Goal: Task Accomplishment & Management: Complete application form

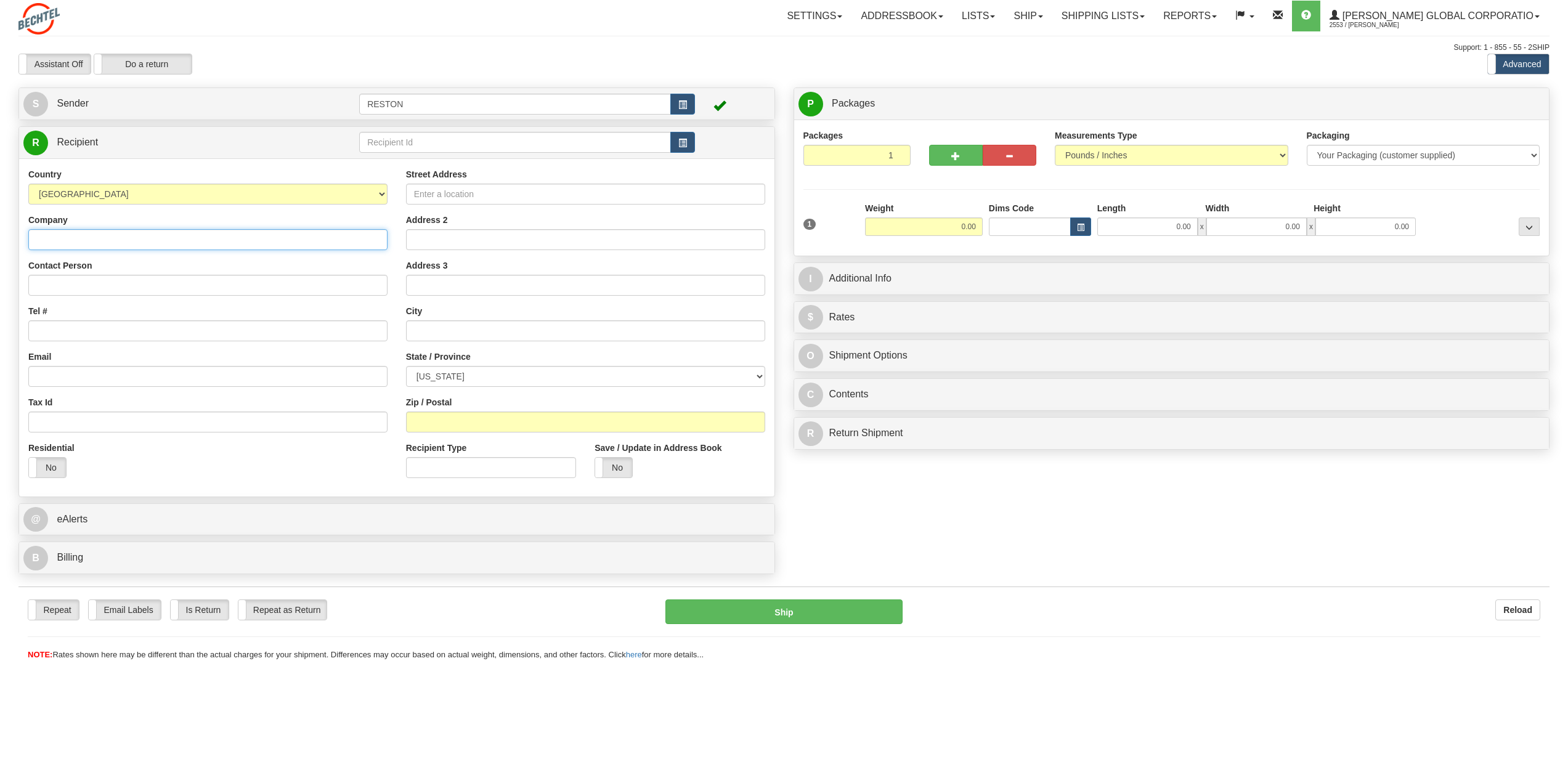
click at [168, 230] on input "Company" at bounding box center [208, 240] width 359 height 21
click at [263, 286] on input "Contact Person" at bounding box center [208, 285] width 359 height 21
type input "[PERSON_NAME]"
paste input "19 7778078"
click at [65, 330] on input "19 7778078" at bounding box center [208, 331] width 359 height 21
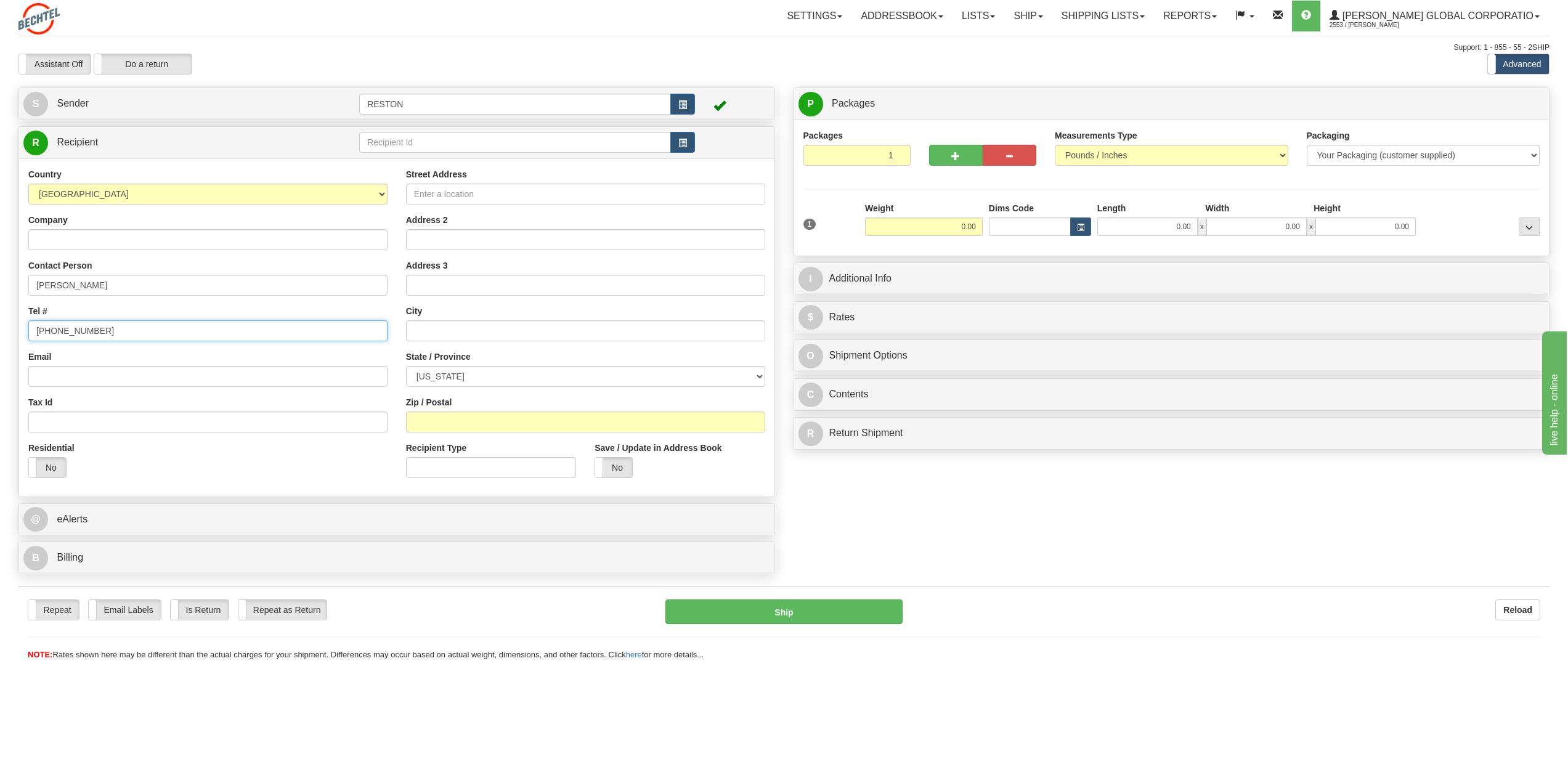
click at [48, 331] on input "[PHONE_NUMBER]" at bounding box center [208, 331] width 359 height 21
type input "[PHONE_NUMBER]"
drag, startPoint x: 86, startPoint y: 330, endPoint x: 0, endPoint y: 329, distance: 86.0
click at [0, 329] on div "Toggle navigation Settings Shipping Preferences Fields Preferences New" at bounding box center [784, 391] width 1568 height 783
type input "[PHONE_NUMBER]"
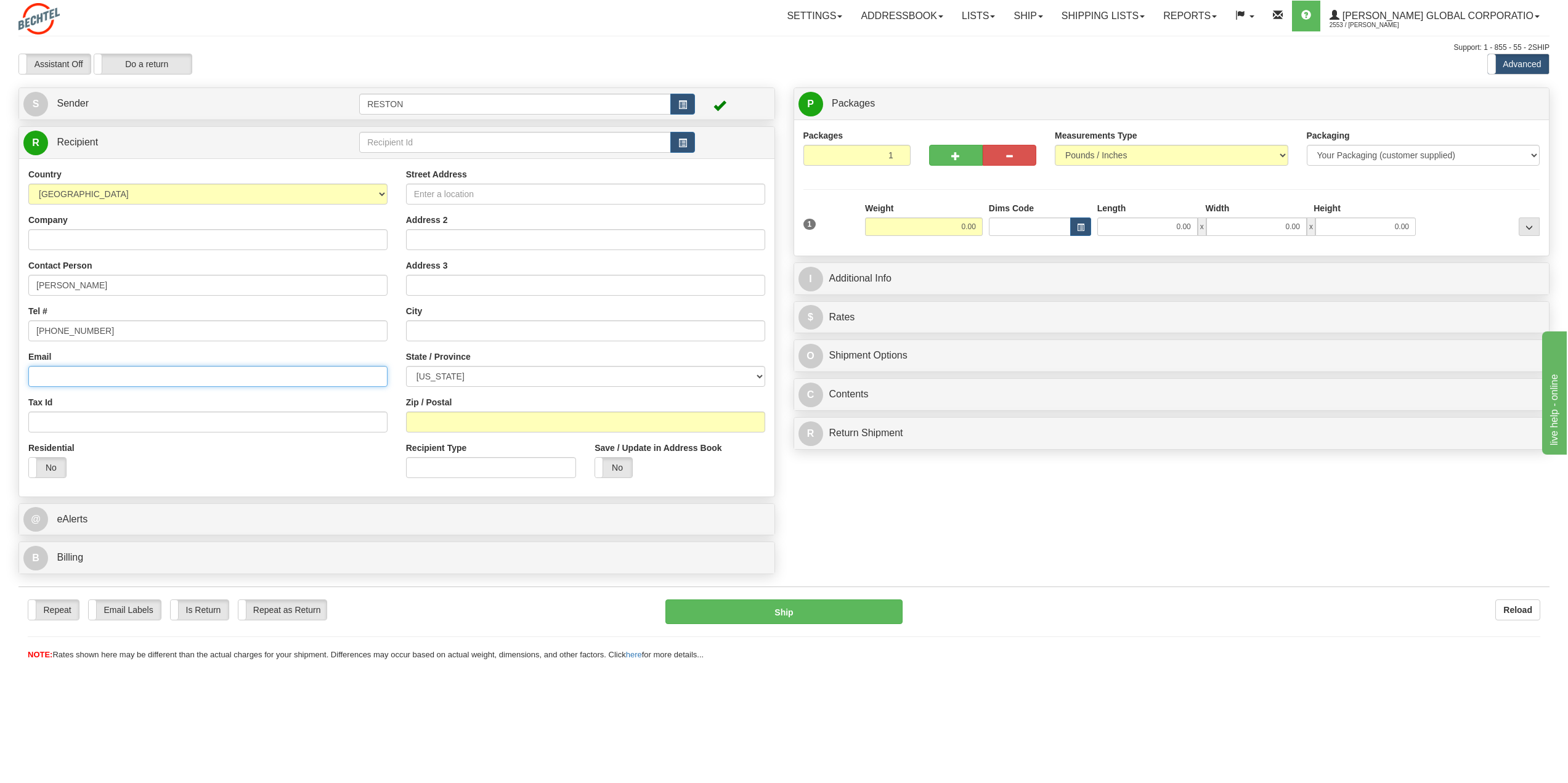
click at [274, 375] on input "Email" at bounding box center [208, 376] width 359 height 21
paste input "[EMAIL_ADDRESS][PERSON_NAME][DOMAIN_NAME]"
type input "[EMAIL_ADDRESS][PERSON_NAME][DOMAIN_NAME]"
drag, startPoint x: 494, startPoint y: 189, endPoint x: 743, endPoint y: 571, distance: 456.0
click at [494, 188] on input "Street Address" at bounding box center [585, 194] width 359 height 21
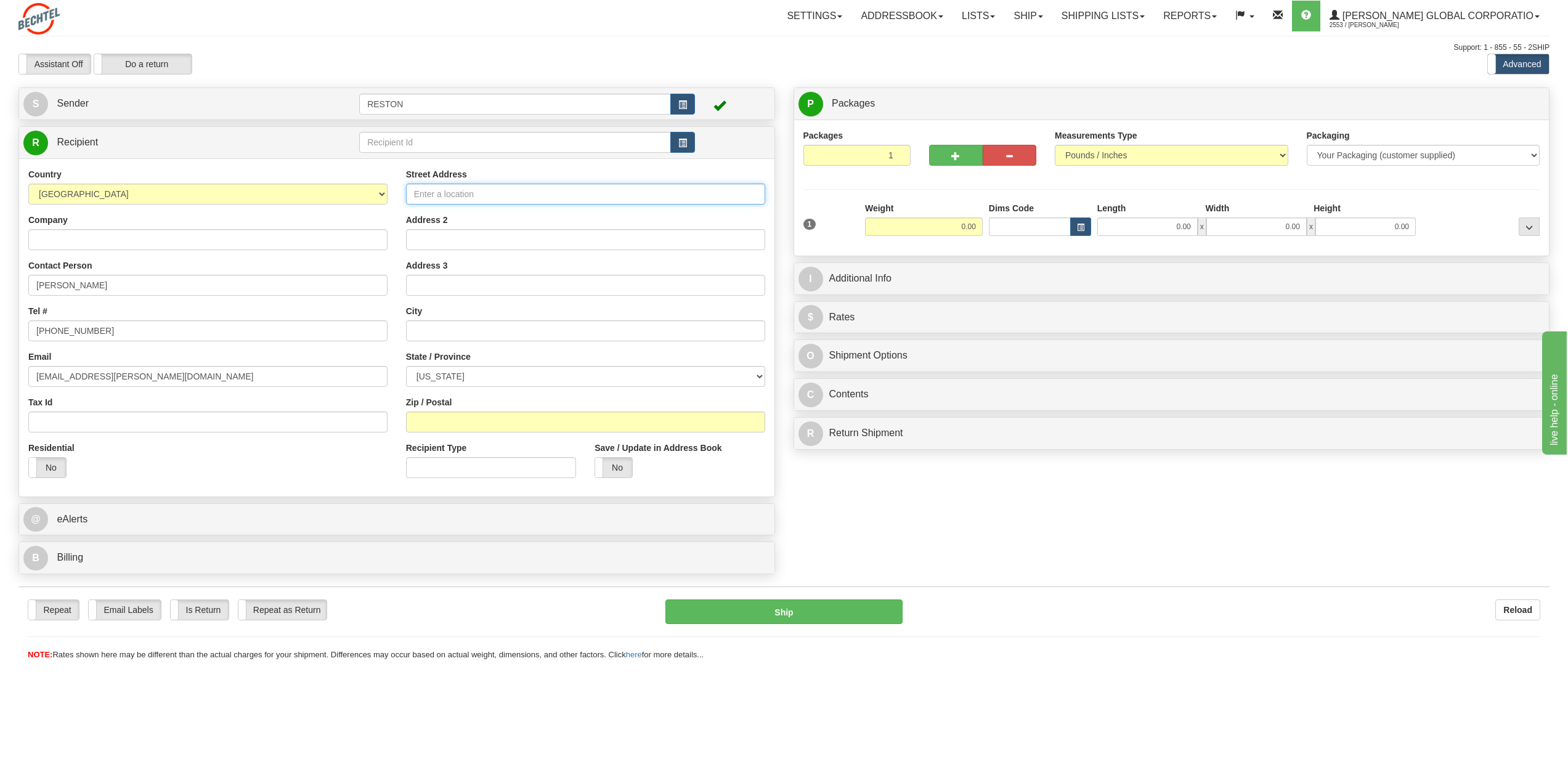
click at [630, 195] on input "Street Address" at bounding box center [585, 194] width 359 height 21
type input "[STREET_ADDRESS]"
click at [490, 330] on input "text" at bounding box center [585, 331] width 359 height 21
type input "[PERSON_NAME]"
drag, startPoint x: 518, startPoint y: 376, endPoint x: 520, endPoint y: 383, distance: 7.3
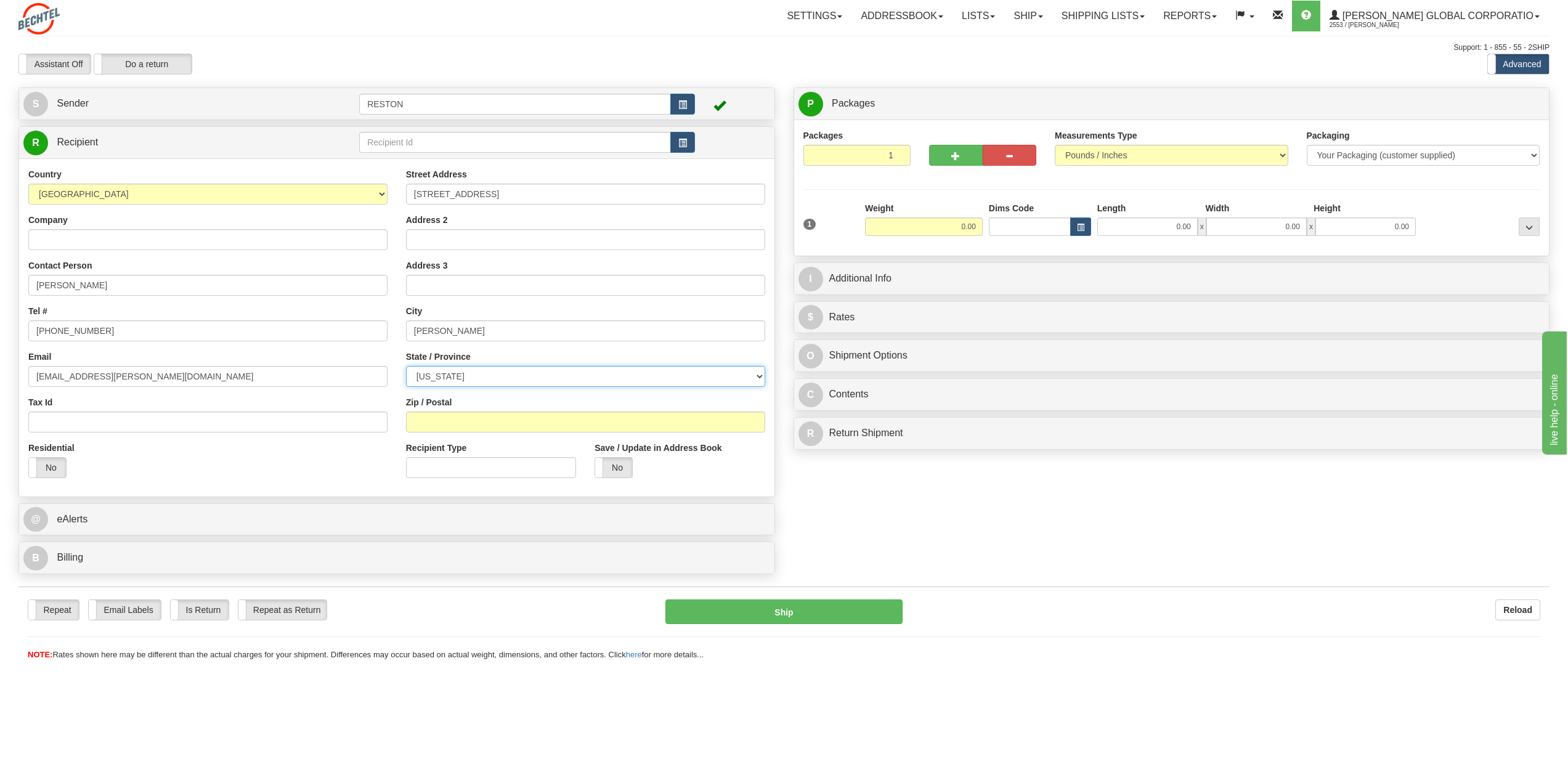
click at [518, 376] on select "[US_STATE] [US_STATE] [US_STATE] [US_STATE] Armed Forces America Armed Forces E…" at bounding box center [585, 376] width 359 height 21
select select "NC"
click at [406, 366] on select "[US_STATE] [US_STATE] [US_STATE] [US_STATE] Armed Forces America Armed Forces E…" at bounding box center [585, 376] width 359 height 21
click at [448, 424] on input "Zip / Postal" at bounding box center [585, 422] width 359 height 21
type input "27513"
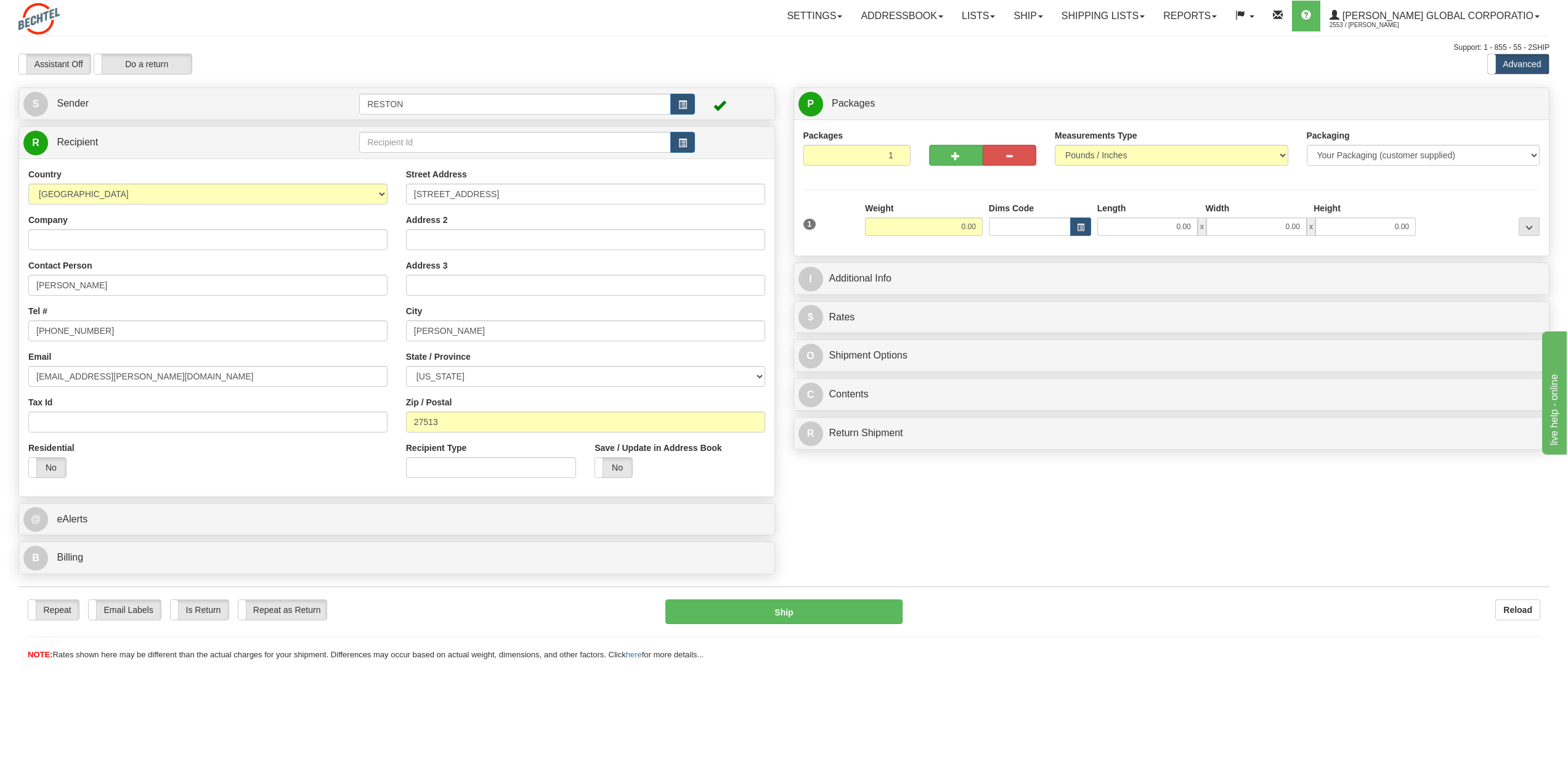
click at [1163, 545] on div "Create a label for the return Create Pickup Without Label S" at bounding box center [784, 334] width 1550 height 493
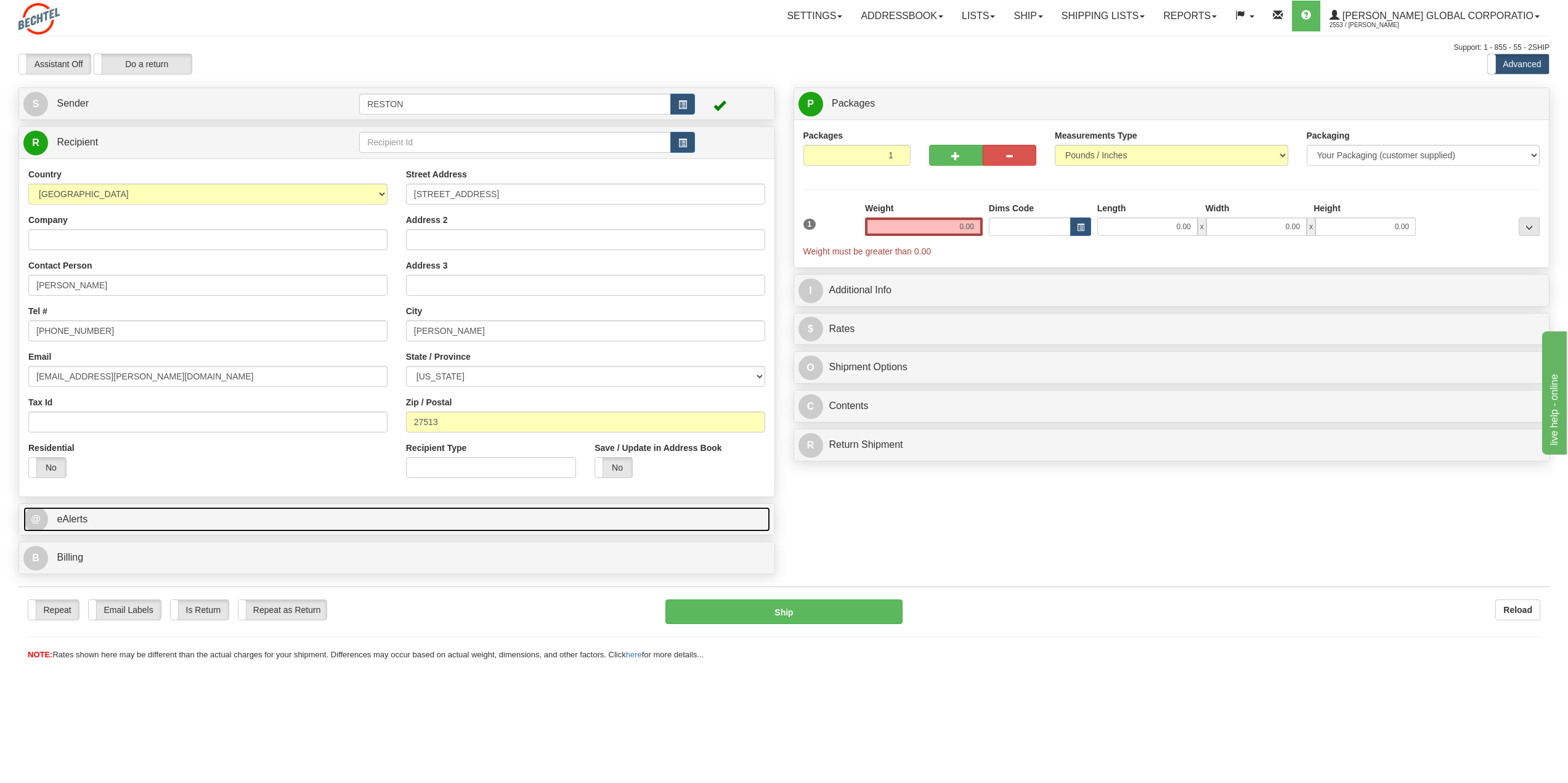
click at [610, 521] on link "@ eAlerts" at bounding box center [396, 519] width 746 height 25
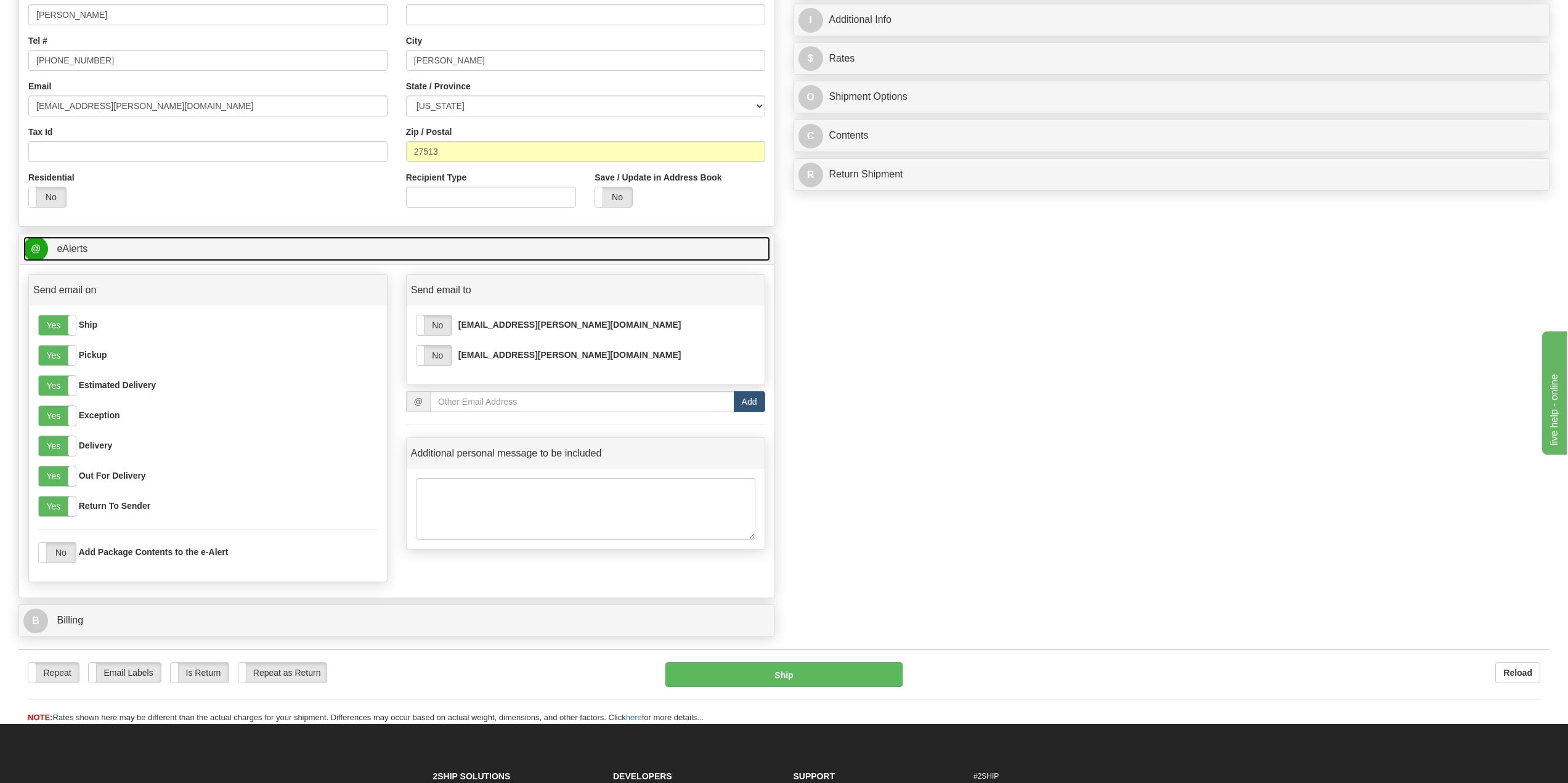
scroll to position [308, 0]
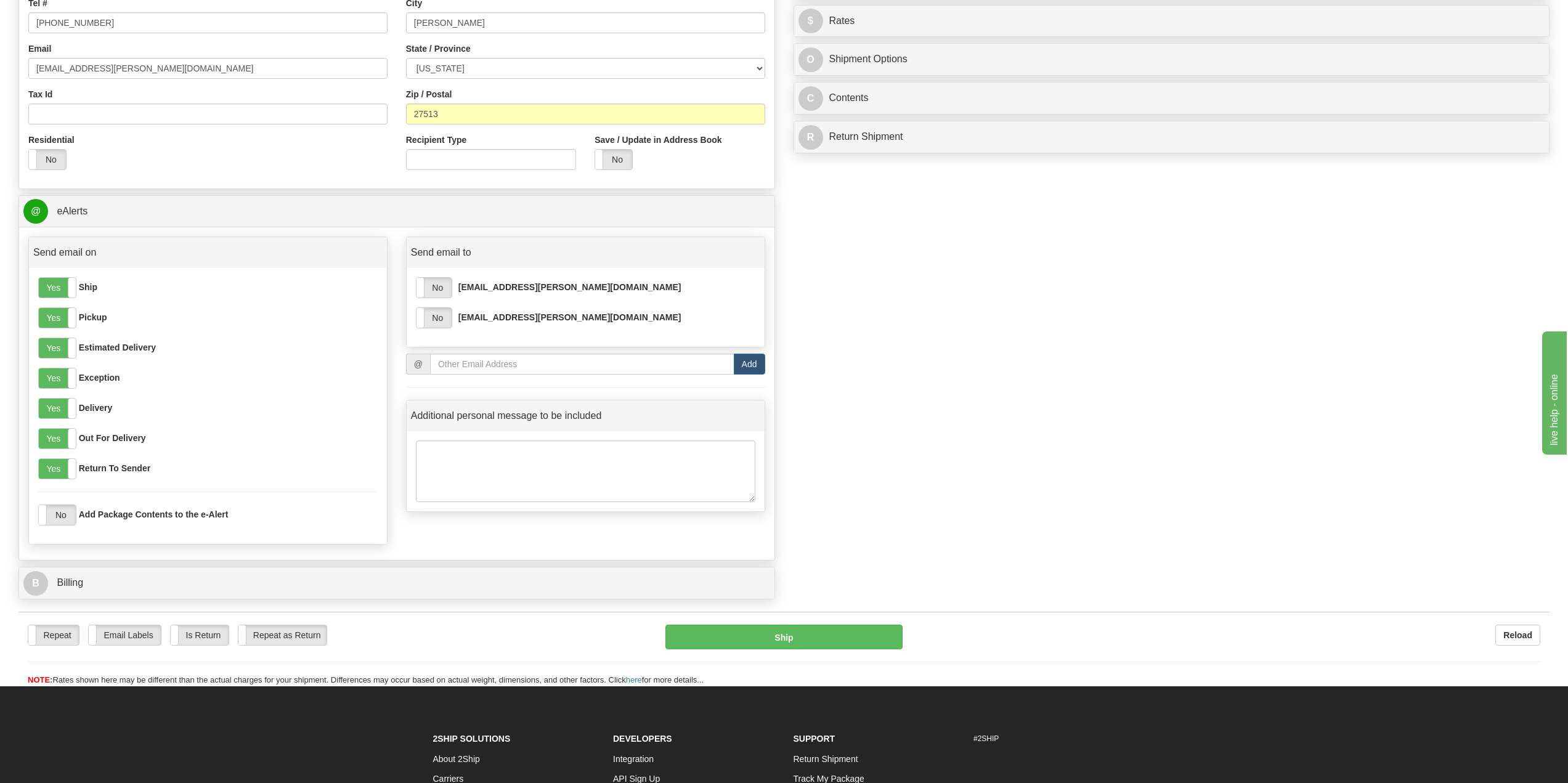
click at [430, 328] on div "Yes No" at bounding box center [433, 318] width 36 height 21
click at [433, 284] on label "No" at bounding box center [434, 287] width 35 height 19
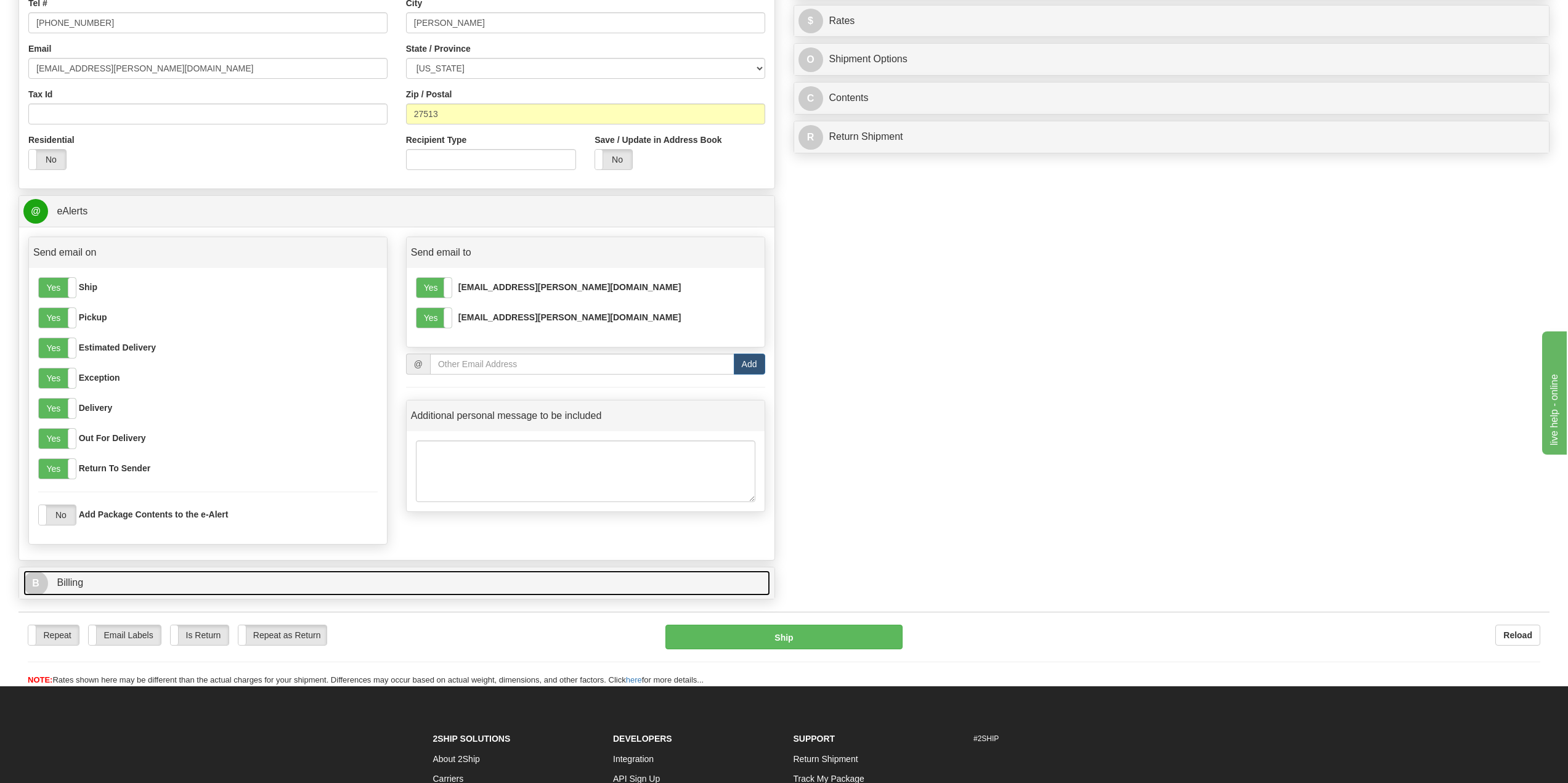
click at [98, 583] on link "B Billing" at bounding box center [396, 583] width 746 height 25
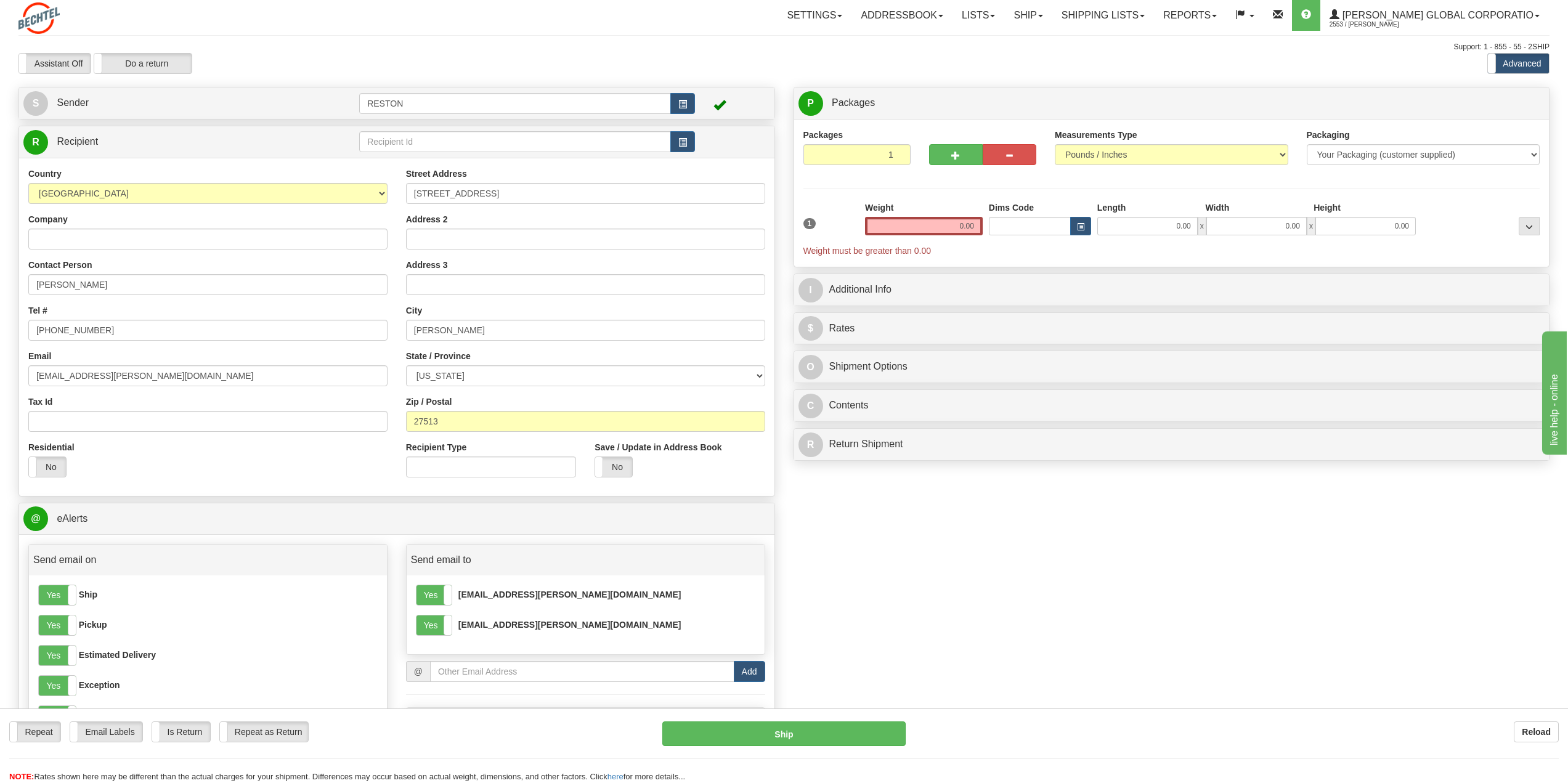
scroll to position [0, 0]
click at [964, 229] on input "0.00" at bounding box center [923, 226] width 117 height 18
click at [1397, 152] on select "Your Packaging (customer supplied) Envelope (carrier supplied) Pack (carrier su…" at bounding box center [1422, 155] width 234 height 21
type input "3.00"
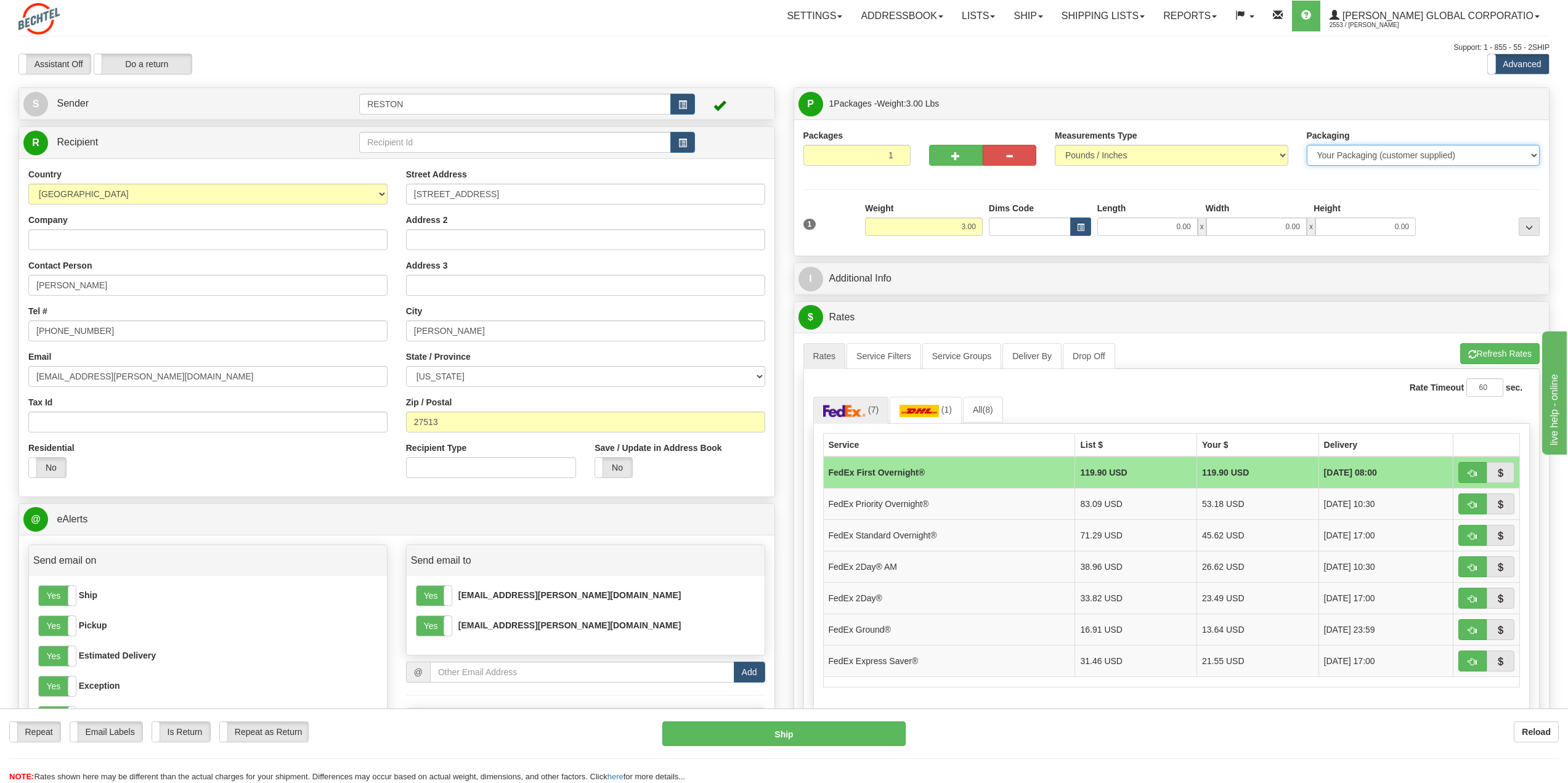
select select "4"
click at [1306, 145] on select "Your Packaging (customer supplied) Envelope (carrier supplied) Pack (carrier su…" at bounding box center [1422, 155] width 234 height 21
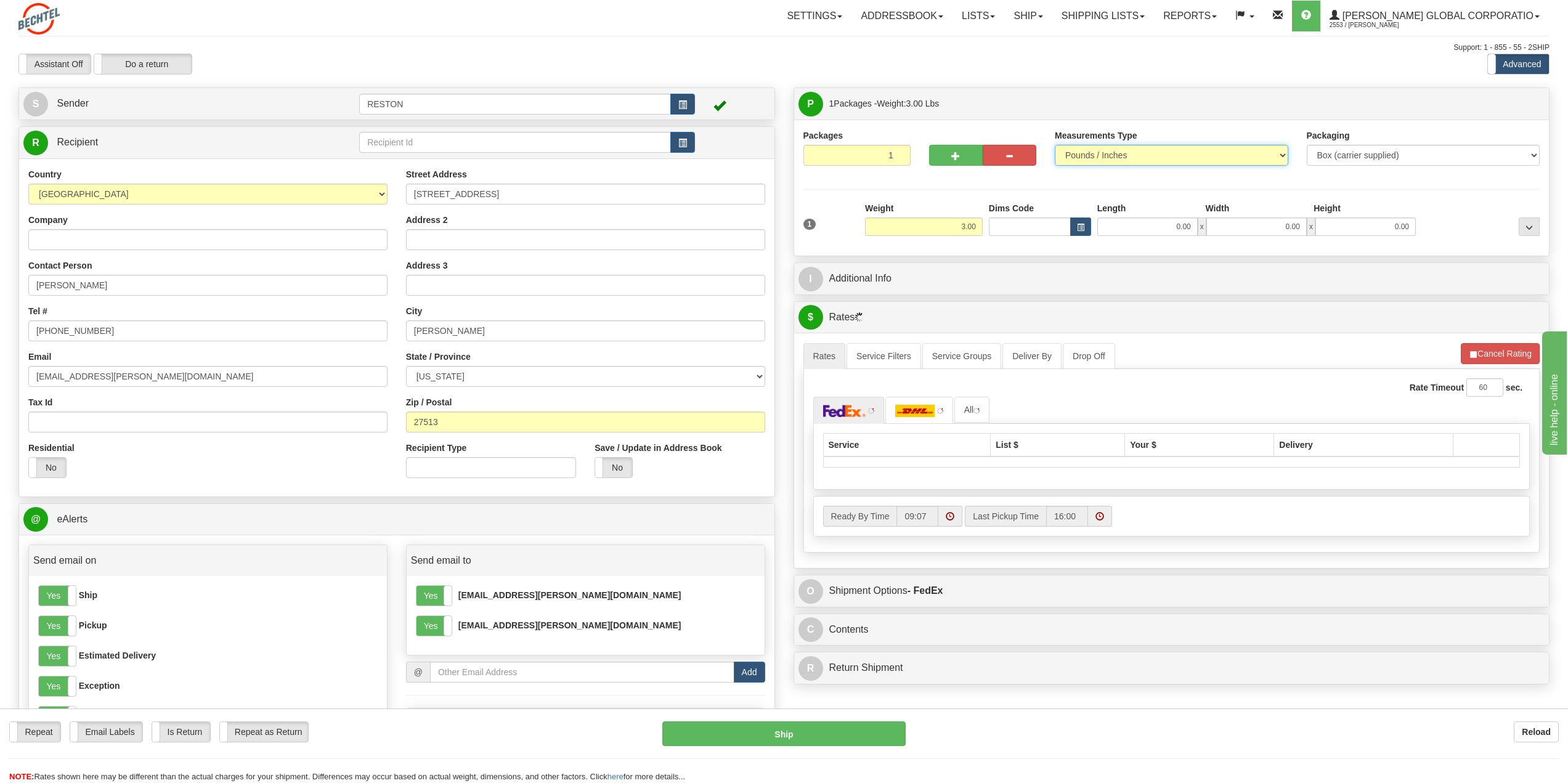
click at [1192, 158] on select "Pounds / Inches Kilograms / Centimeters" at bounding box center [1171, 155] width 234 height 21
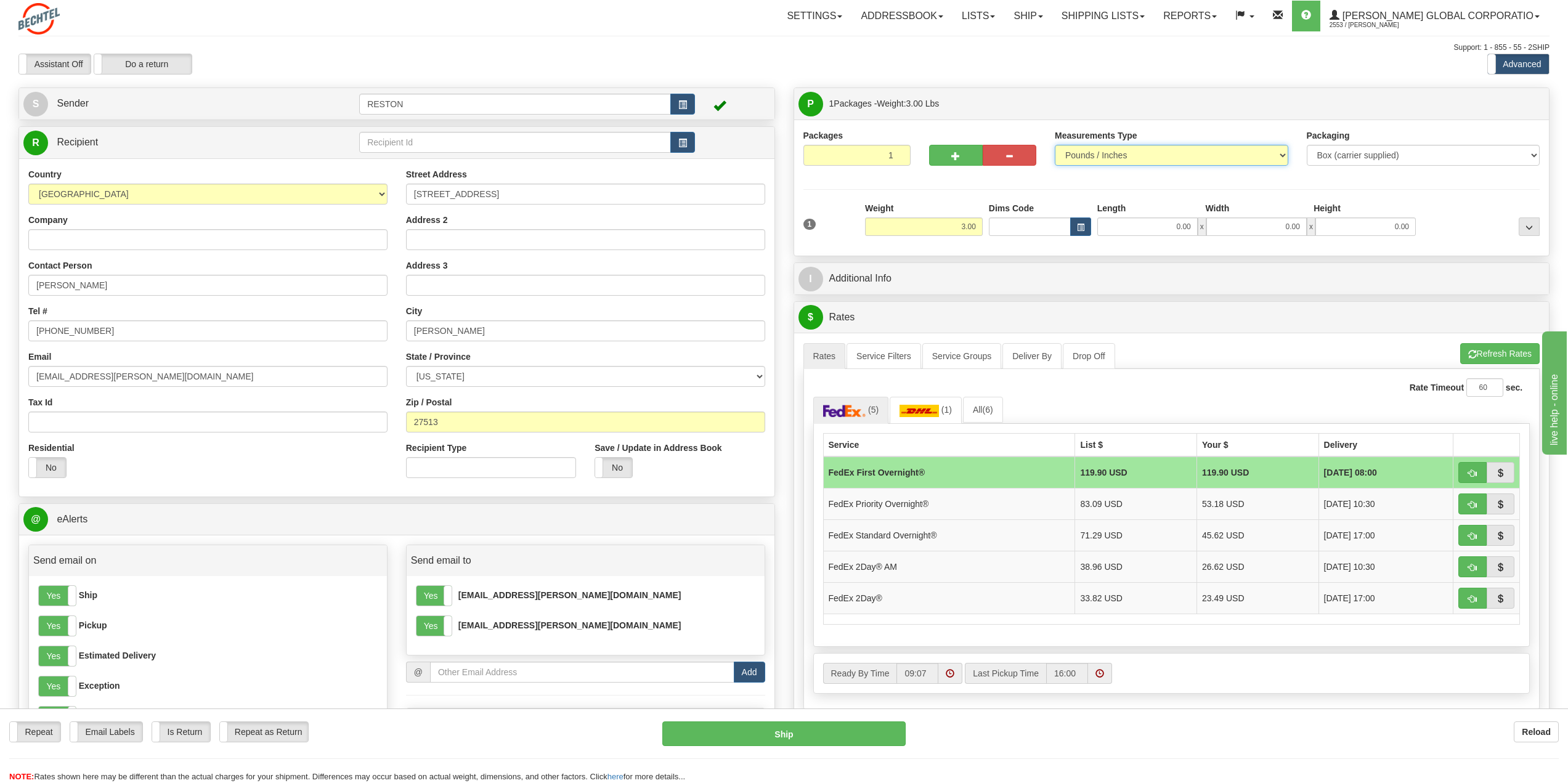
click at [1055, 145] on select "Pounds / Inches Kilograms / Centimeters" at bounding box center [1171, 155] width 234 height 21
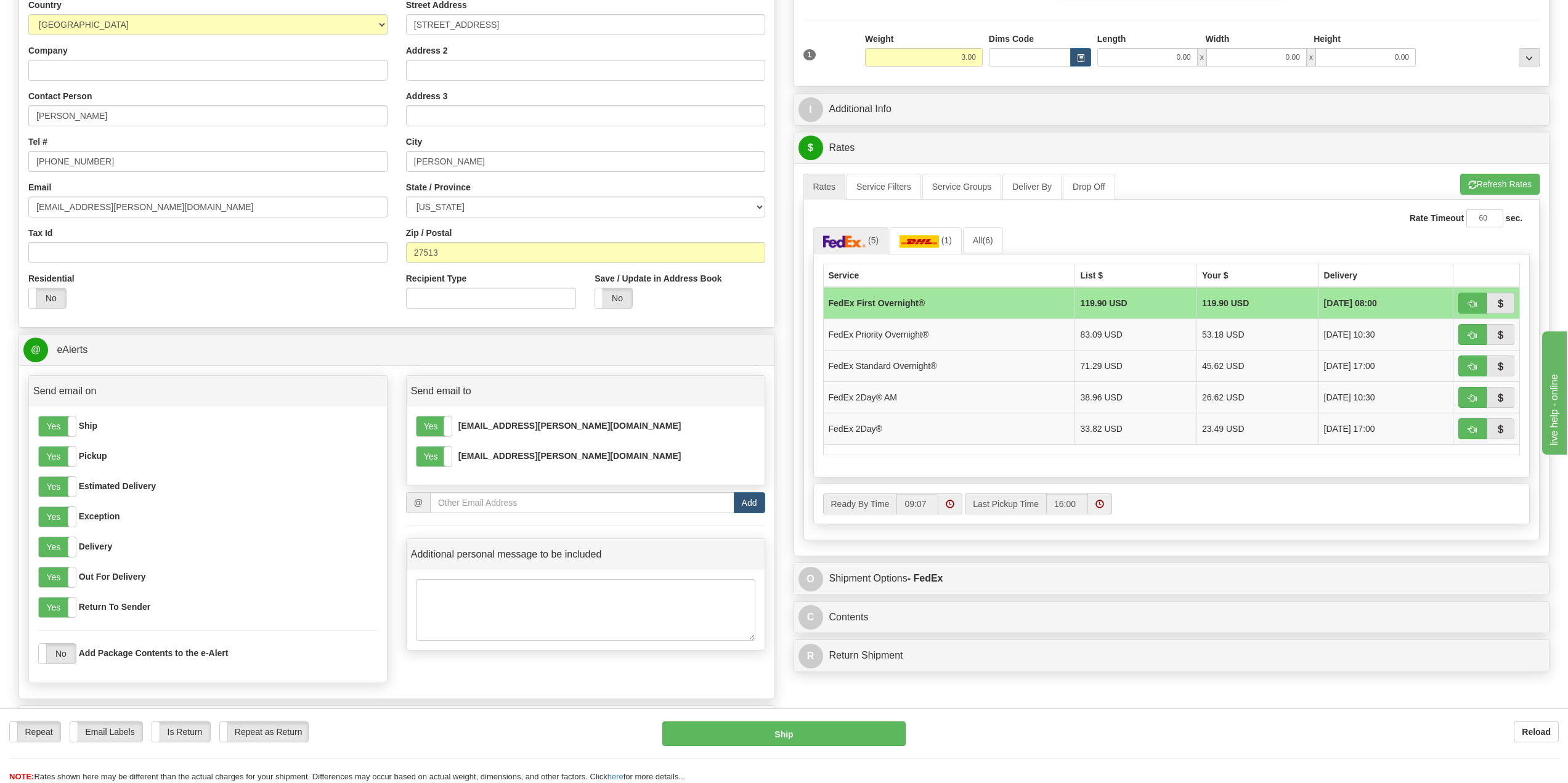
scroll to position [184, 0]
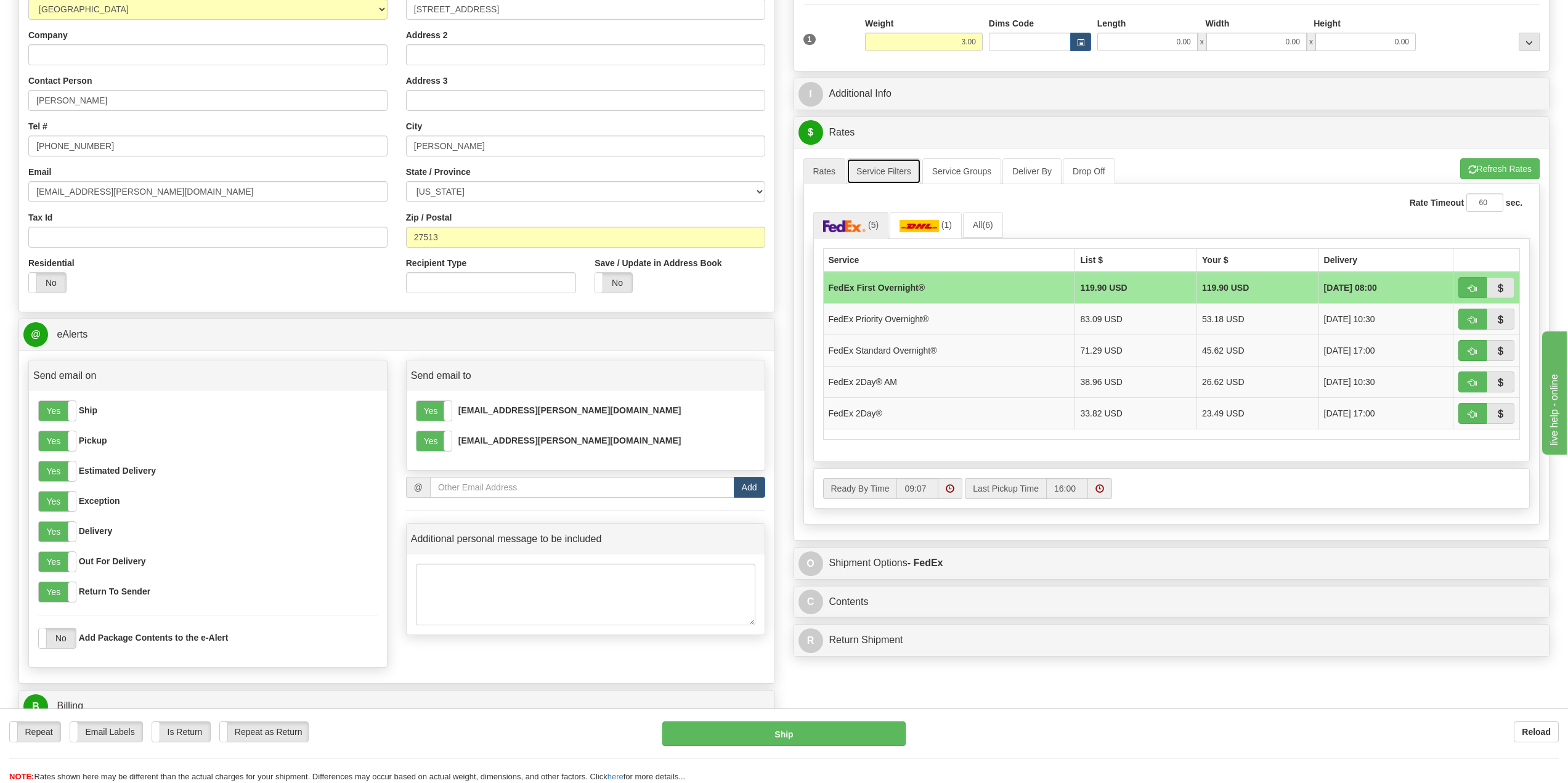
click at [866, 173] on link "Service Filters" at bounding box center [883, 171] width 75 height 26
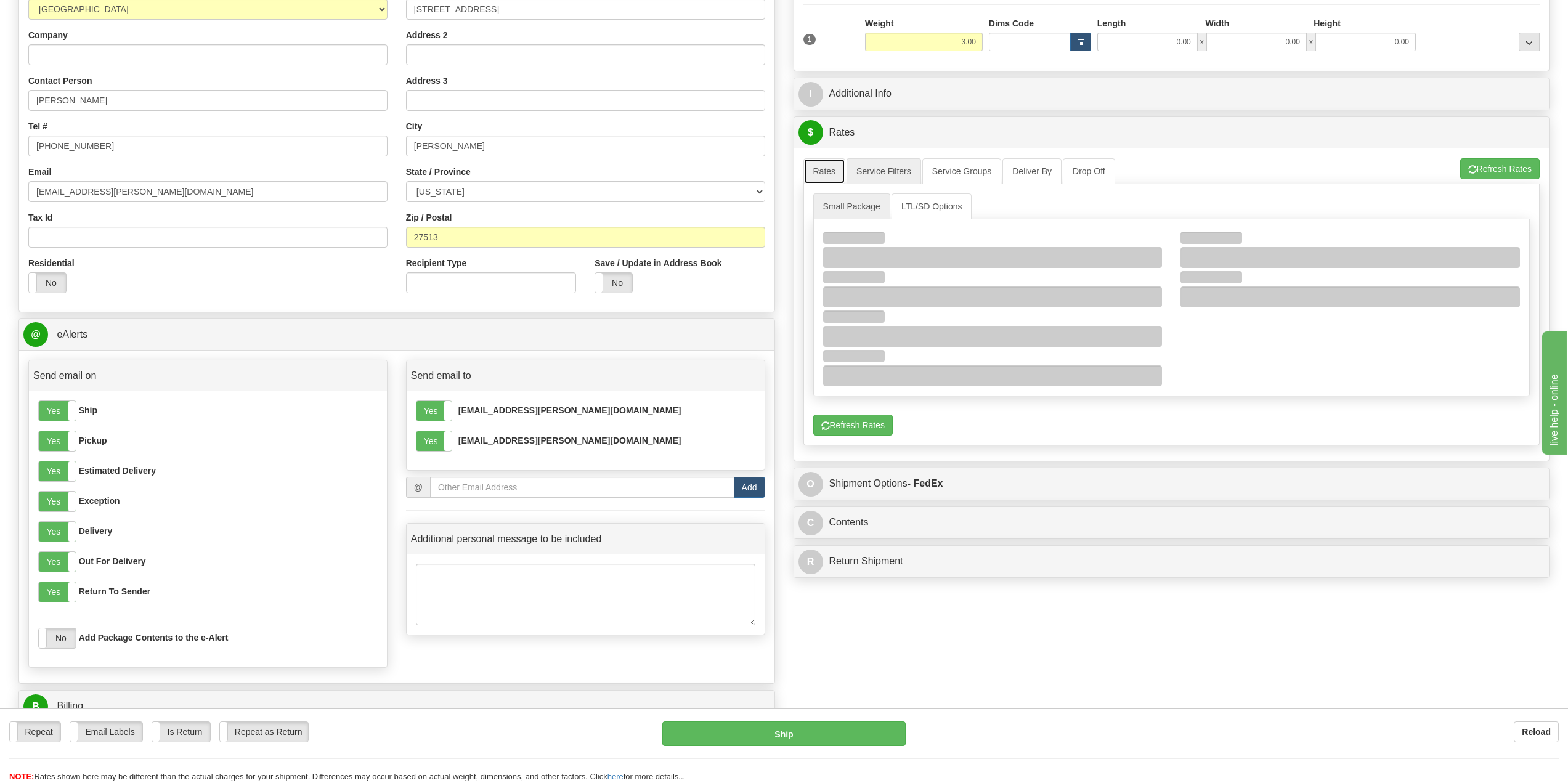
click at [831, 175] on link "Rates" at bounding box center [825, 171] width 43 height 26
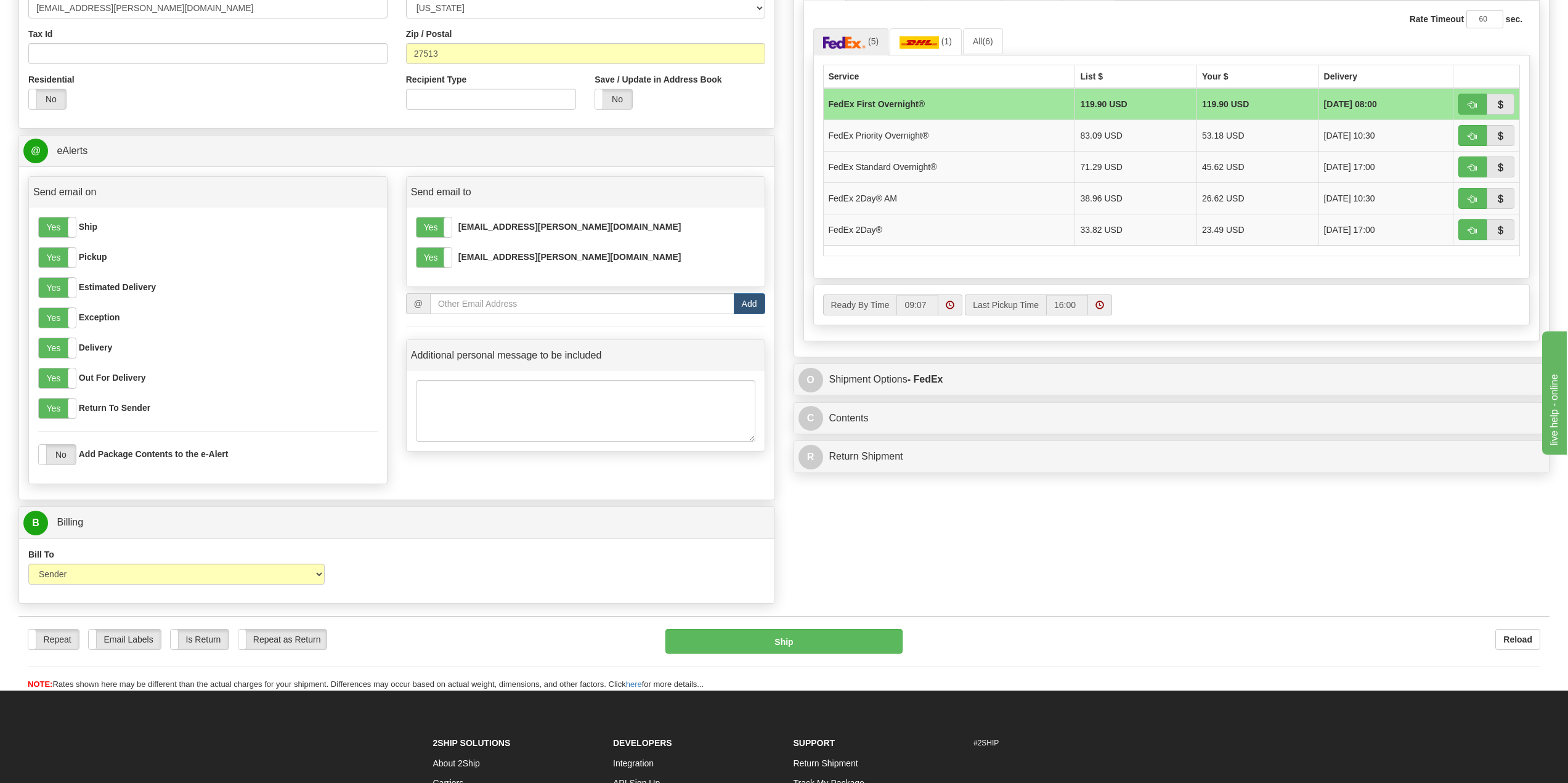
scroll to position [370, 0]
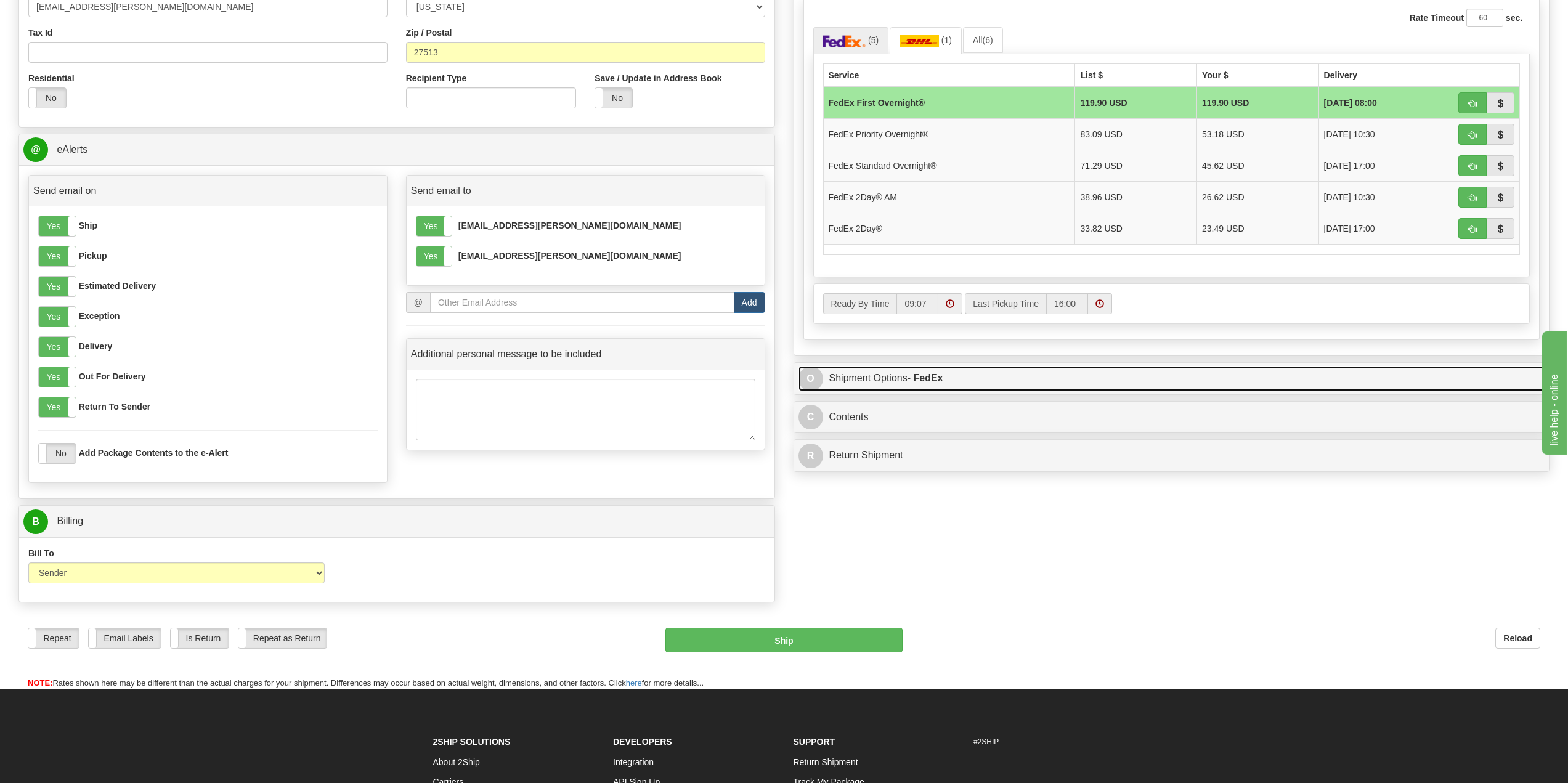
click at [957, 377] on link "O Shipment Options - FedEx" at bounding box center [1171, 378] width 746 height 25
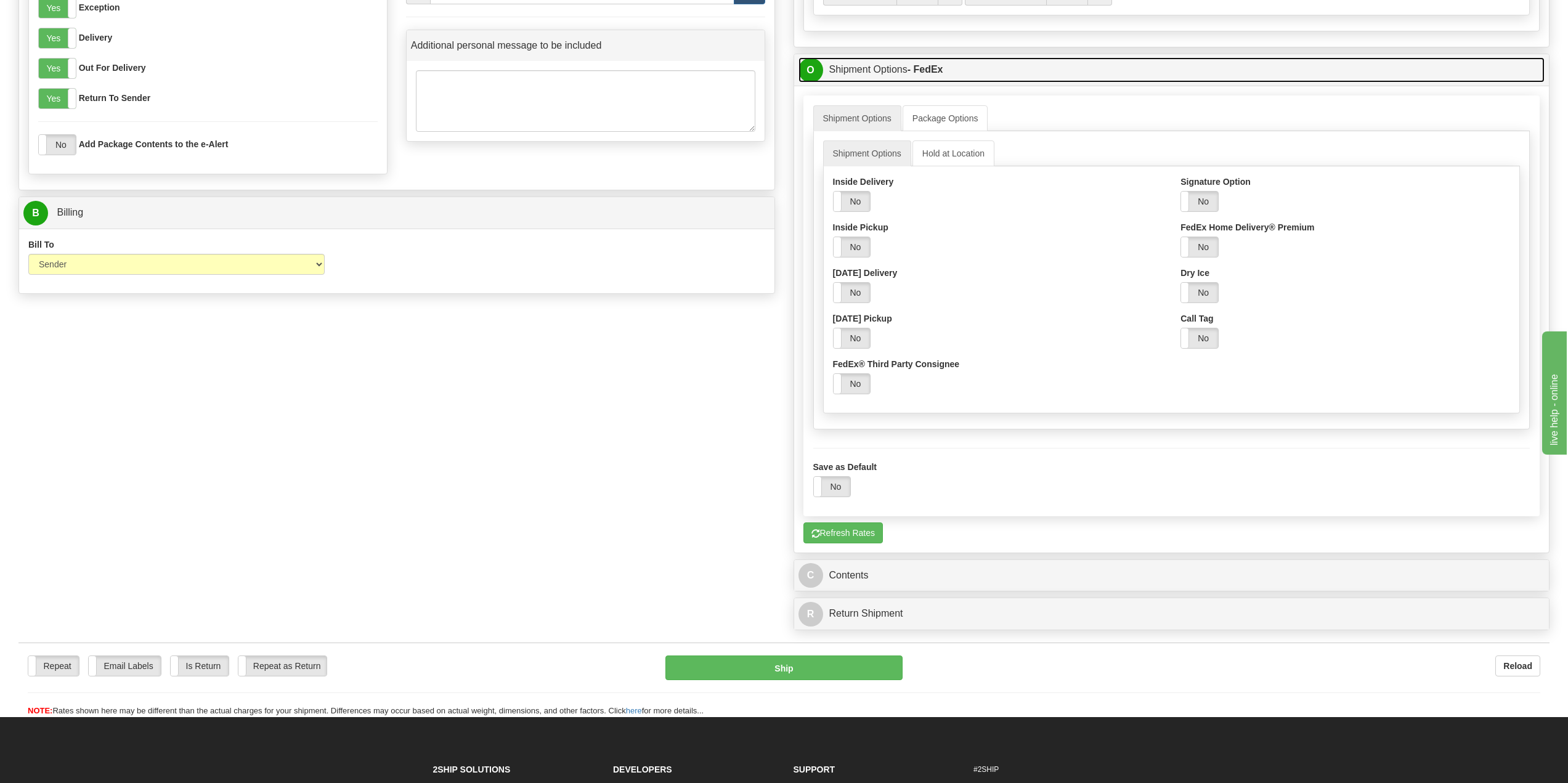
scroll to position [677, 0]
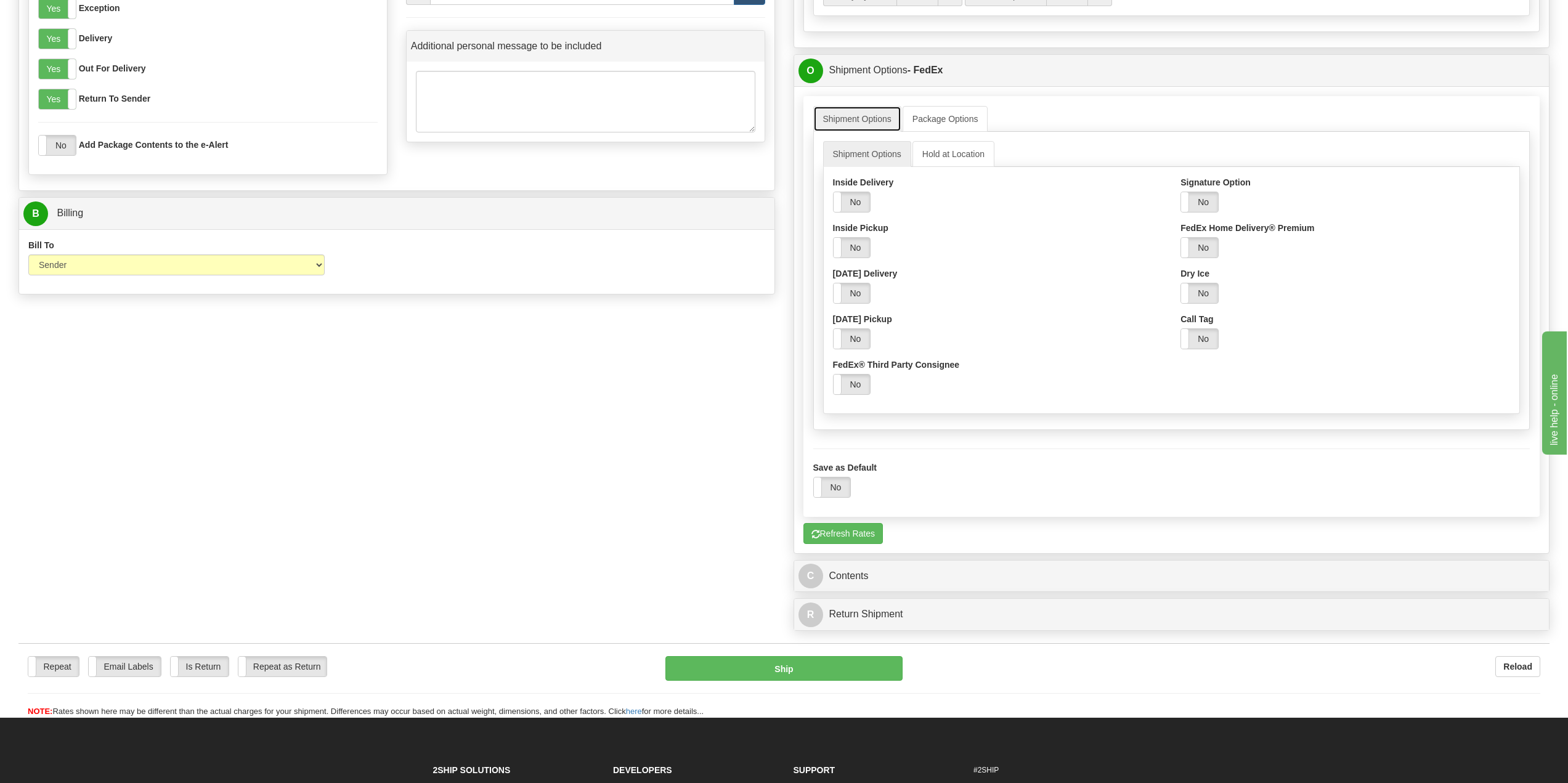
click at [863, 120] on link "Shipment Options" at bounding box center [857, 118] width 88 height 26
click at [871, 149] on link "Shipment Options" at bounding box center [866, 153] width 88 height 26
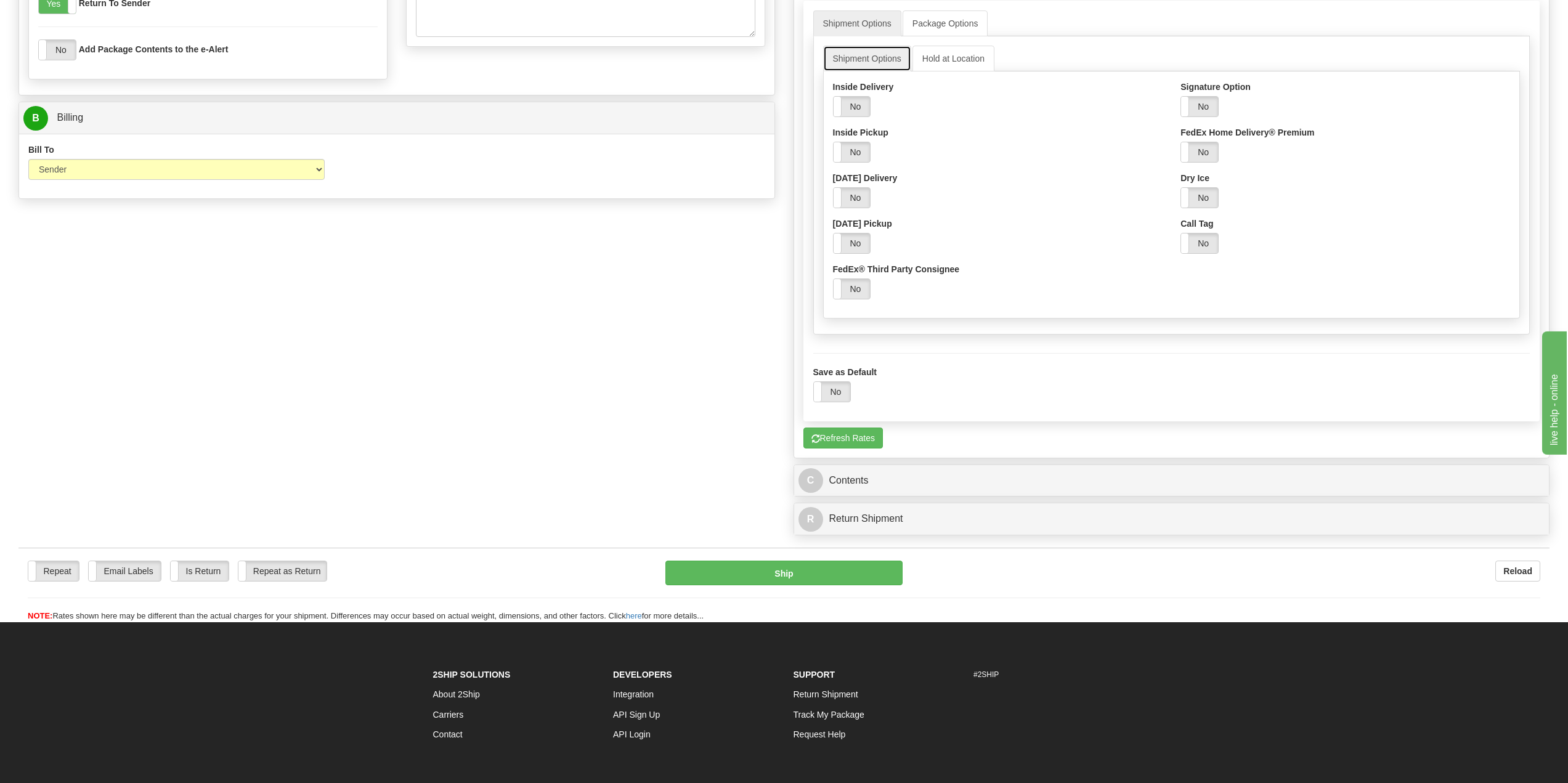
scroll to position [800, 0]
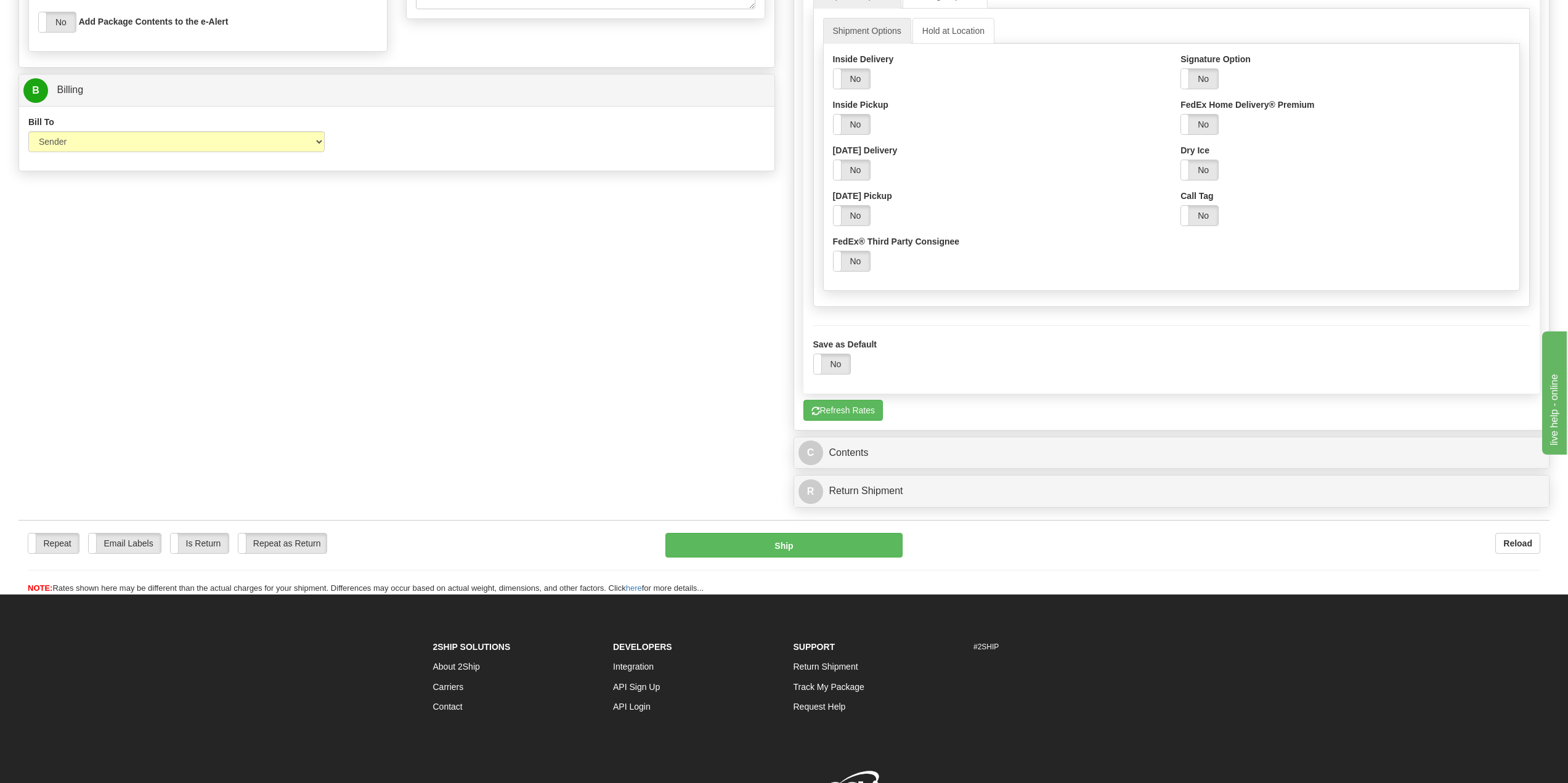
click at [928, 440] on div "C Contents Documents Commodities" at bounding box center [1171, 453] width 755 height 31
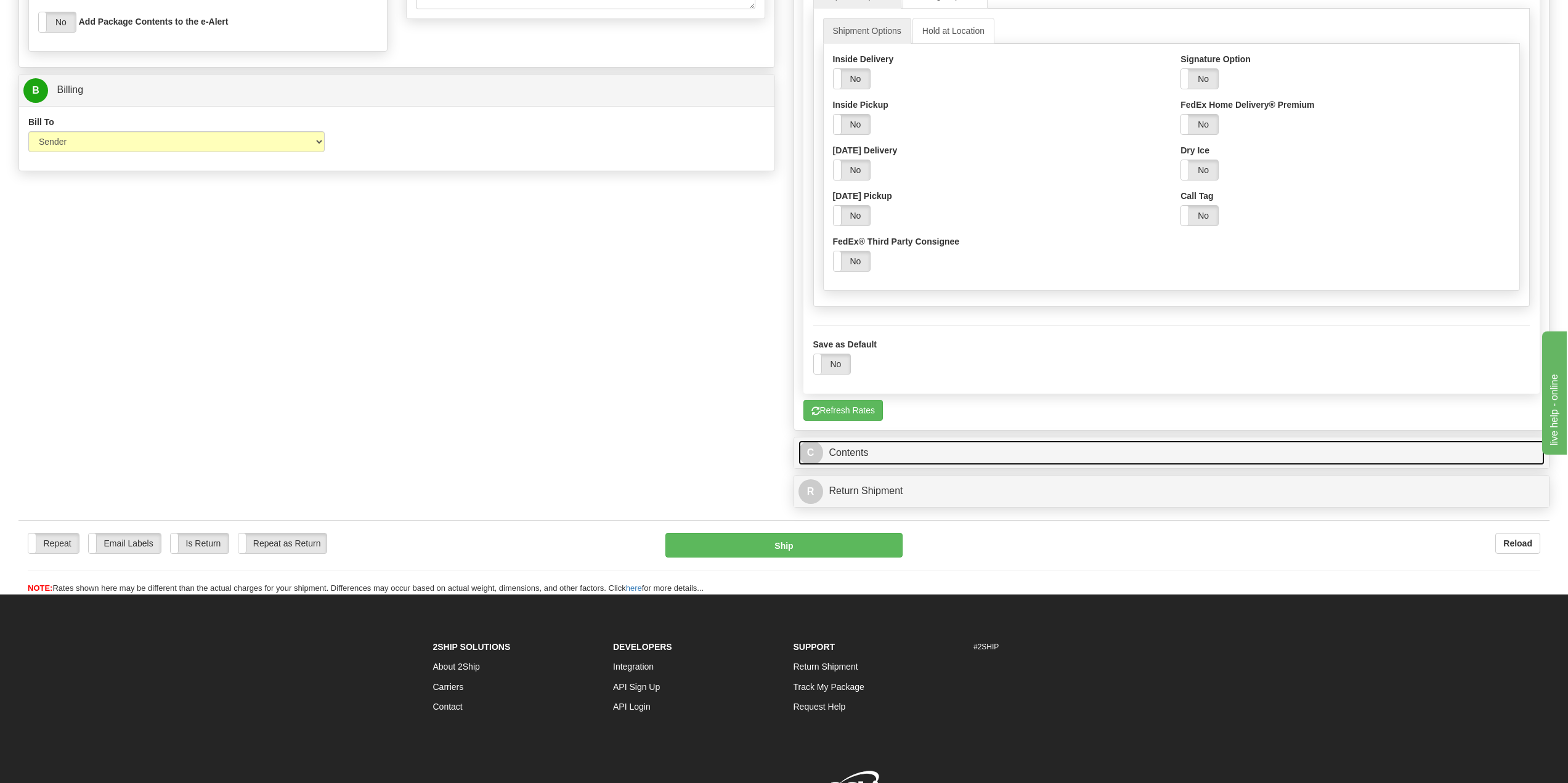
click at [860, 452] on link "C Contents" at bounding box center [1171, 453] width 746 height 25
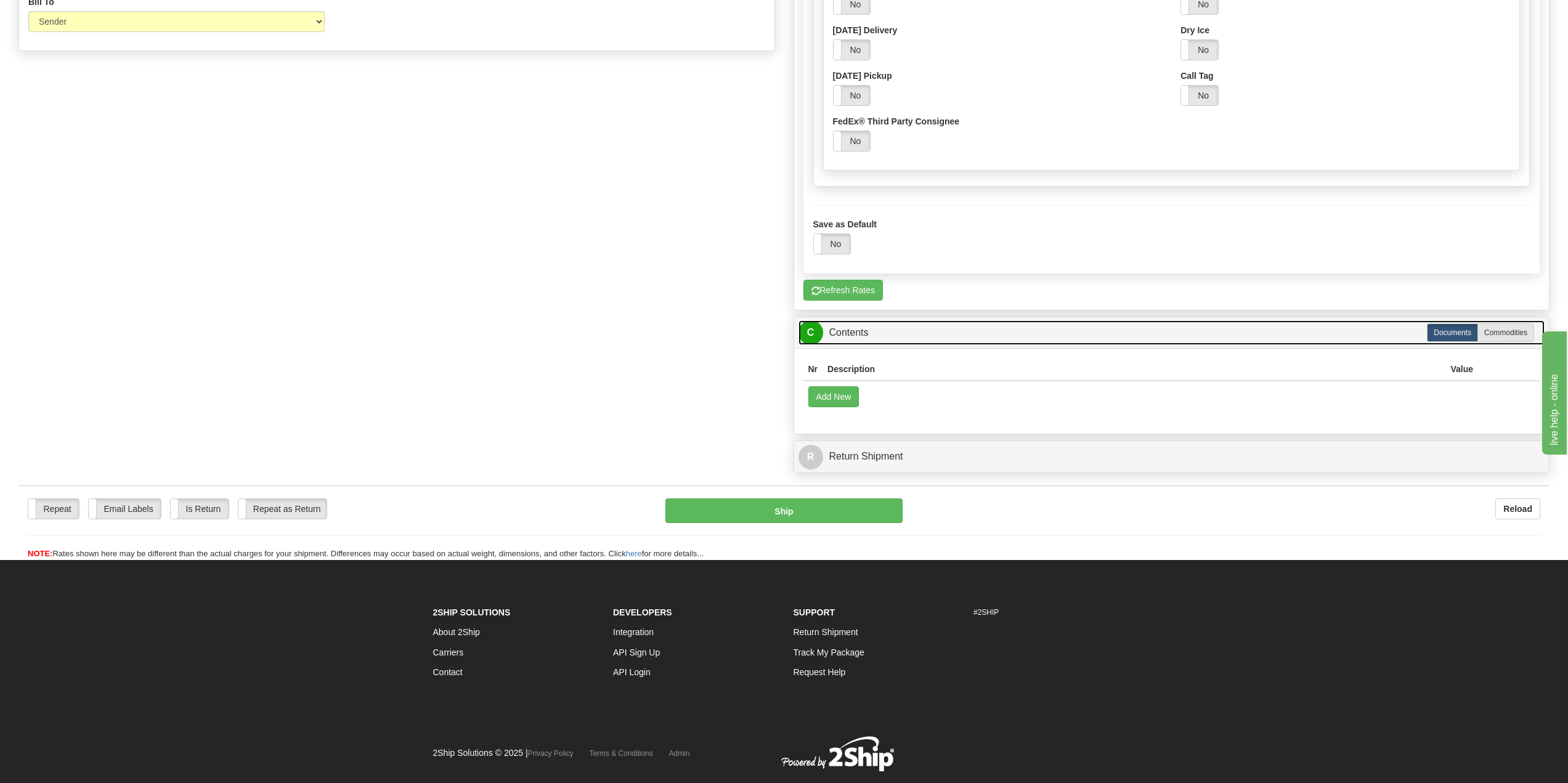
scroll to position [957, 0]
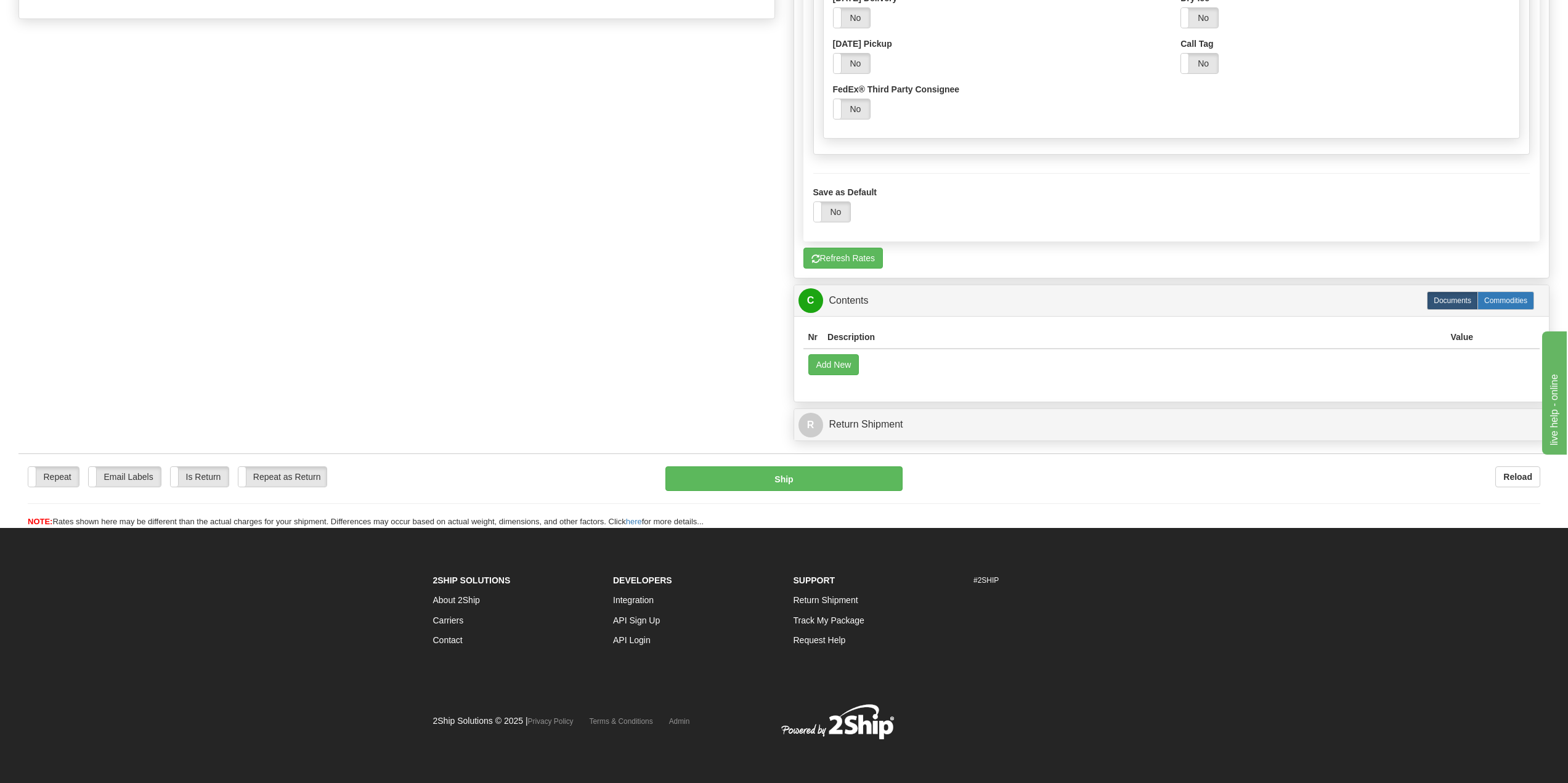
click at [1519, 294] on label "Commodities" at bounding box center [1505, 300] width 56 height 18
radio input "true"
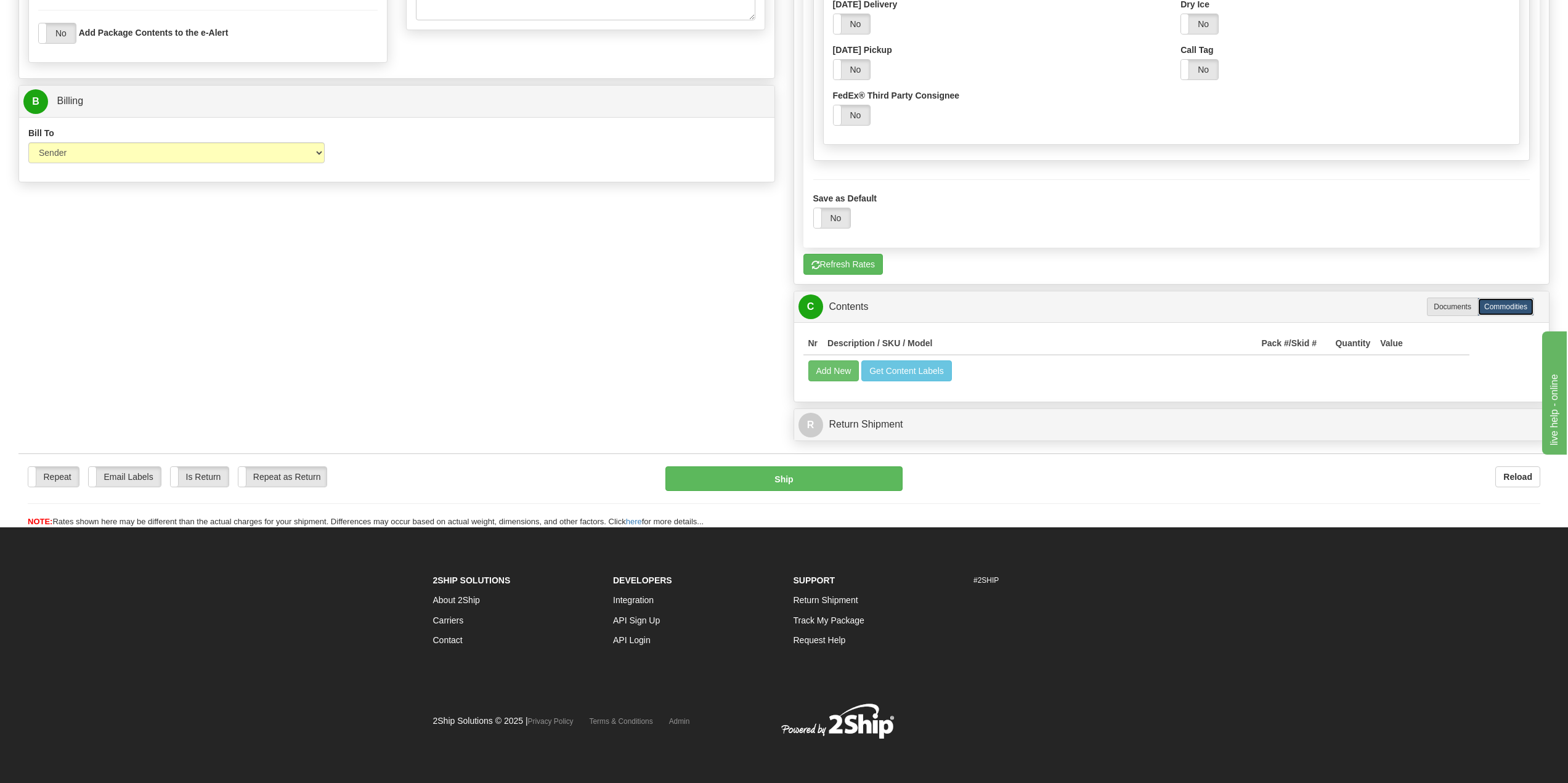
scroll to position [734, 0]
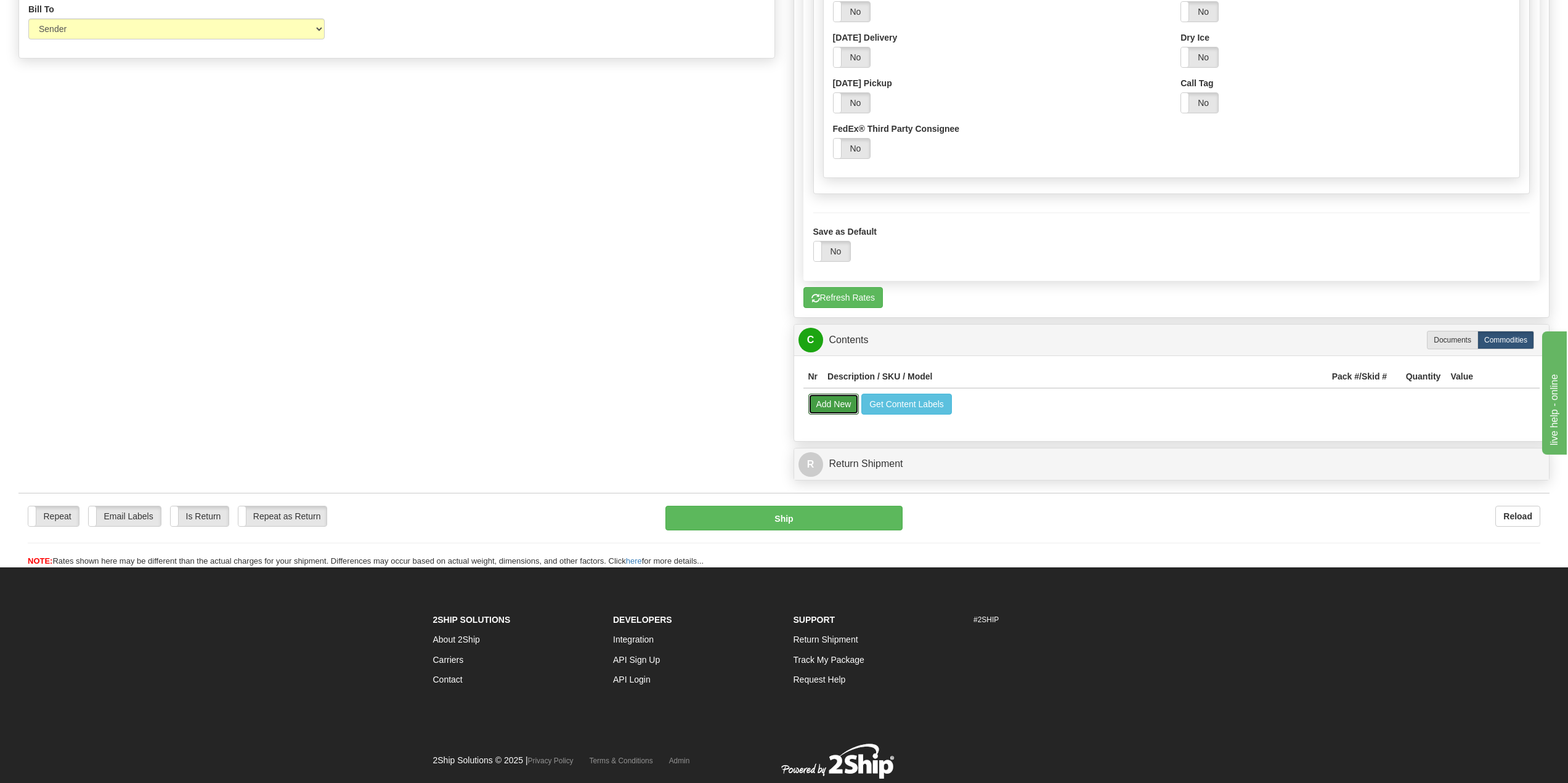
scroll to position [919, 0]
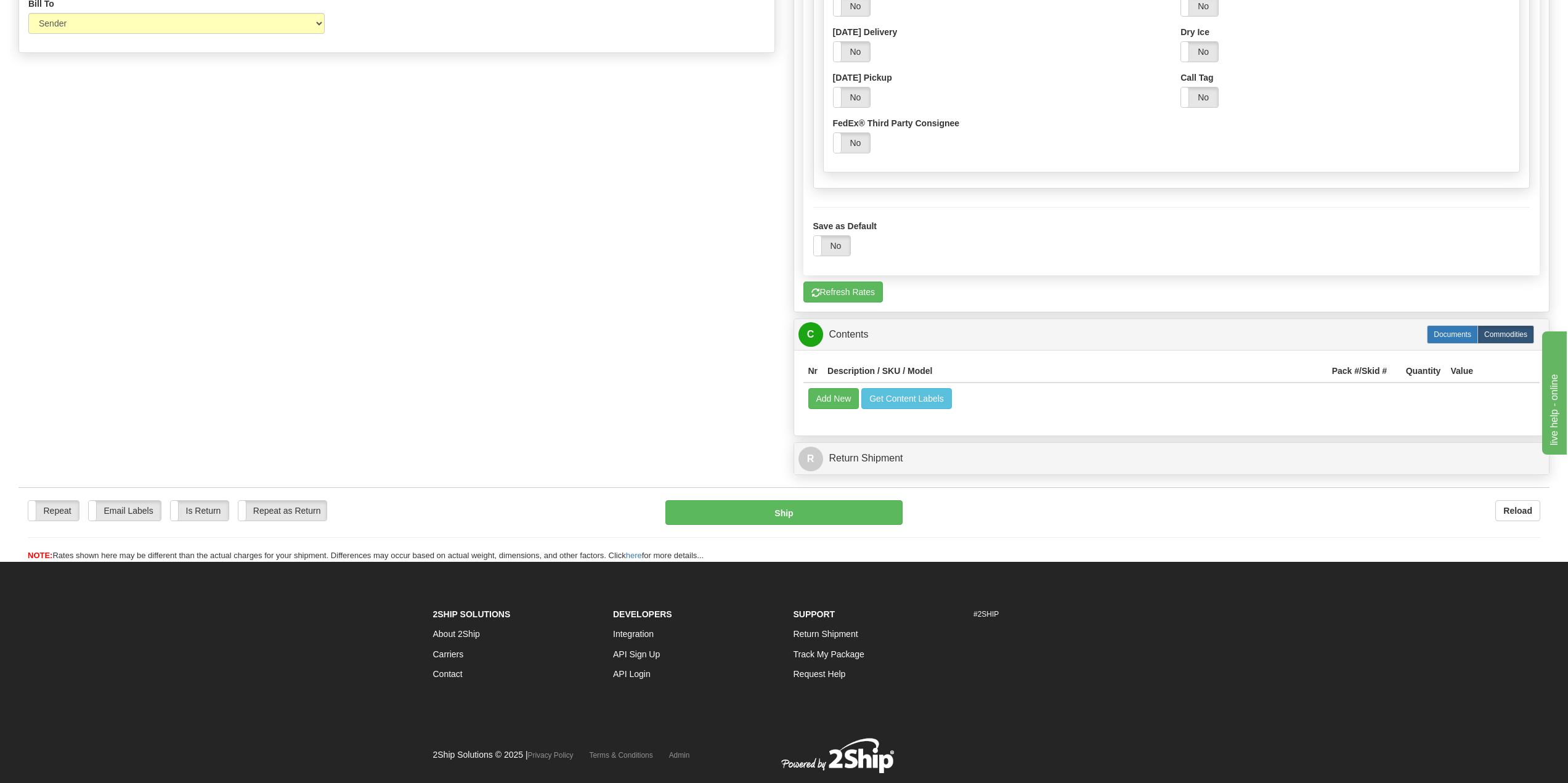
click at [1441, 334] on label "Documents" at bounding box center [1452, 334] width 51 height 18
radio input "true"
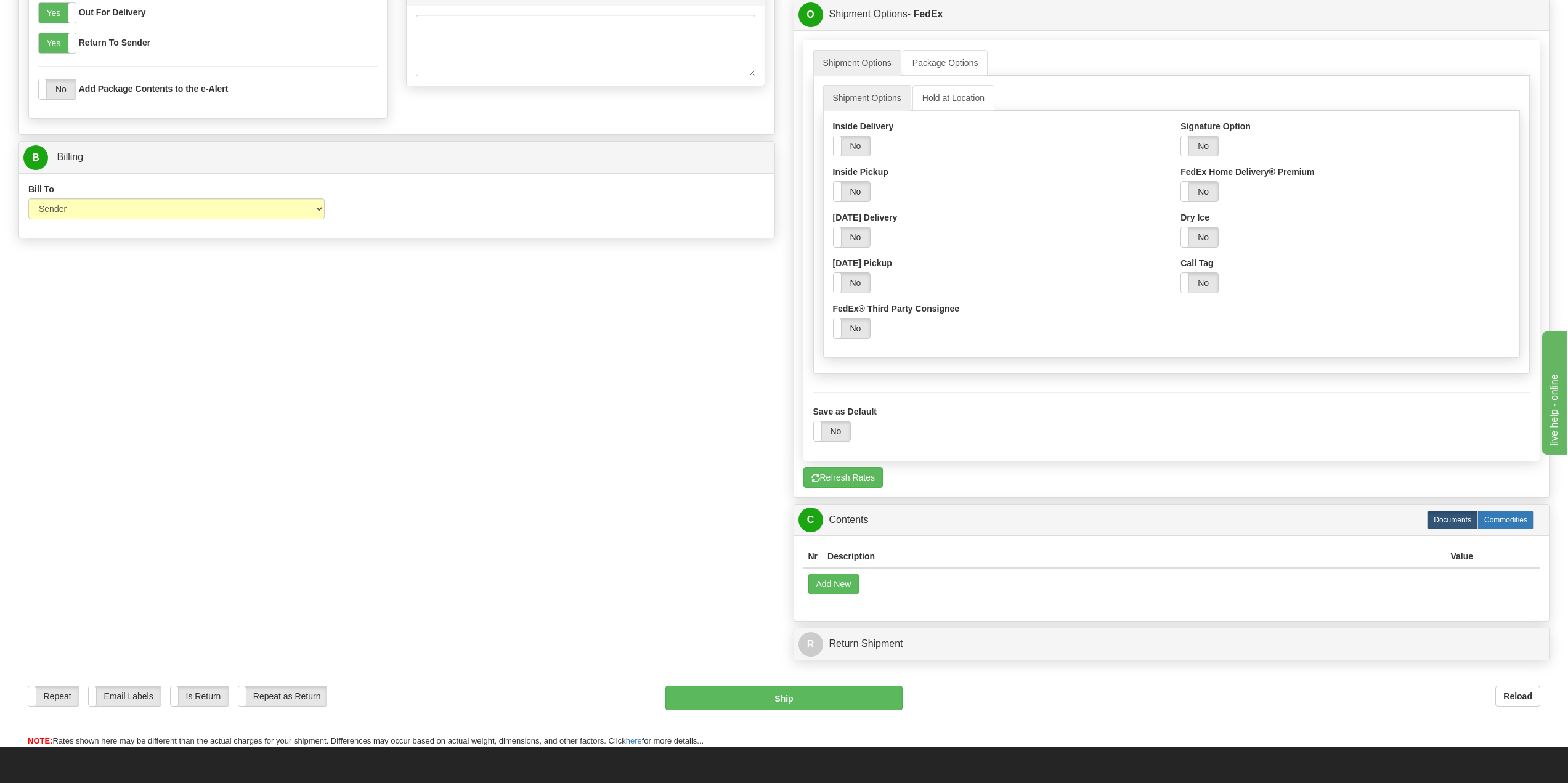
click at [1511, 358] on div "P Packages 1 Packages - Weight: 3.00 Lbs Shipment Level Shipm. Package Level Pa…" at bounding box center [1171, 10] width 775 height 1313
click at [842, 583] on button "Add New" at bounding box center [833, 584] width 51 height 21
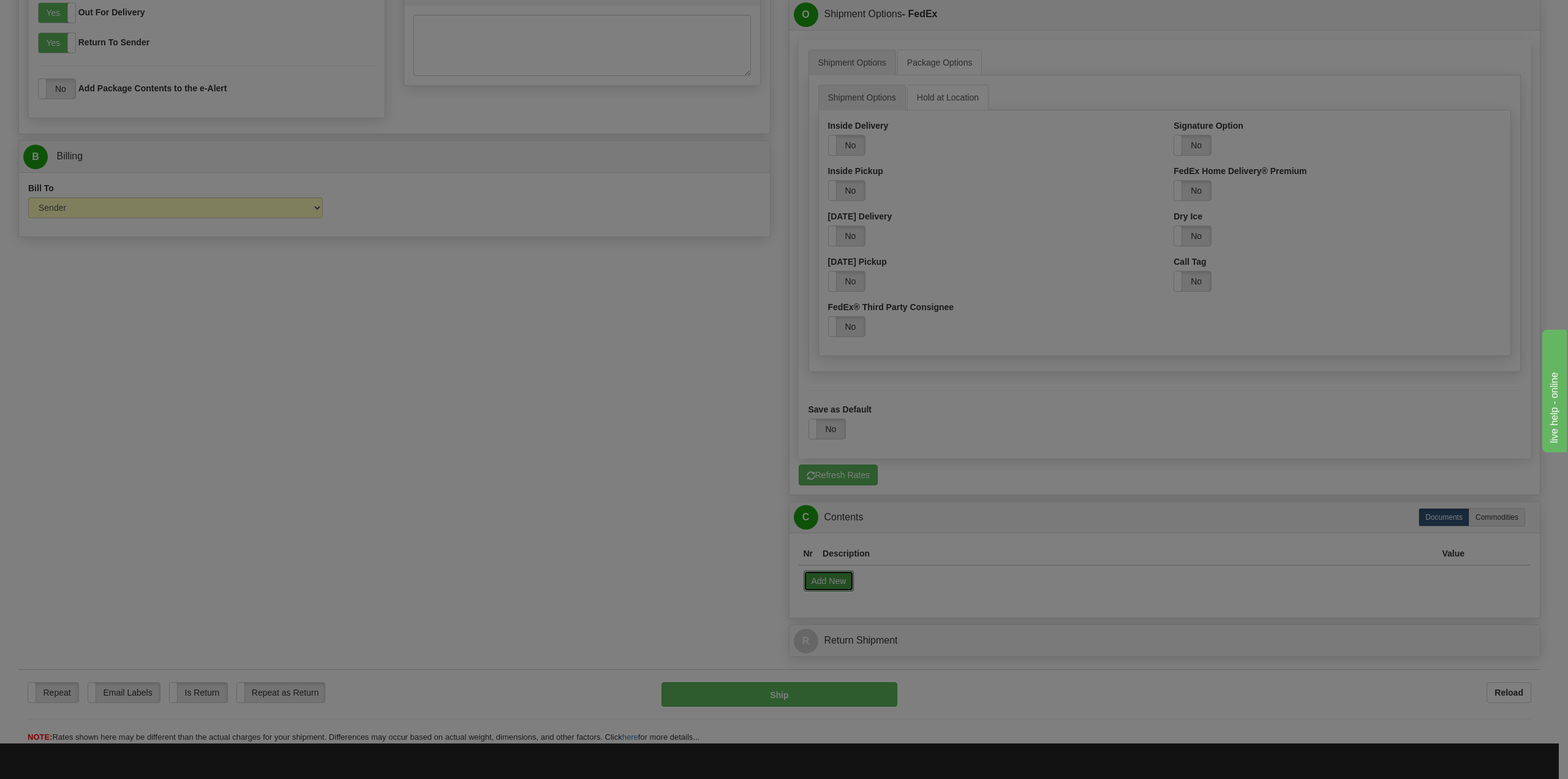
select select "US"
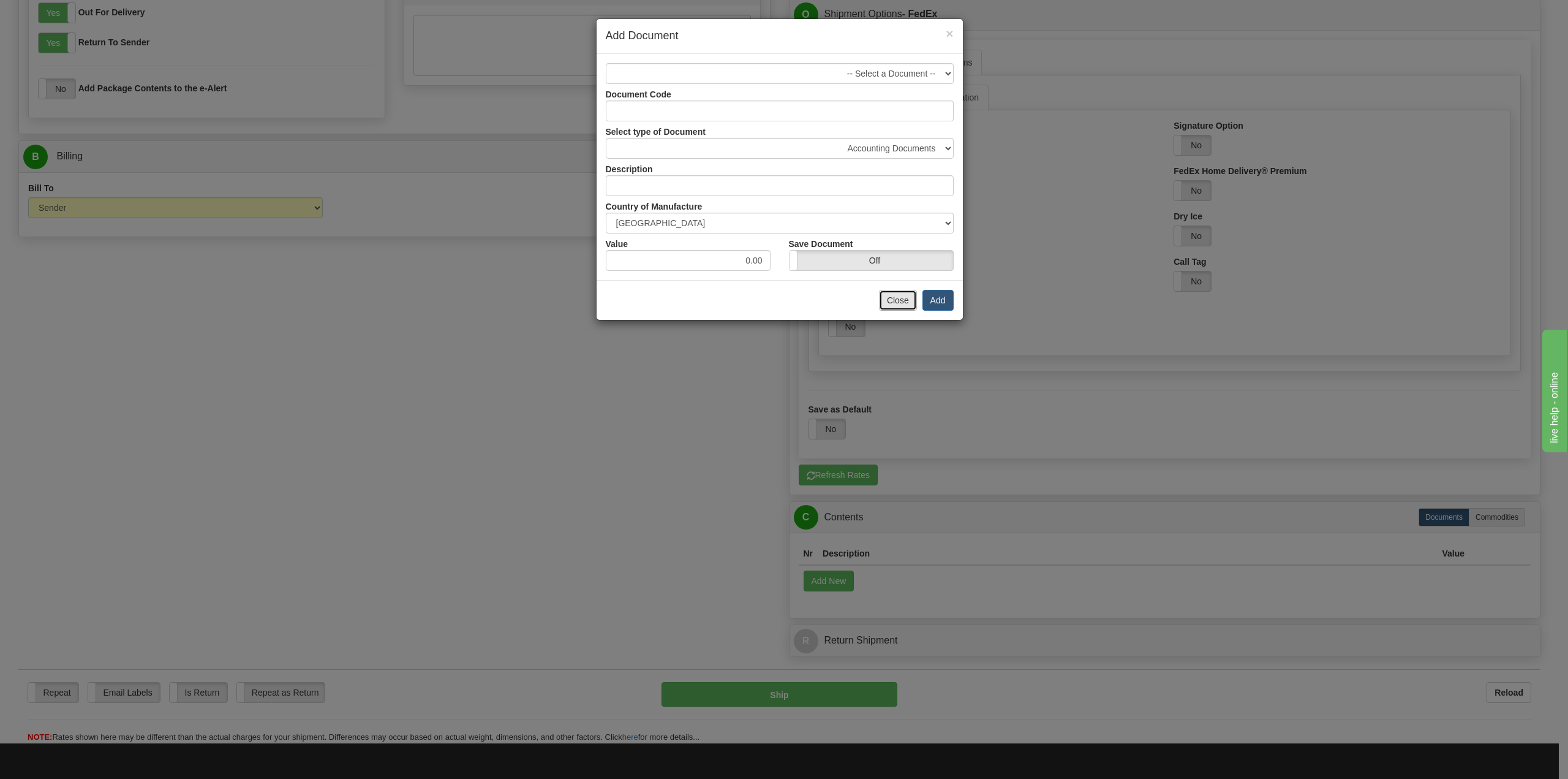
click at [907, 295] on button "Close" at bounding box center [897, 300] width 38 height 21
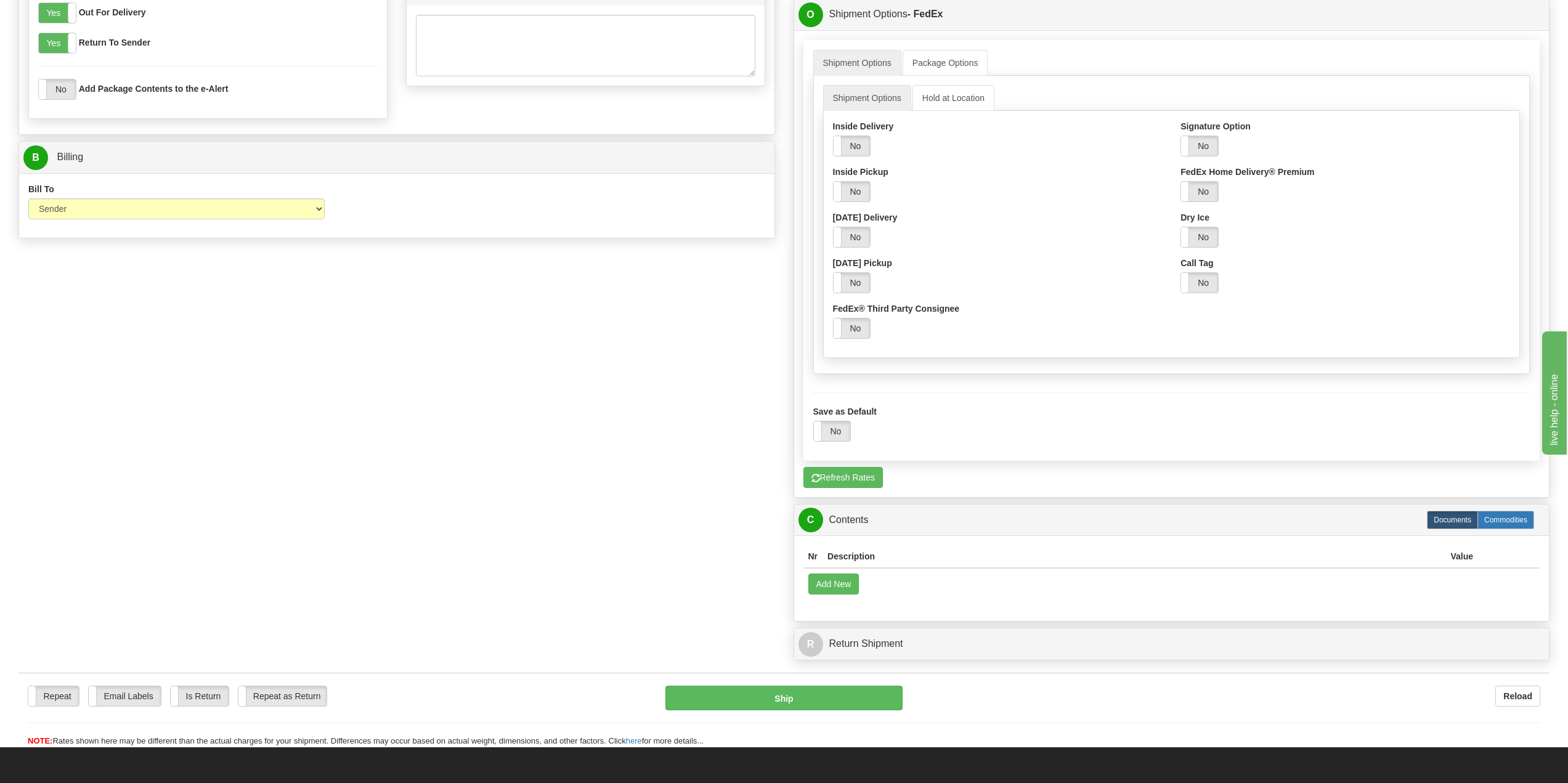
click at [1496, 521] on label "Commodities" at bounding box center [1505, 519] width 56 height 18
radio input "true"
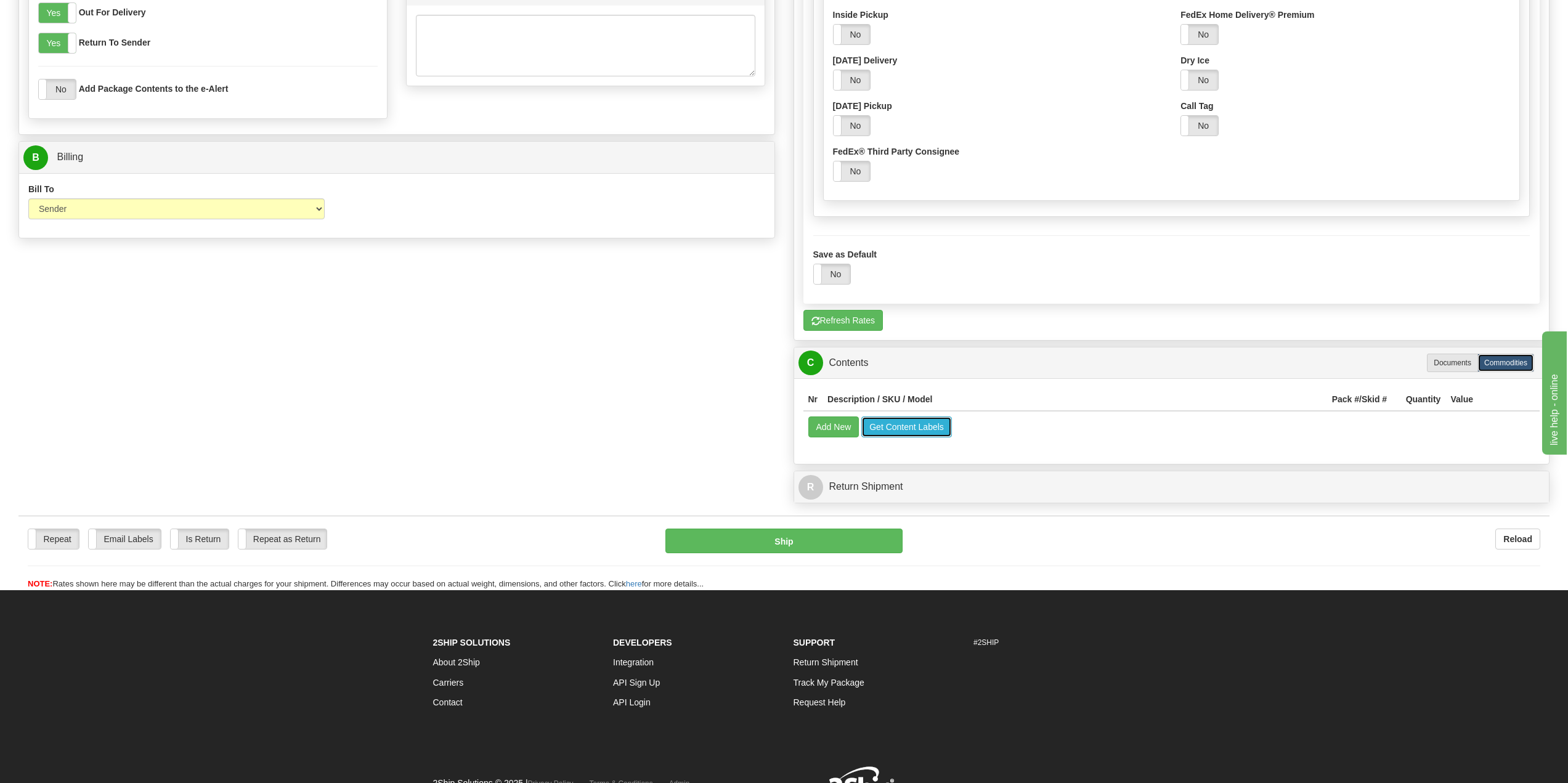
click at [907, 424] on button "Get Content Labels" at bounding box center [905, 427] width 90 height 21
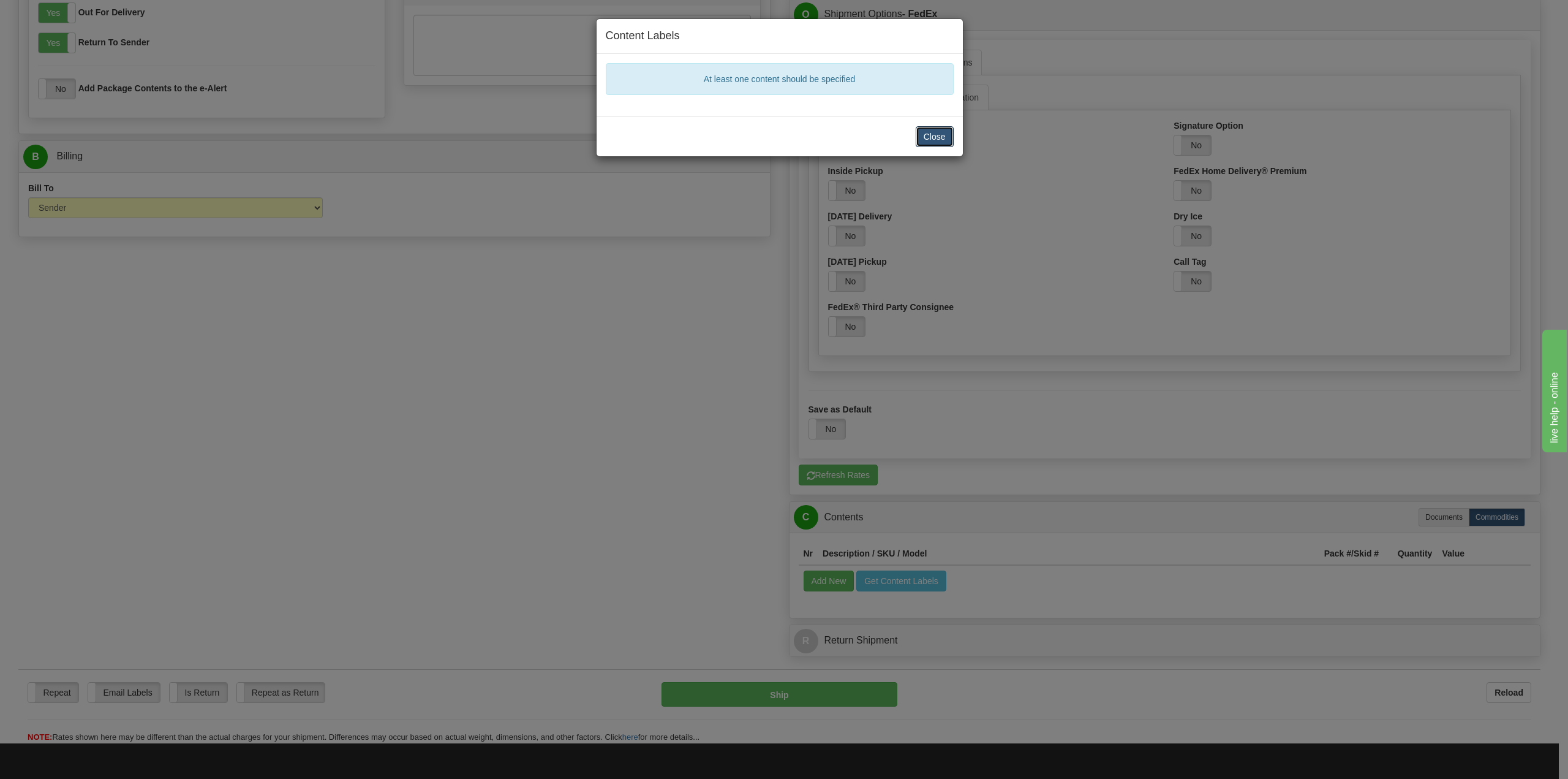
click at [937, 135] on button "Close" at bounding box center [934, 137] width 38 height 21
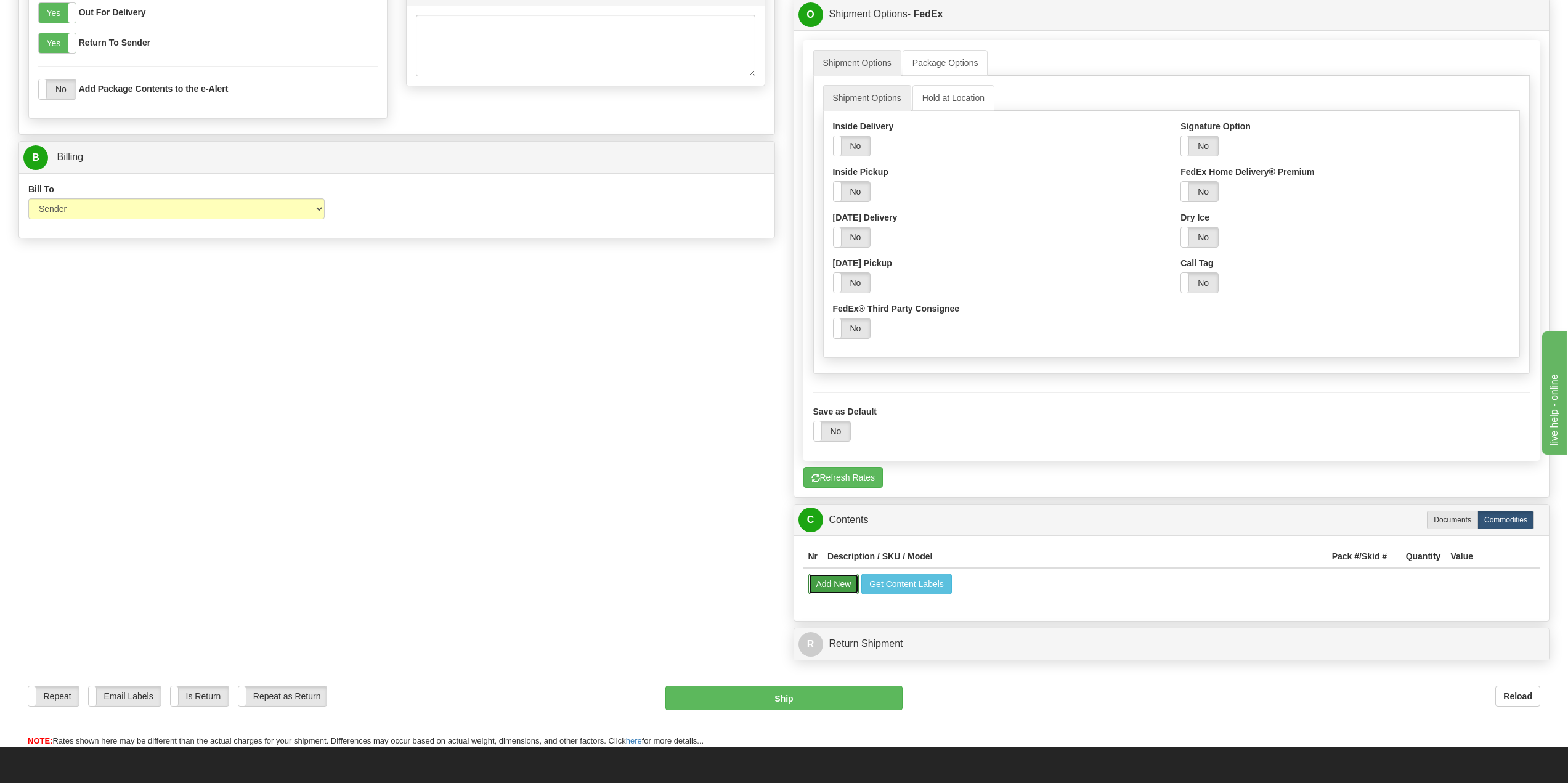
click at [844, 583] on button "Add New" at bounding box center [833, 584] width 51 height 21
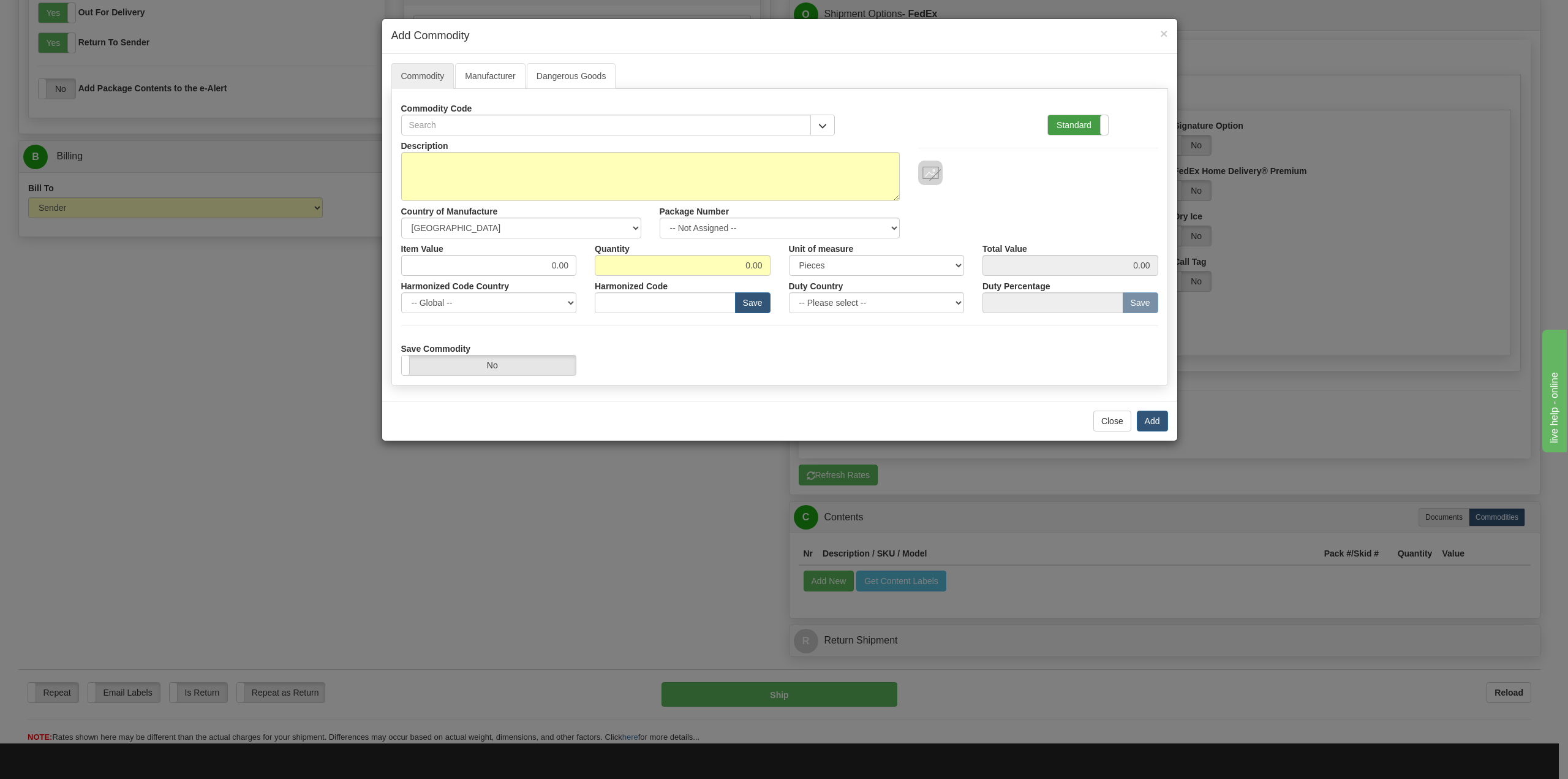
click at [1083, 122] on label "Standard" at bounding box center [1078, 125] width 60 height 19
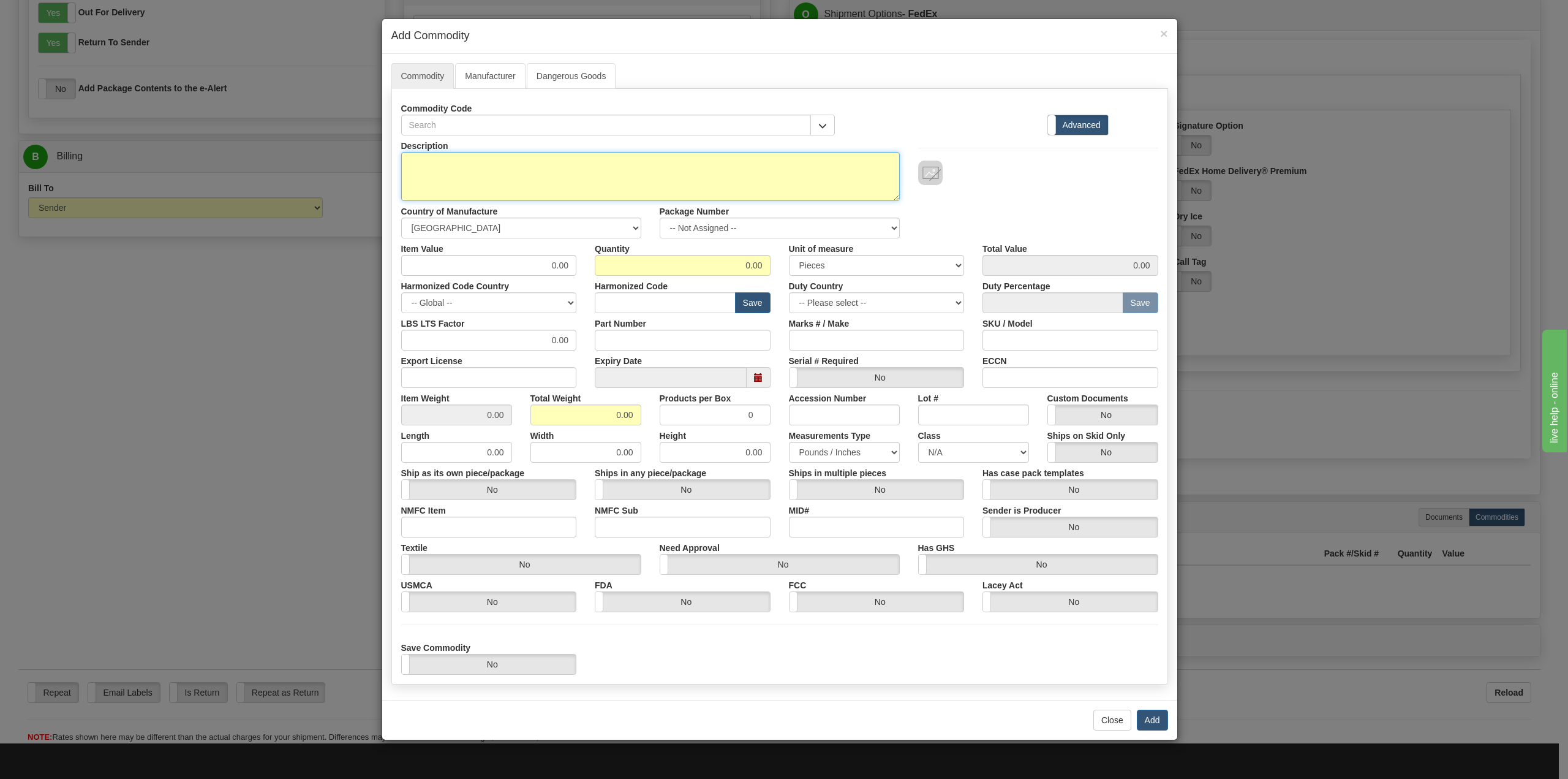
click at [526, 156] on textarea "Description" at bounding box center [650, 176] width 499 height 49
click at [513, 119] on input "text" at bounding box center [606, 125] width 410 height 21
click at [503, 162] on textarea "Description" at bounding box center [650, 176] width 499 height 49
click at [441, 166] on textarea "Description" at bounding box center [650, 176] width 499 height 49
paste textarea "Navitimer B01 43mm 18K Red Gold, Black Chronograph dial White Sub dials 18K RG …"
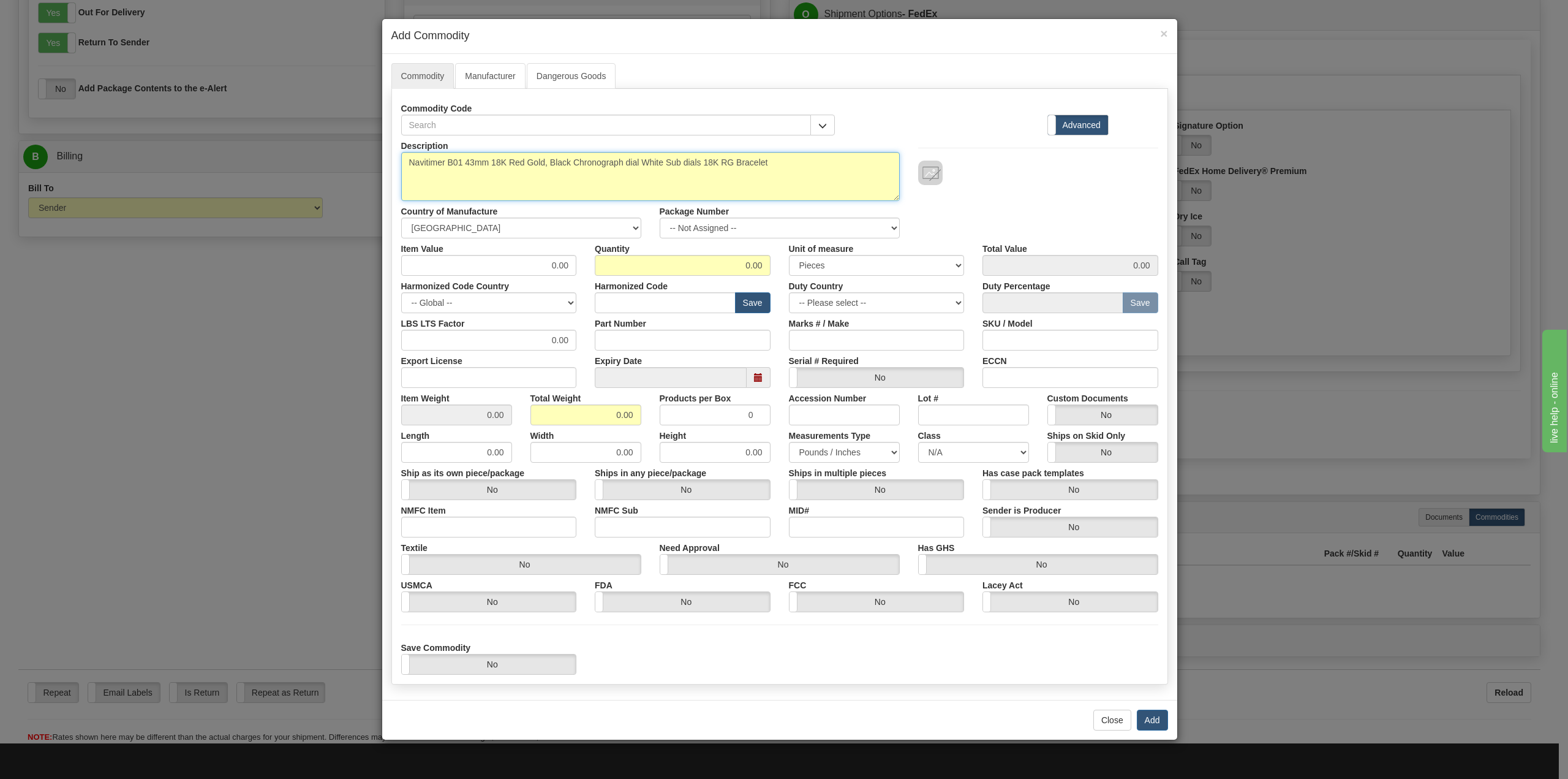
type textarea "Navitimer B01 43mm 18K Red Gold, Black Chronograph dial White Sub dials 18K RG …"
click at [567, 268] on input "0.00" at bounding box center [489, 265] width 176 height 21
type input "0"
type input "43500.00"
click at [752, 267] on input "0.00" at bounding box center [682, 265] width 176 height 21
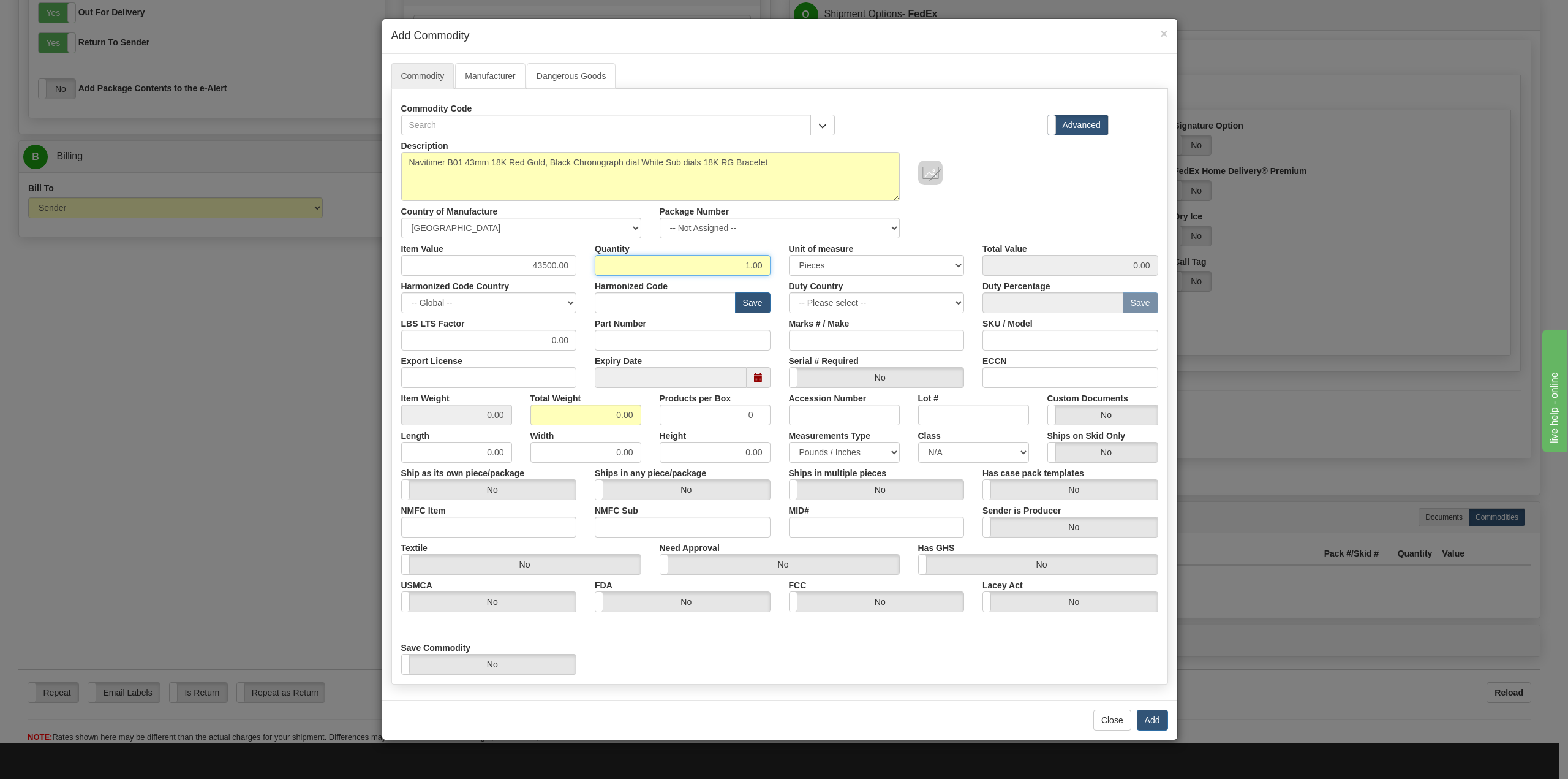
type input "1.00"
type input "43500.00"
drag, startPoint x: 1024, startPoint y: 344, endPoint x: 1031, endPoint y: 345, distance: 7.1
click at [1024, 344] on input "SKU / Model" at bounding box center [1070, 341] width 176 height 21
click at [919, 347] on input "Marks # / Make" at bounding box center [877, 341] width 176 height 21
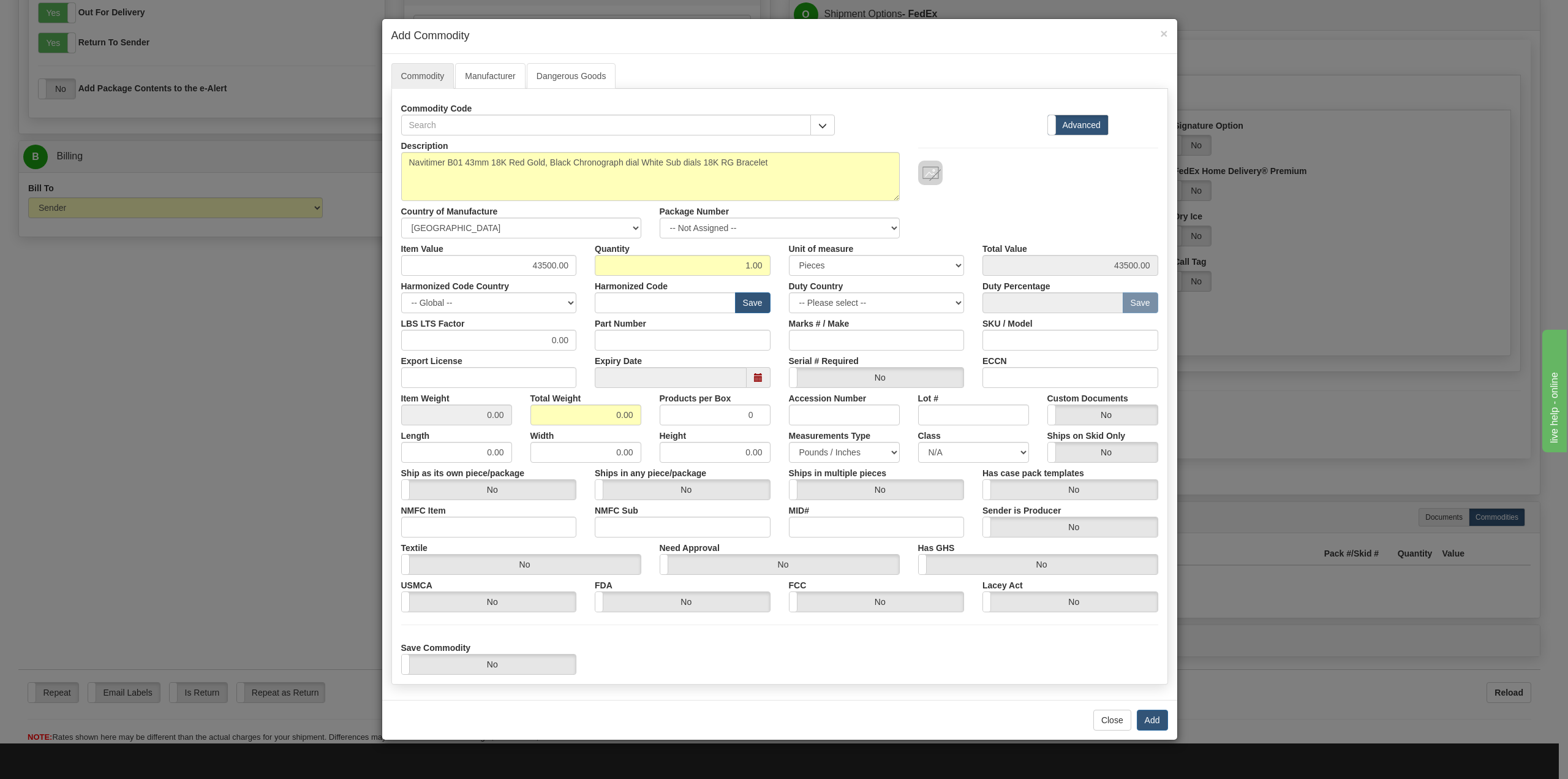
click at [1027, 353] on div "ECCN" at bounding box center [1070, 369] width 194 height 38
drag, startPoint x: 1029, startPoint y: 344, endPoint x: 1101, endPoint y: 341, distance: 72.1
click at [1029, 344] on input "SKU / Model" at bounding box center [1070, 341] width 176 height 21
click at [1049, 342] on input "SKU / Model" at bounding box center [1070, 341] width 176 height 21
paste input "3520830"
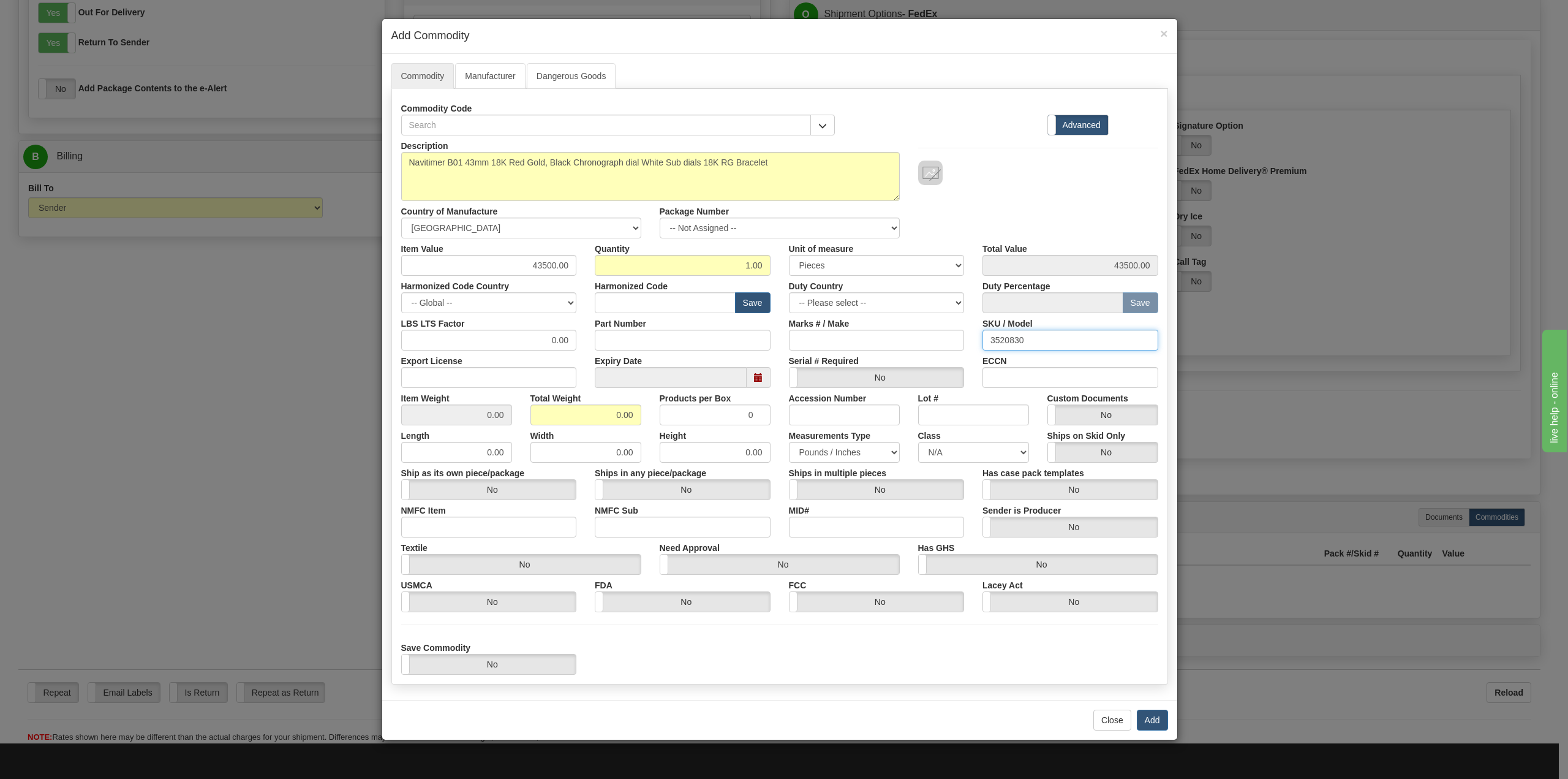
type input "3520830"
click at [1304, 355] on div "× Add Commodity Commodity Manufacturer Dangerous Goods Commodity Code Standard …" at bounding box center [784, 389] width 1568 height 779
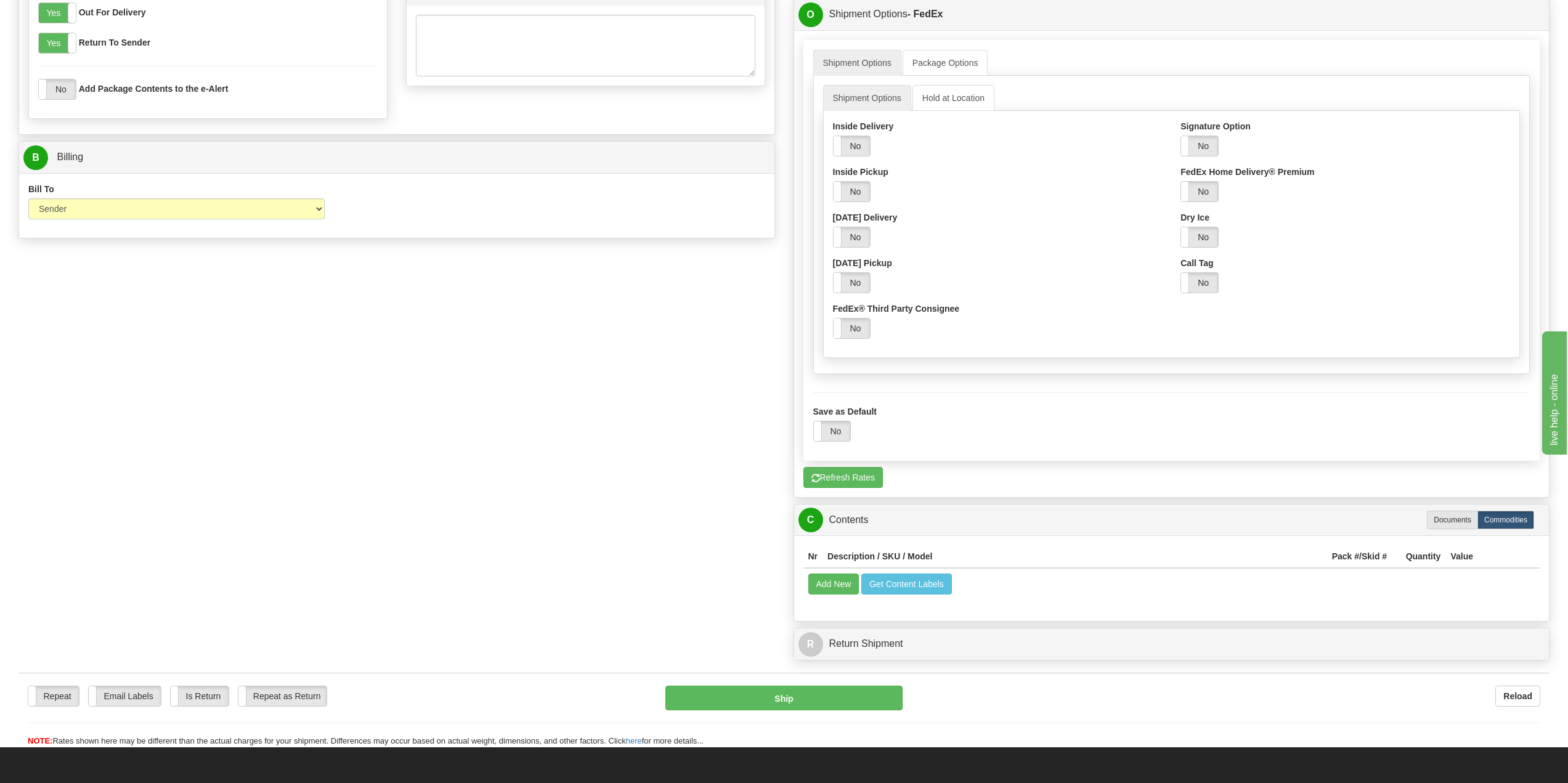
click at [1409, 581] on td "Add New Get Content Labels" at bounding box center [1171, 583] width 736 height 31
click at [836, 593] on button "Add New" at bounding box center [833, 584] width 51 height 21
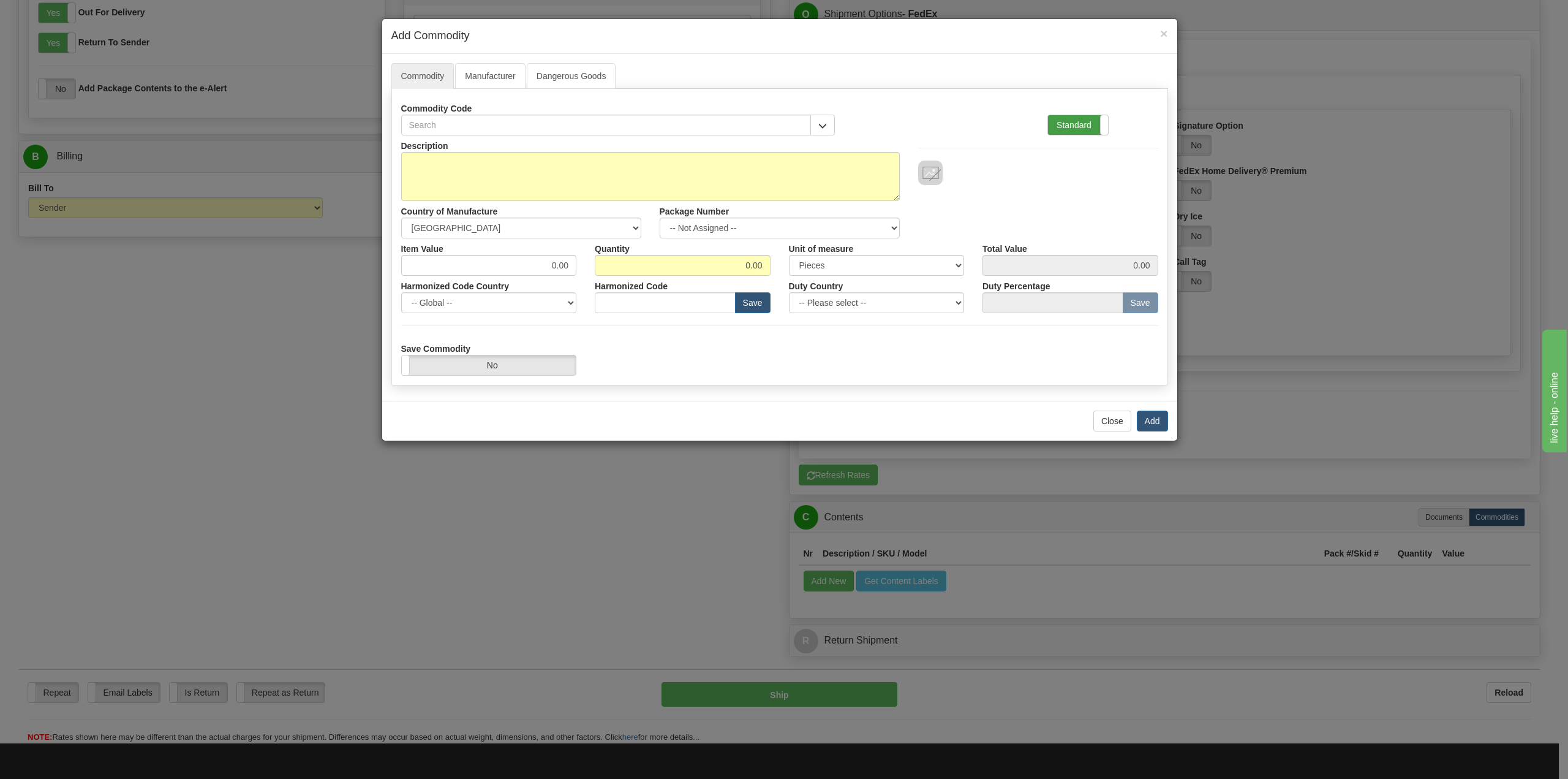
click at [1085, 130] on label "Standard" at bounding box center [1078, 125] width 60 height 19
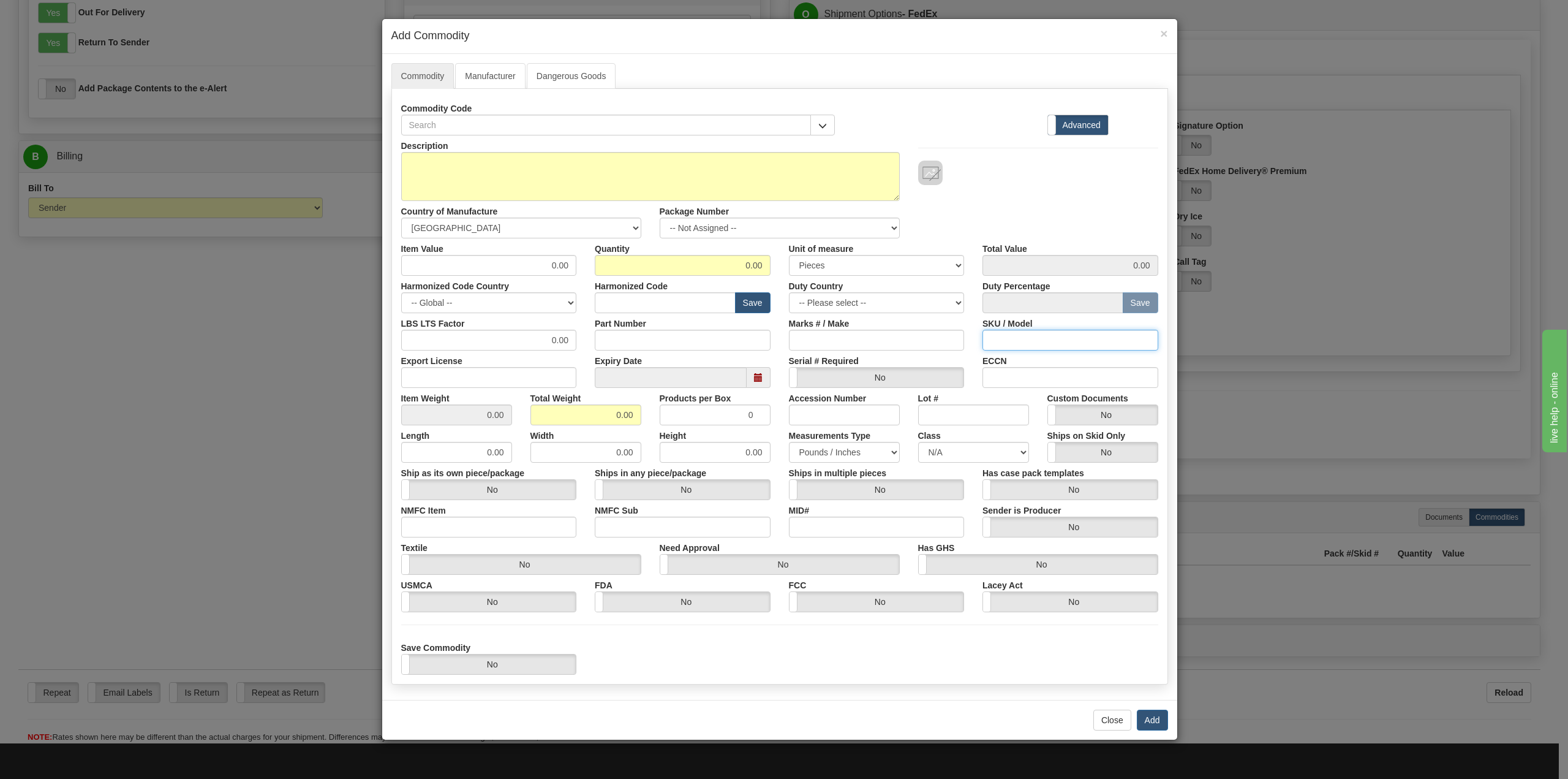
click at [1037, 342] on input "SKU / Model" at bounding box center [1070, 341] width 176 height 21
paste input "3520830"
type input "3520830"
click at [486, 166] on textarea "Description" at bounding box center [650, 176] width 499 height 49
paste textarea "Navitimer B01 43mm 18K Red Gold, Black Chronograph dial White Sub dials 18K RG …"
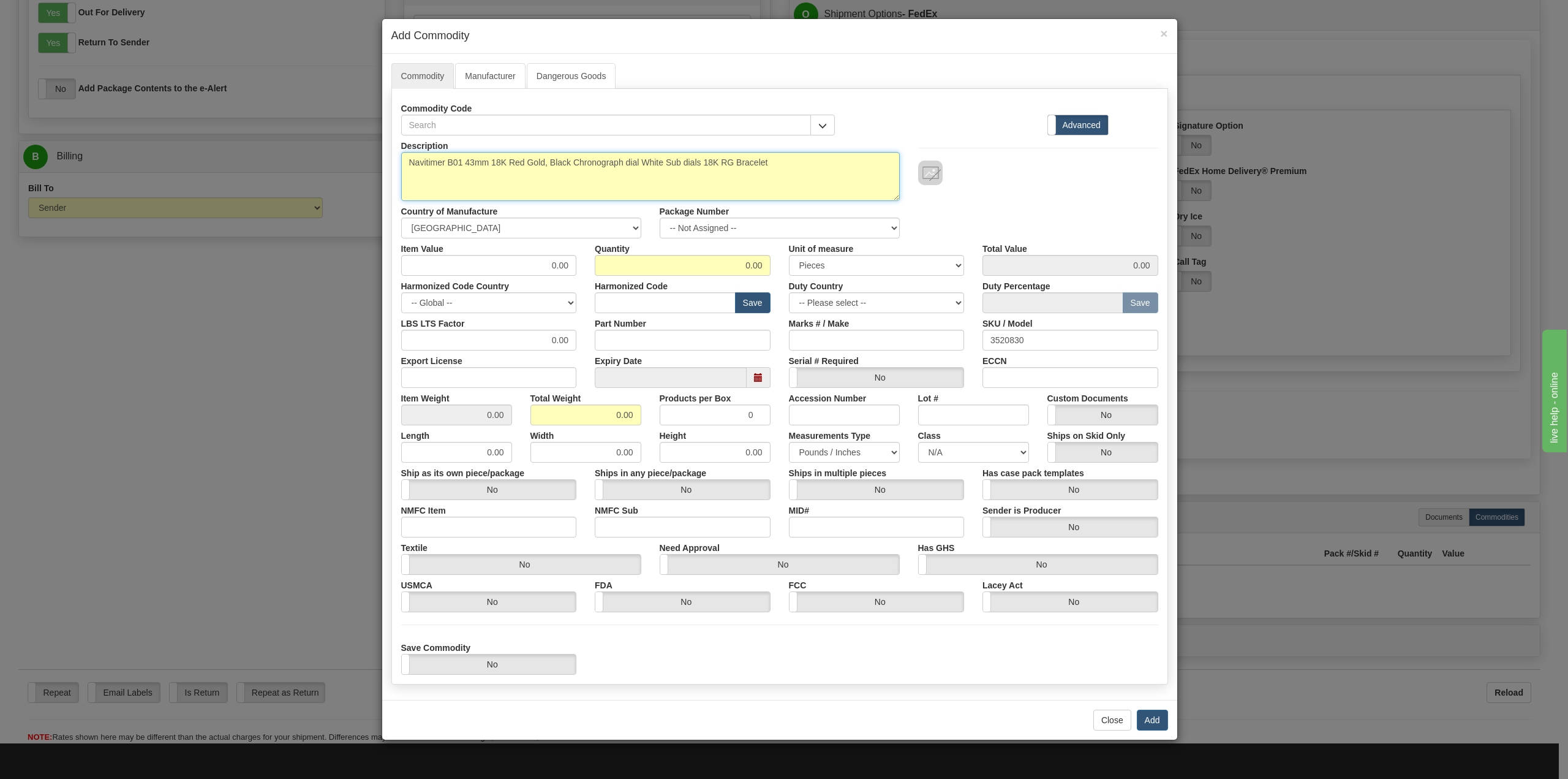
type textarea "Navitimer B01 43mm 18K Red Gold, Black Chronograph dial White Sub dials 18K RG …"
click at [567, 264] on input "0.00" at bounding box center [489, 265] width 176 height 21
drag, startPoint x: 571, startPoint y: 264, endPoint x: 524, endPoint y: 252, distance: 48.5
click at [529, 258] on input "0.00" at bounding box center [489, 265] width 176 height 21
type input "43500.00"
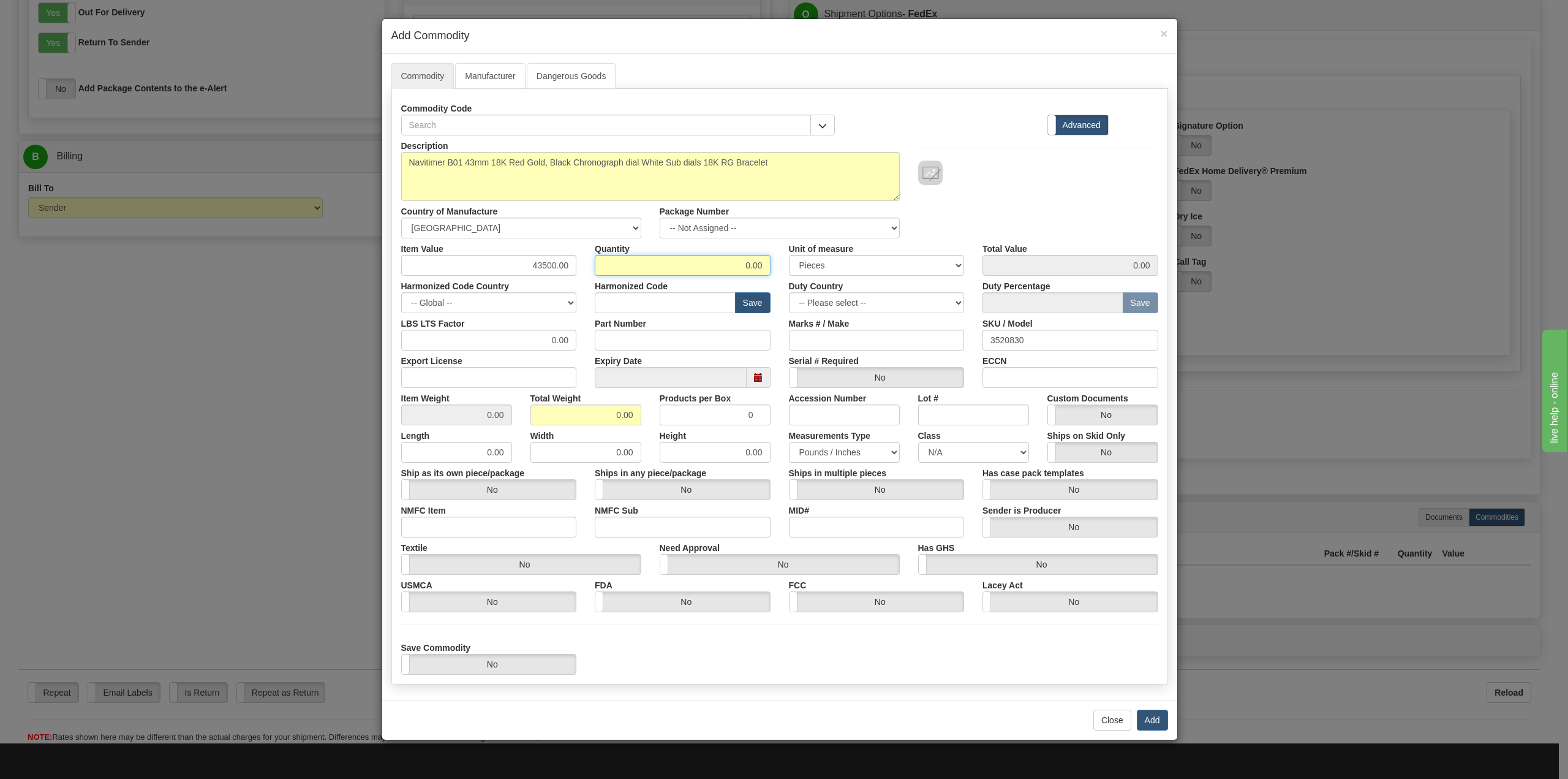
click at [751, 267] on input "0.00" at bounding box center [682, 265] width 176 height 21
type input "1.00"
type input "43500.00"
click at [620, 414] on input "0.00" at bounding box center [586, 415] width 111 height 21
type input "3.00"
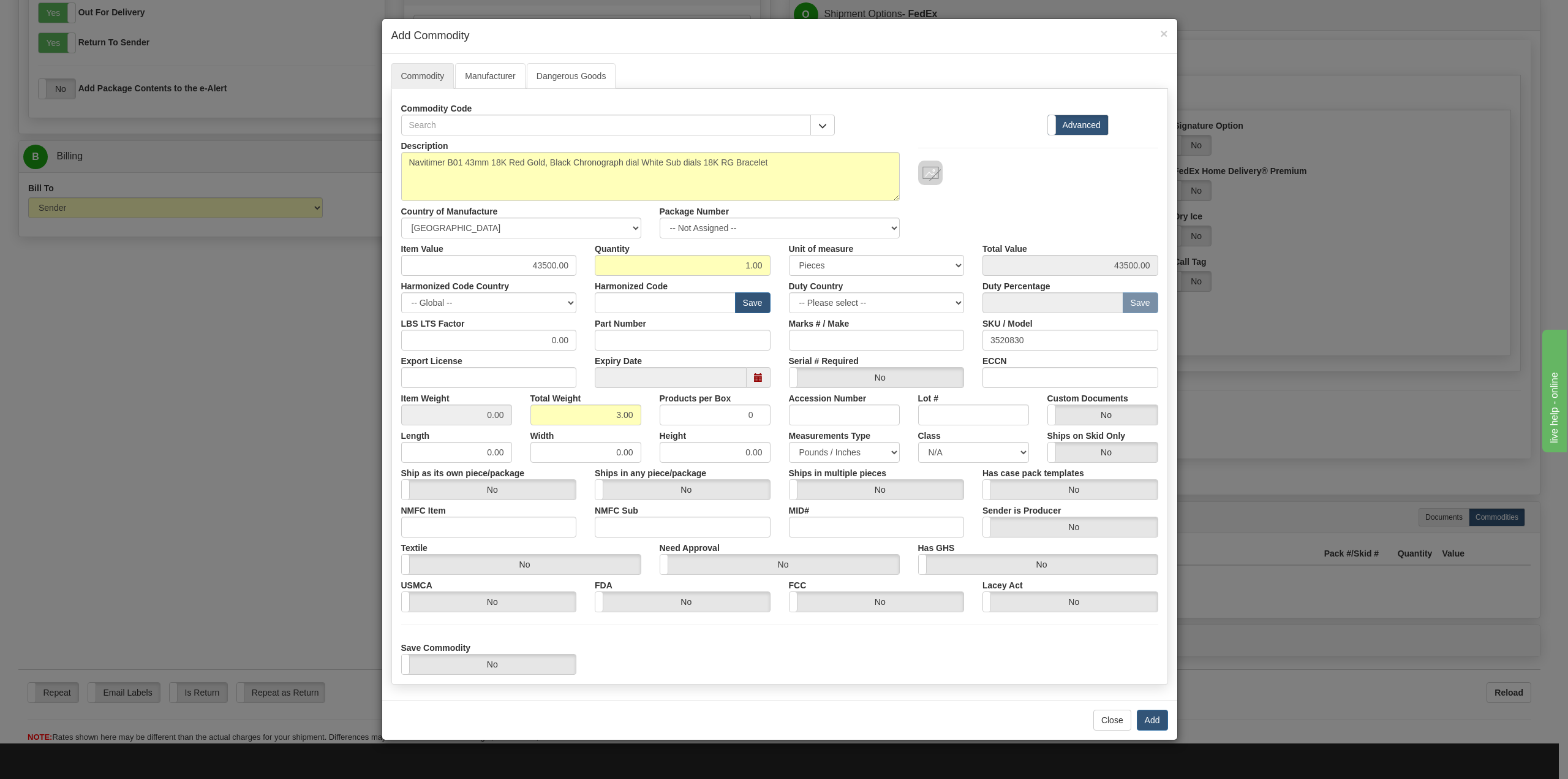
type input "3.0000"
click at [818, 655] on div "Save Commodity Yes No" at bounding box center [780, 655] width 776 height 38
click at [1149, 720] on button "Add" at bounding box center [1152, 720] width 31 height 21
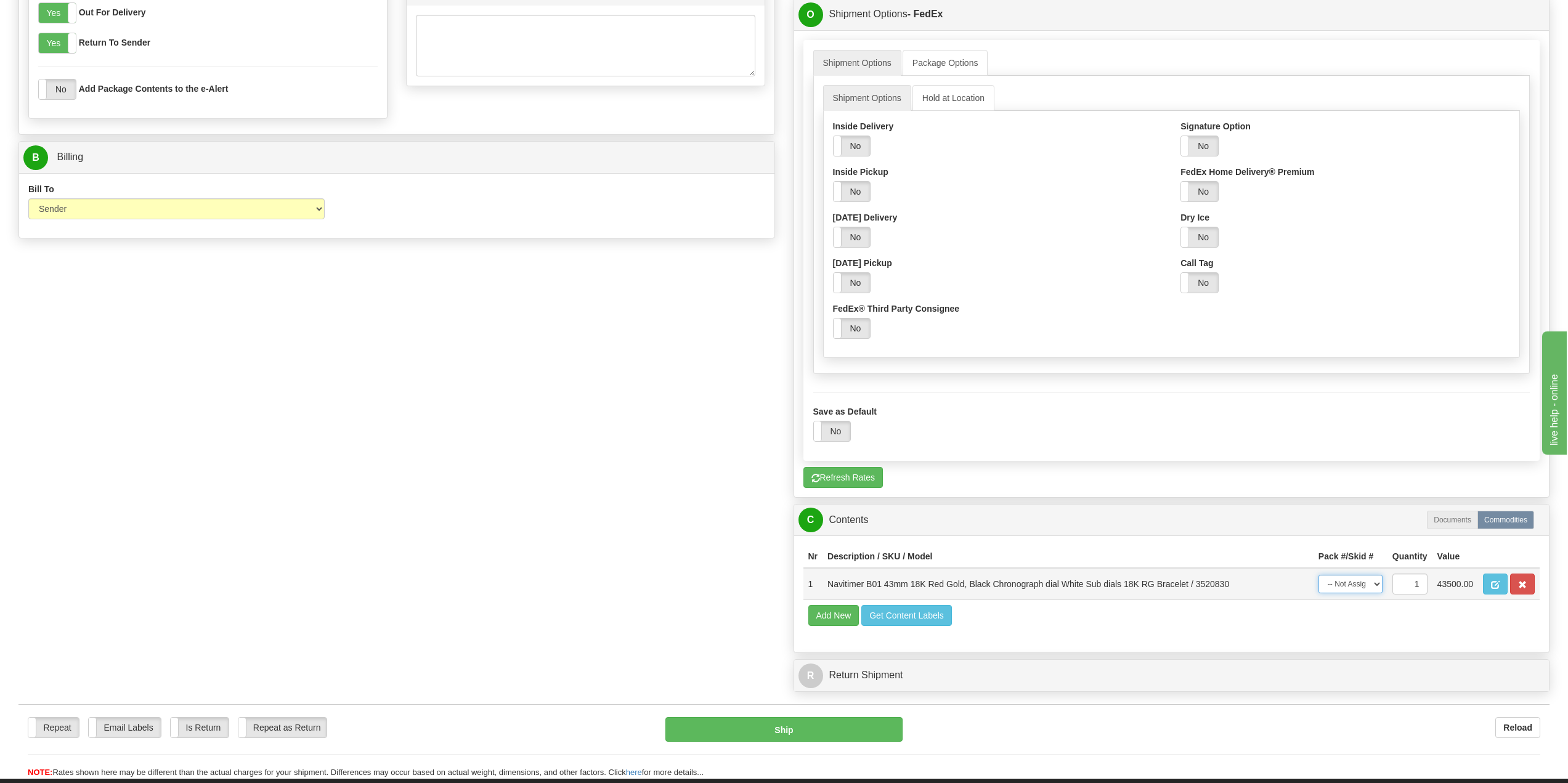
click at [1373, 581] on select "-- Not Assigned -- Item 1" at bounding box center [1350, 583] width 64 height 18
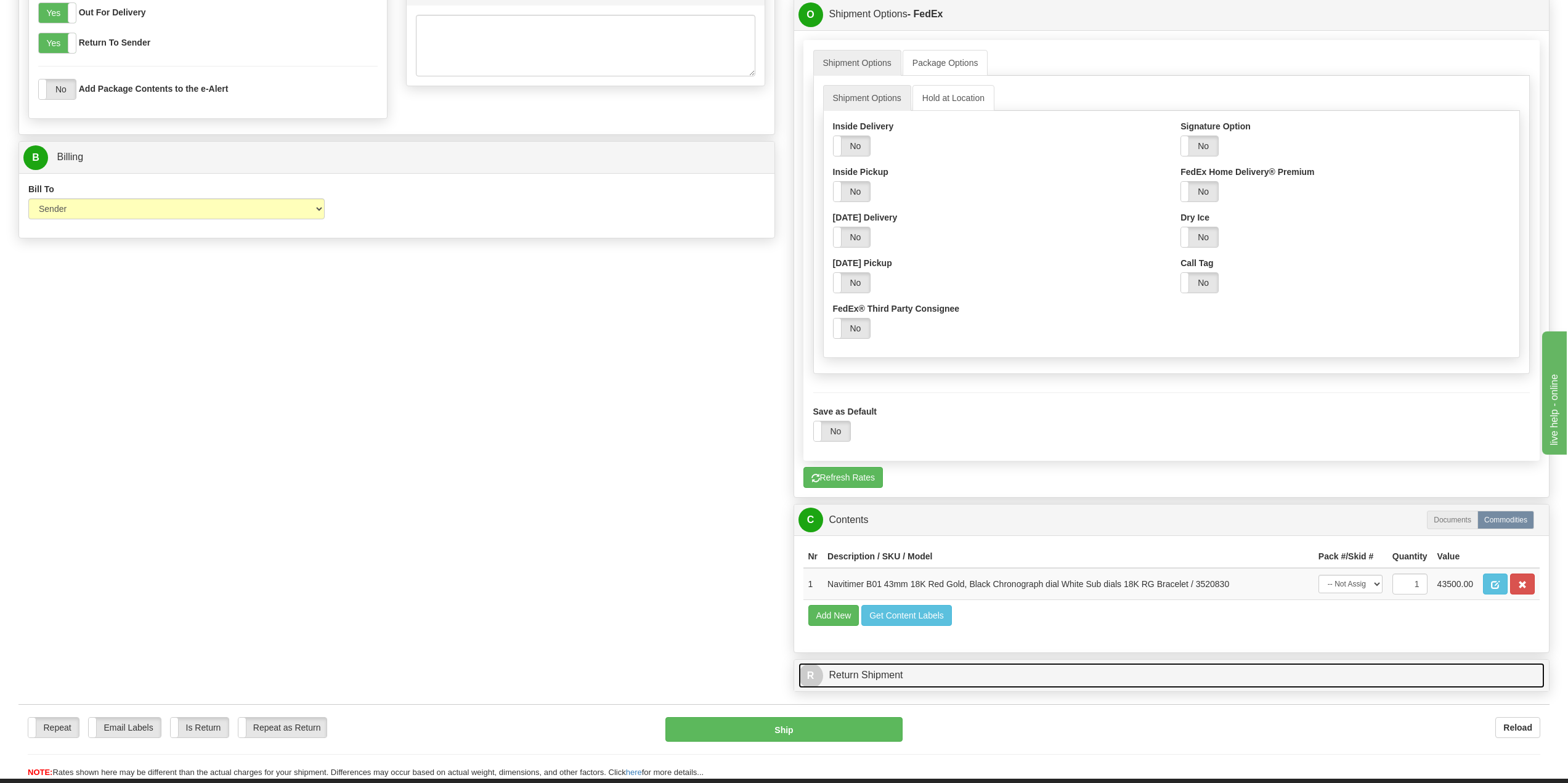
click at [1010, 679] on link "R Return Shipment" at bounding box center [1171, 675] width 746 height 25
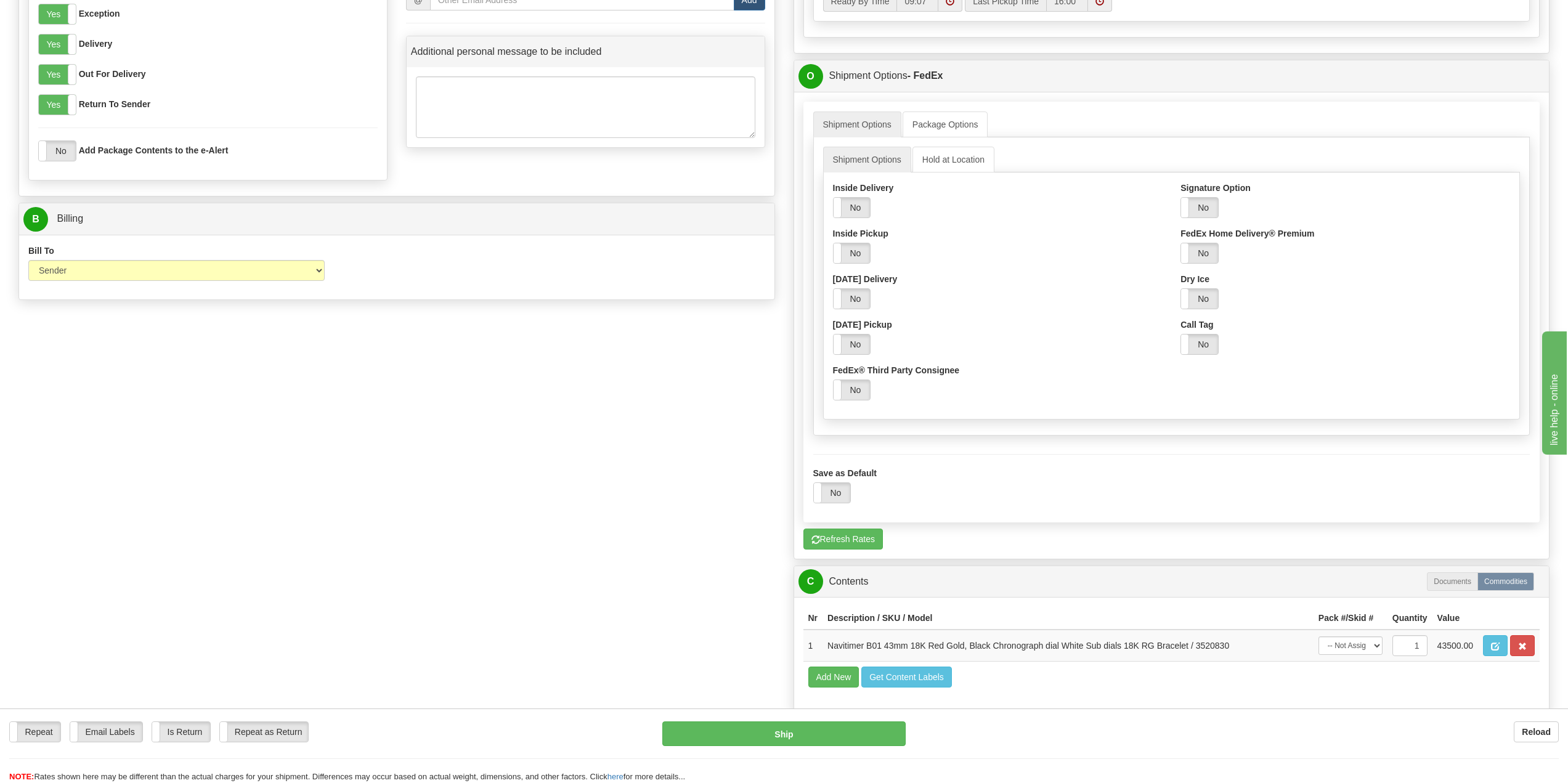
scroll to position [610, 0]
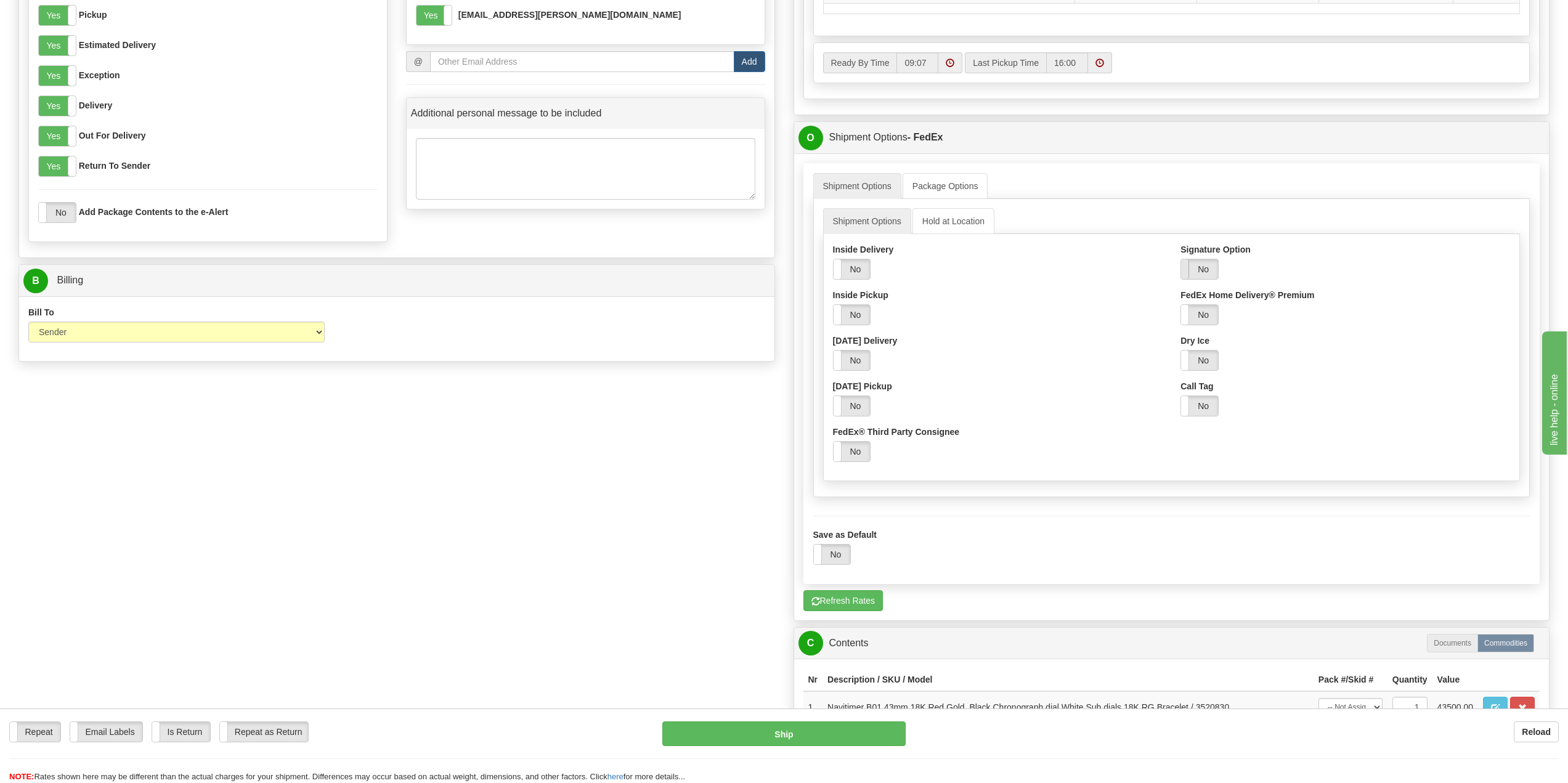
click at [1182, 268] on span at bounding box center [1181, 269] width 16 height 19
click at [1309, 314] on select "Adult Direct Indirect No Signature Required Service Default" at bounding box center [1258, 315] width 155 height 21
click at [1180, 305] on select "Adult Direct Indirect No Signature Required Service Default" at bounding box center [1258, 315] width 155 height 21
click at [1390, 319] on input "Release Number" at bounding box center [1432, 315] width 155 height 21
click at [1445, 375] on div "Signature Option Yes No Select Your Option Adult Direct Indirect No Signature R…" at bounding box center [1345, 357] width 348 height 228
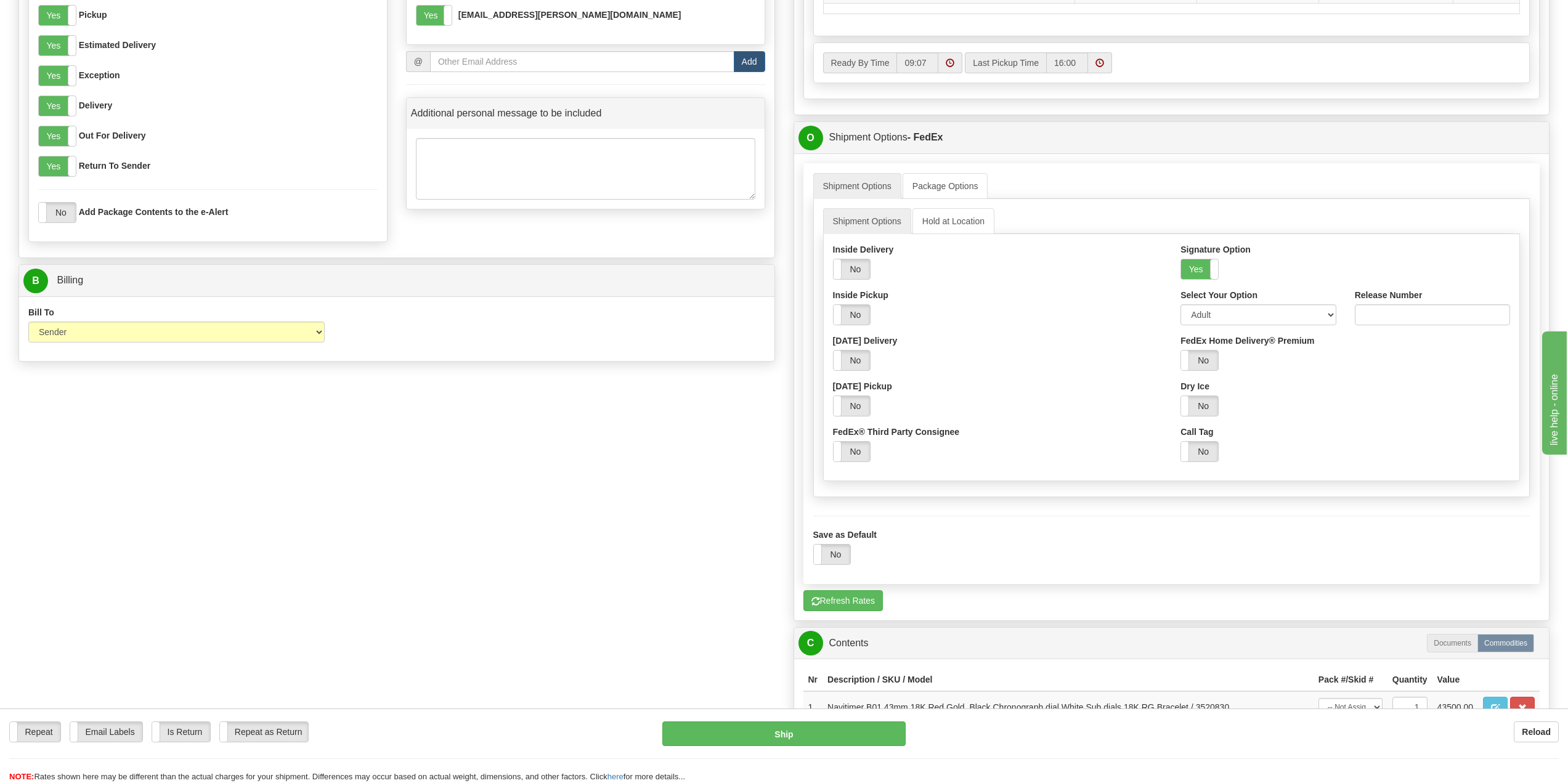
scroll to position [426, 0]
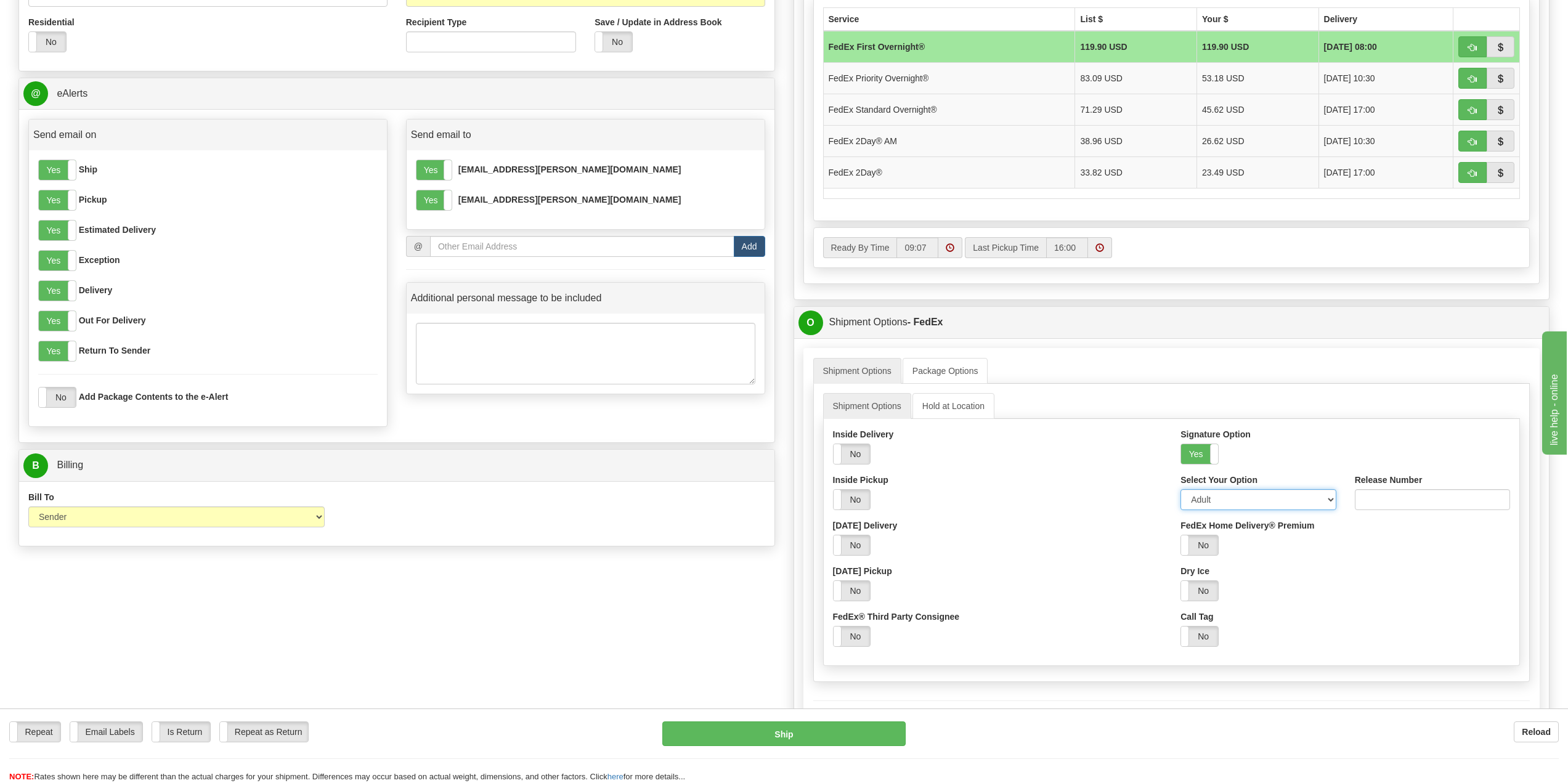
click at [1330, 504] on select "Adult Direct Indirect No Signature Required Service Default" at bounding box center [1258, 500] width 155 height 21
click at [1329, 506] on select "Adult Direct Indirect No Signature Required Service Default" at bounding box center [1258, 500] width 155 height 21
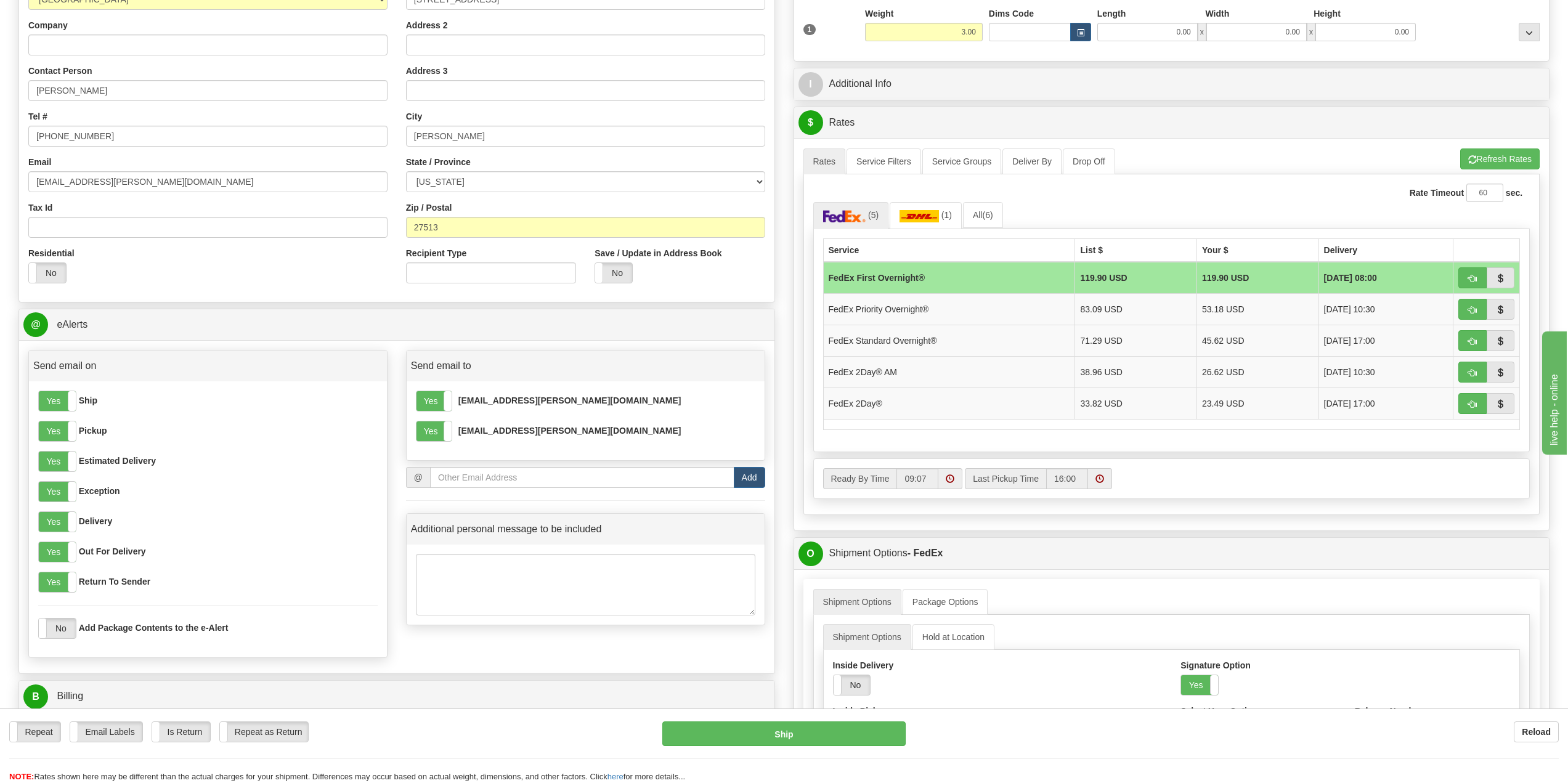
scroll to position [117, 0]
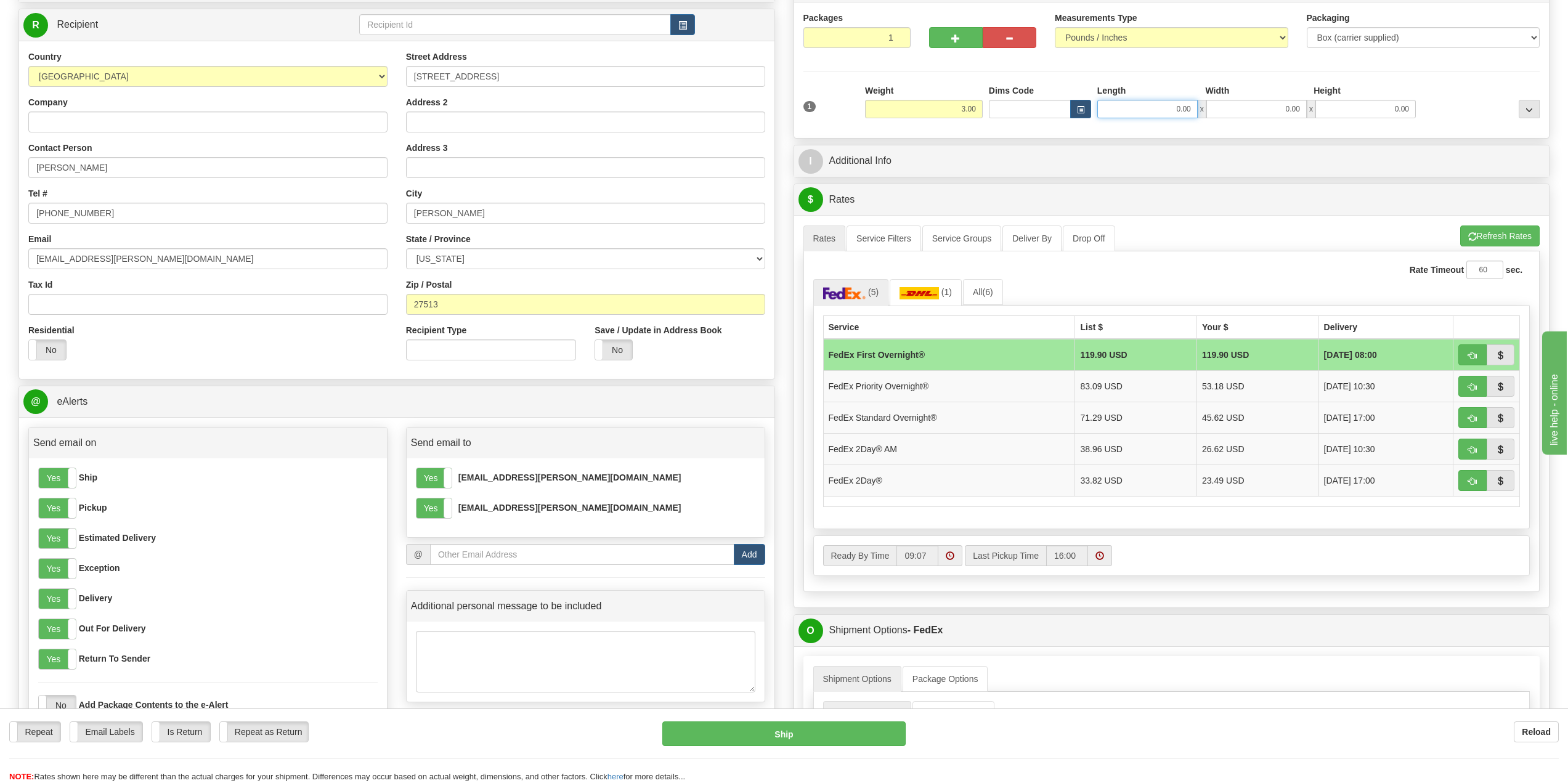
click at [1151, 102] on input "0.00" at bounding box center [1147, 109] width 100 height 18
type input "0.00"
click at [1371, 110] on input "0.00" at bounding box center [1364, 109] width 100 height 18
type input "0.00"
click at [1077, 110] on span "button" at bounding box center [1081, 110] width 8 height 7
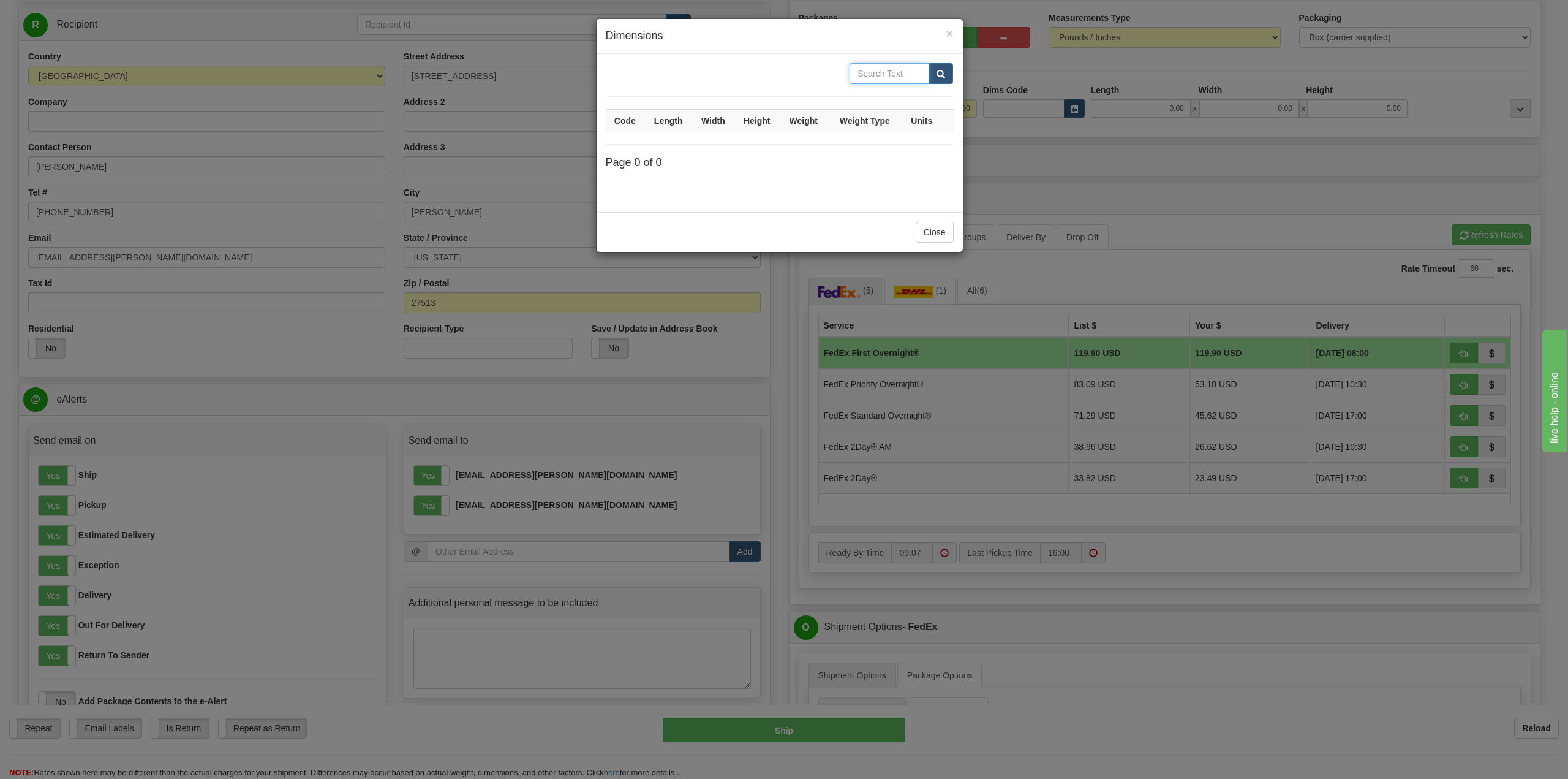
click at [872, 74] on input "text" at bounding box center [889, 73] width 80 height 21
type input "99167028"
click at [928, 63] on button "submit" at bounding box center [940, 73] width 24 height 21
click at [944, 74] on span "submit" at bounding box center [941, 74] width 9 height 8
click at [942, 75] on span "submit" at bounding box center [941, 74] width 9 height 8
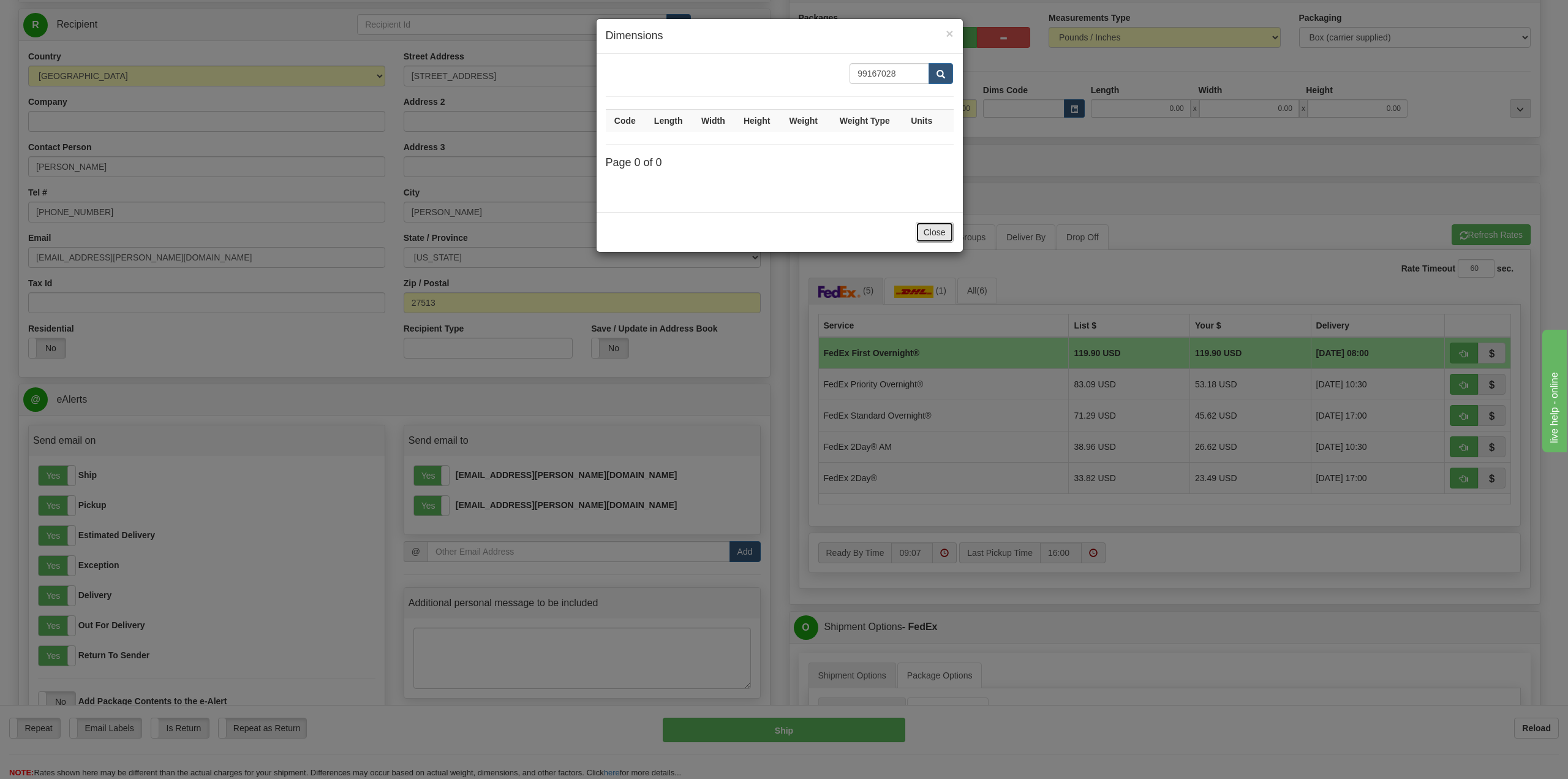
click at [929, 226] on button "Close" at bounding box center [934, 233] width 38 height 21
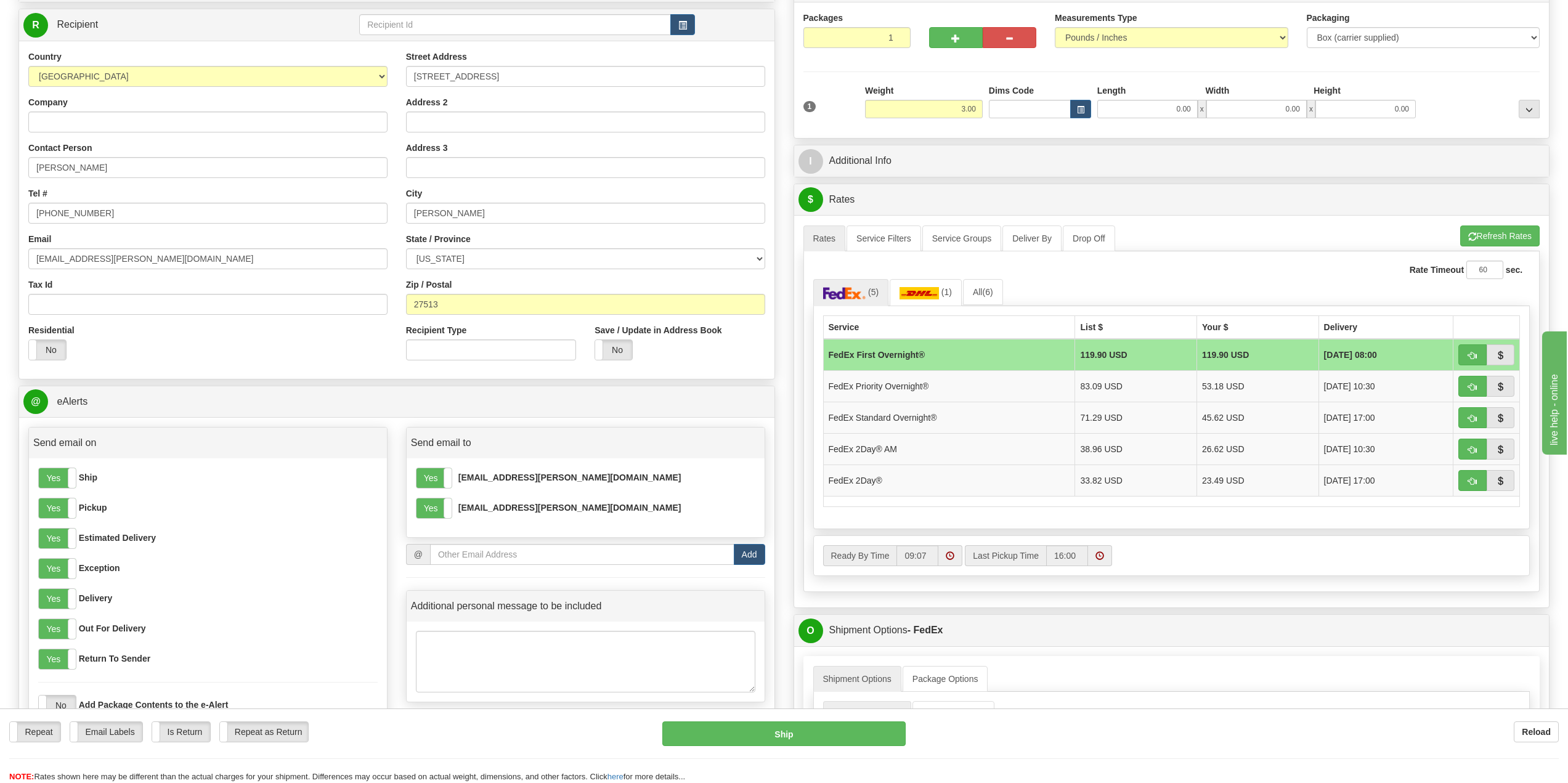
click at [1187, 91] on div "Length" at bounding box center [1148, 92] width 109 height 16
click at [1196, 113] on input "0.00" at bounding box center [1147, 109] width 100 height 18
type input "28.73"
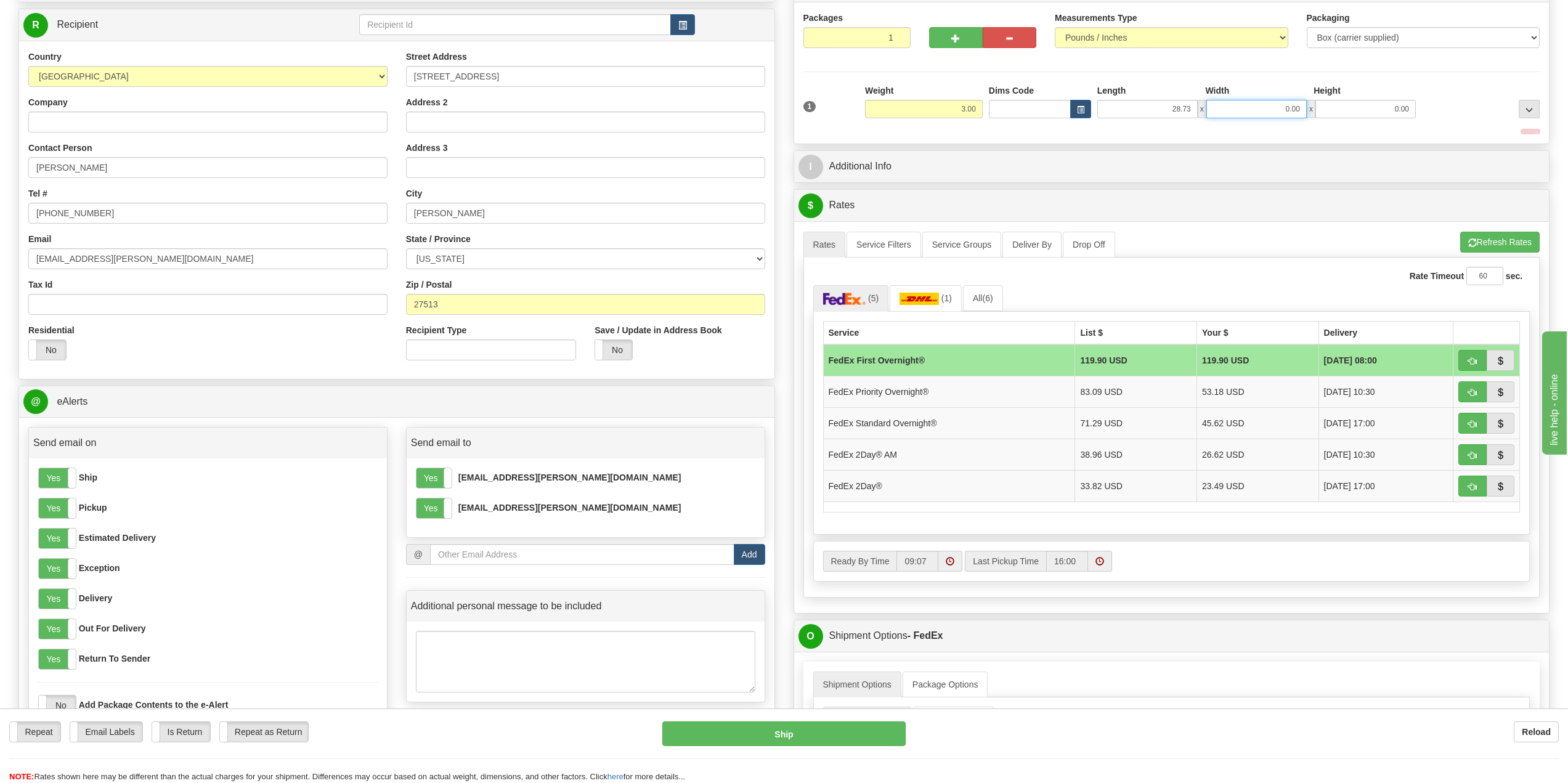
click at [1253, 117] on input "0.00" at bounding box center [1256, 109] width 100 height 18
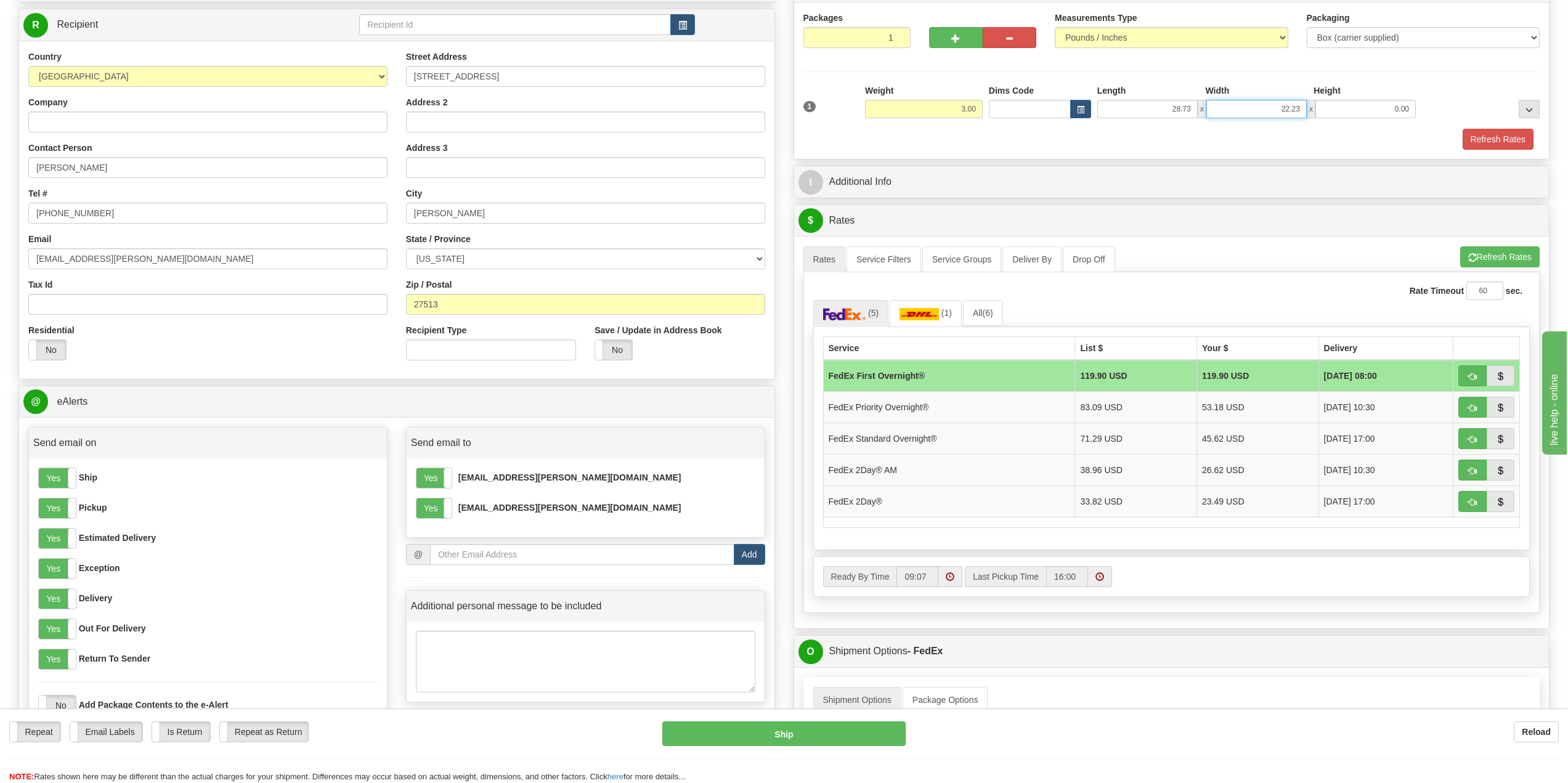
type input "22.23"
click at [1385, 110] on input "0.00" at bounding box center [1364, 109] width 100 height 18
type input "11.11"
click at [1484, 146] on button "Refresh Rates" at bounding box center [1497, 140] width 71 height 21
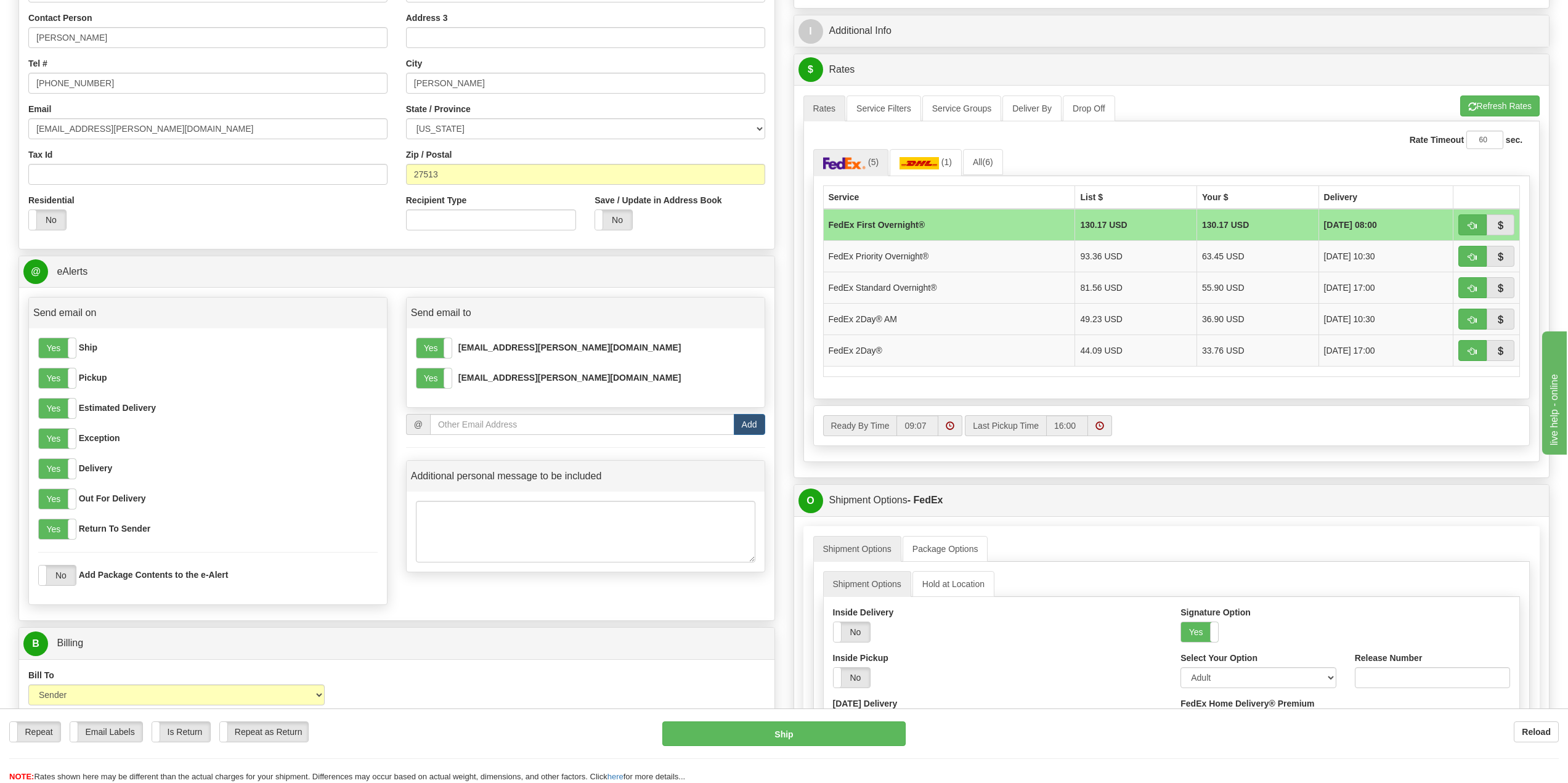
scroll to position [241, 0]
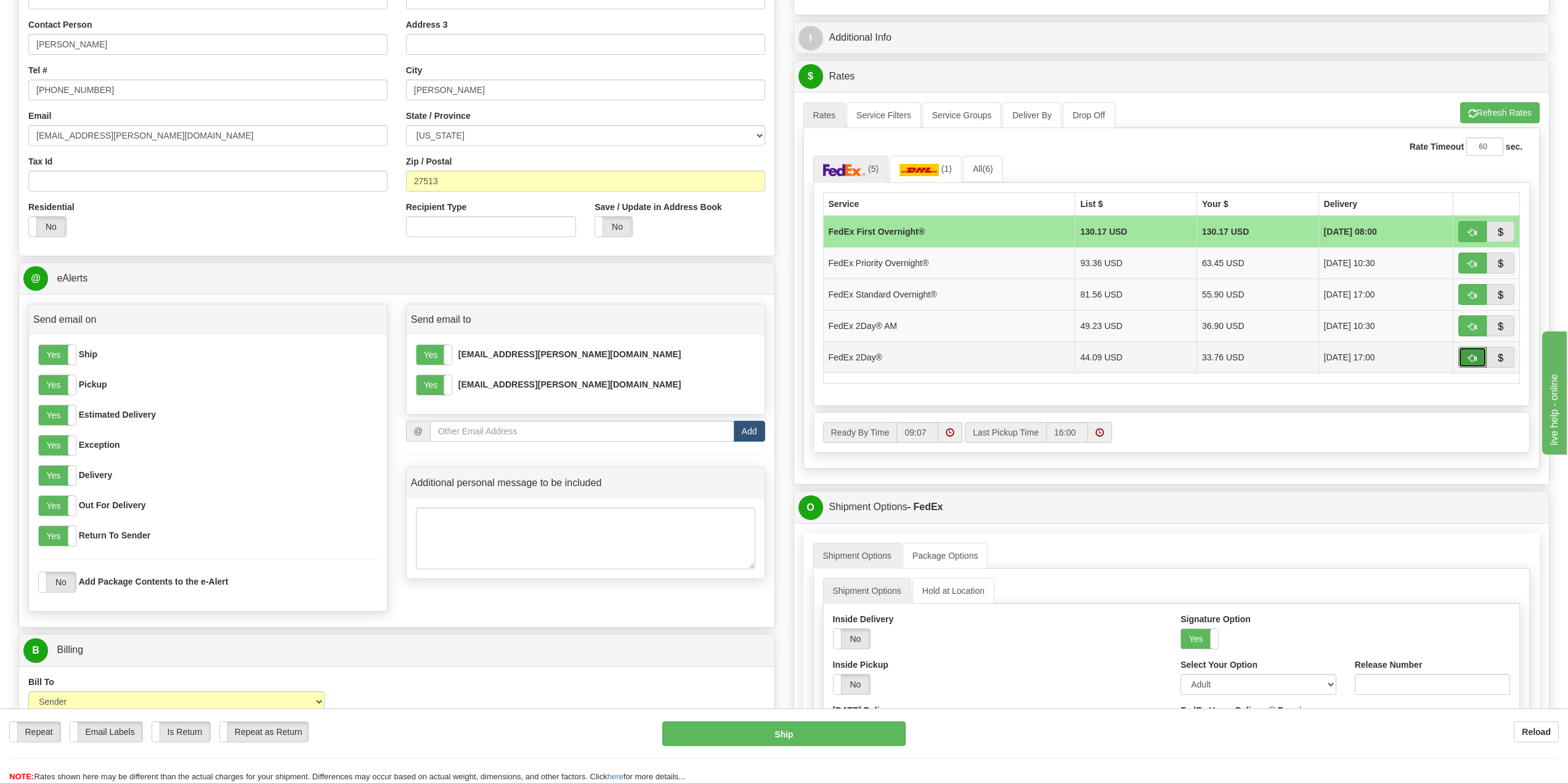
click at [1472, 367] on button "button" at bounding box center [1472, 357] width 28 height 21
type input "03"
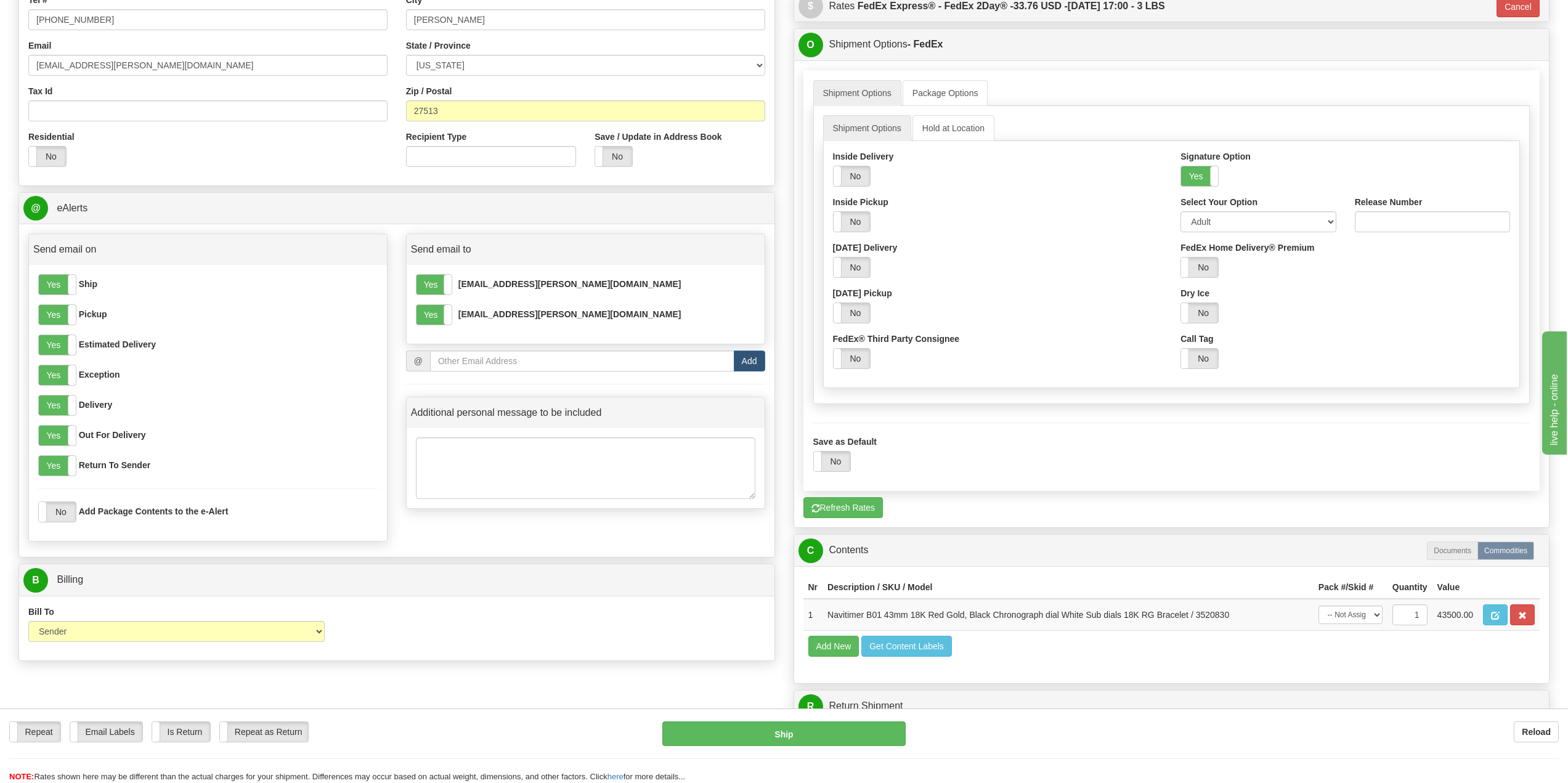
scroll to position [303, 0]
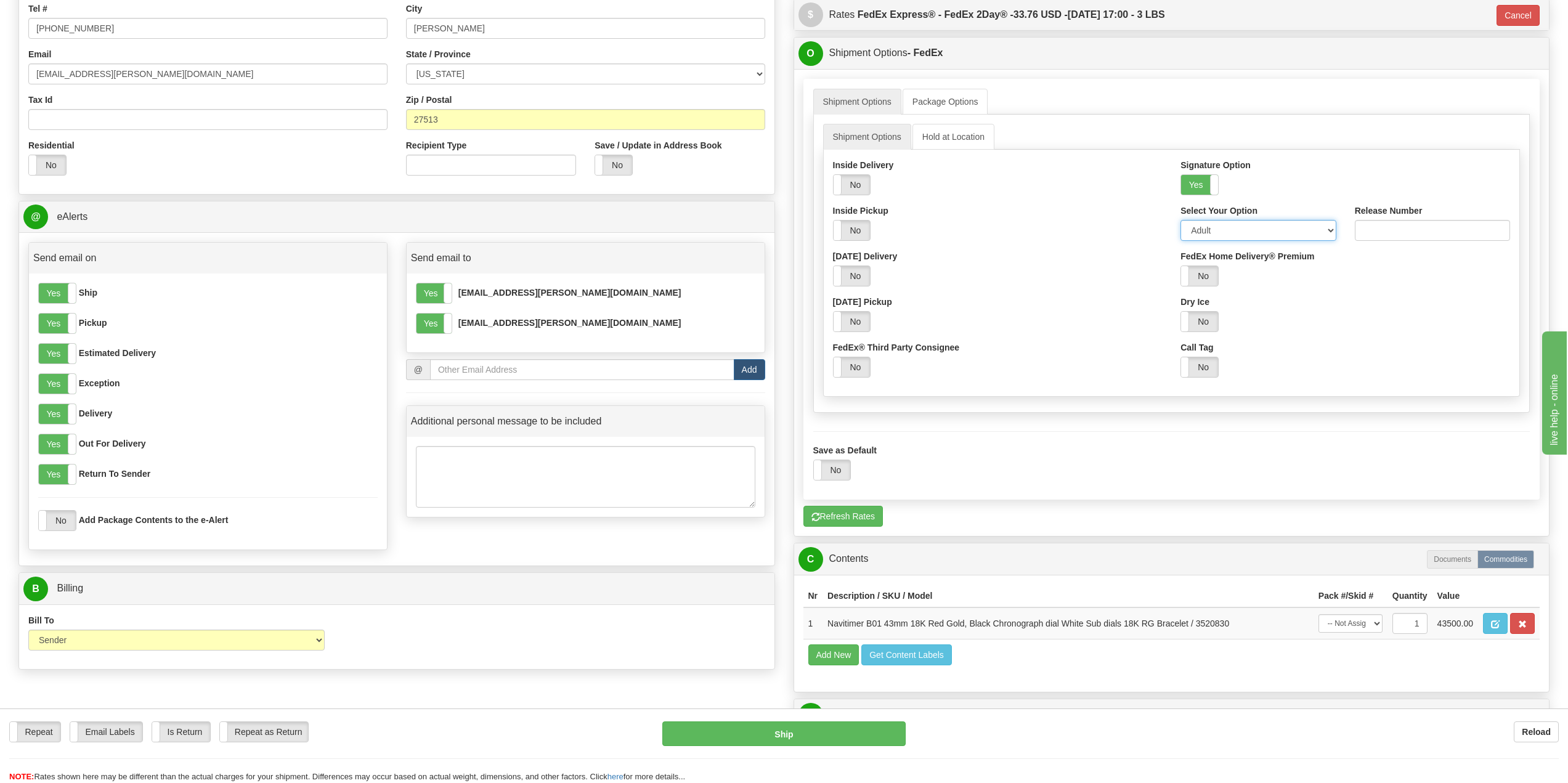
click at [1208, 237] on select "Adult Direct Indirect No Signature Required Service Default" at bounding box center [1258, 231] width 155 height 21
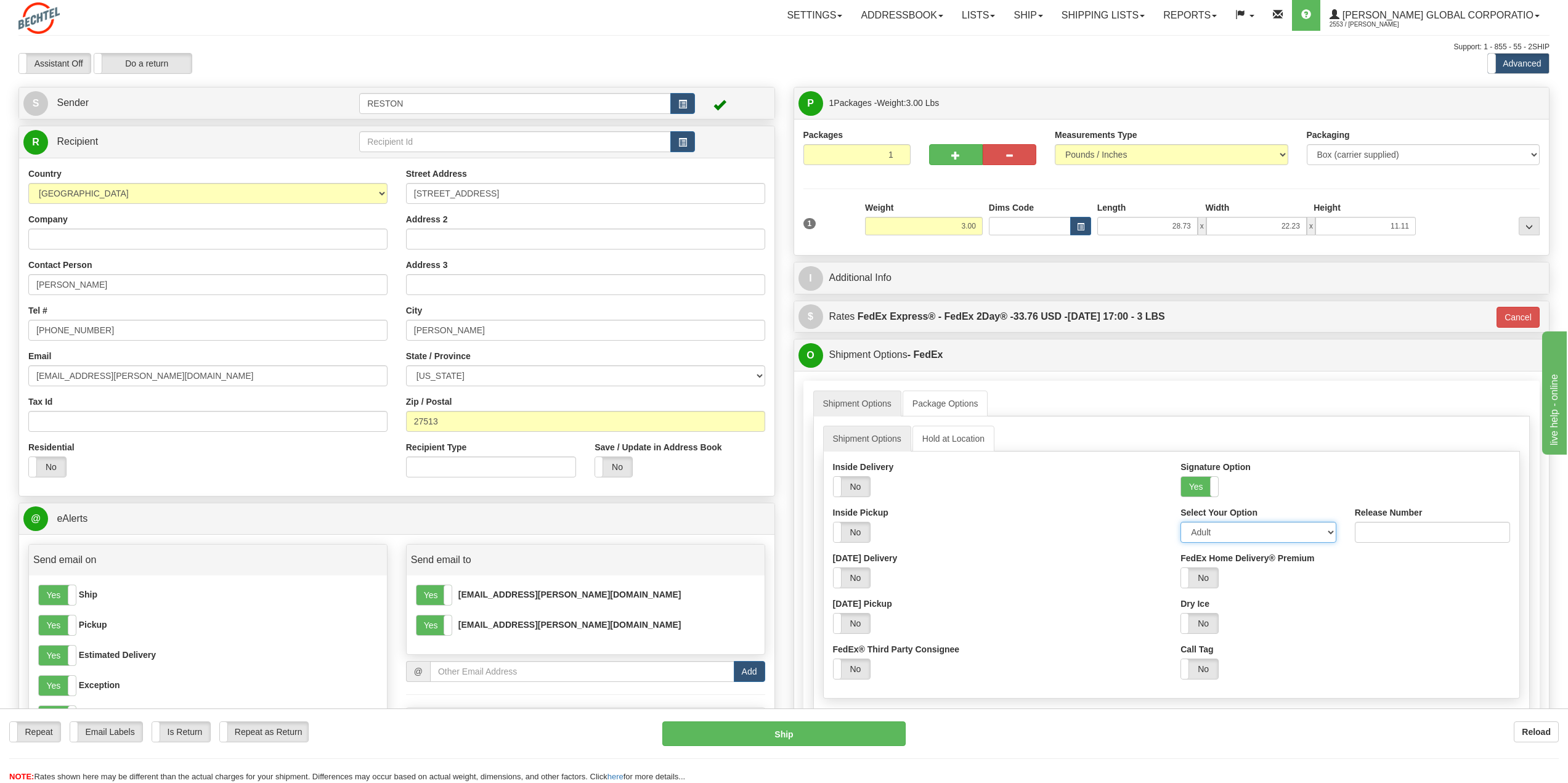
scroll to position [0, 0]
click at [944, 404] on link "Package Options" at bounding box center [945, 404] width 85 height 26
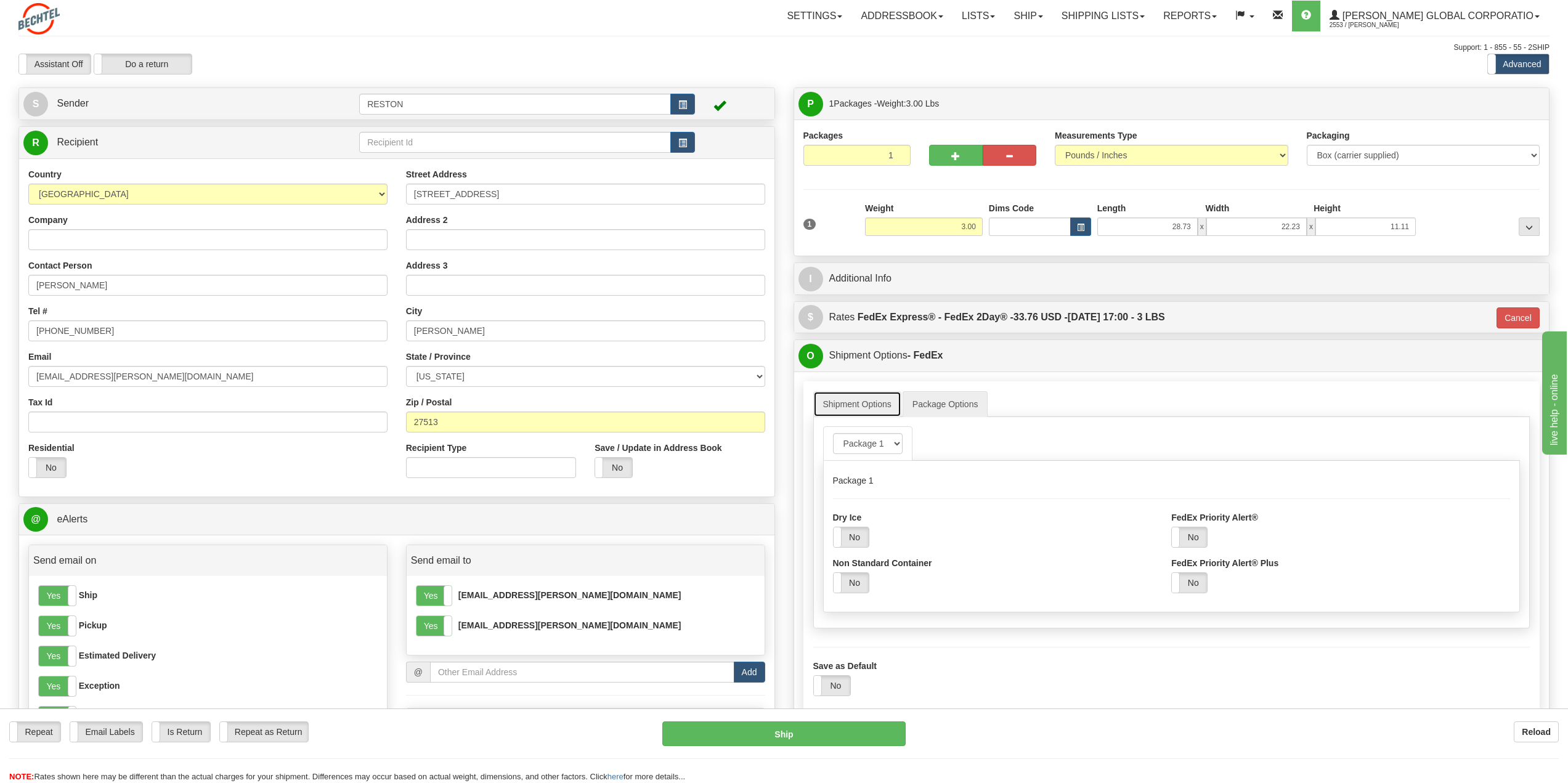
click at [855, 405] on link "Shipment Options" at bounding box center [857, 404] width 88 height 26
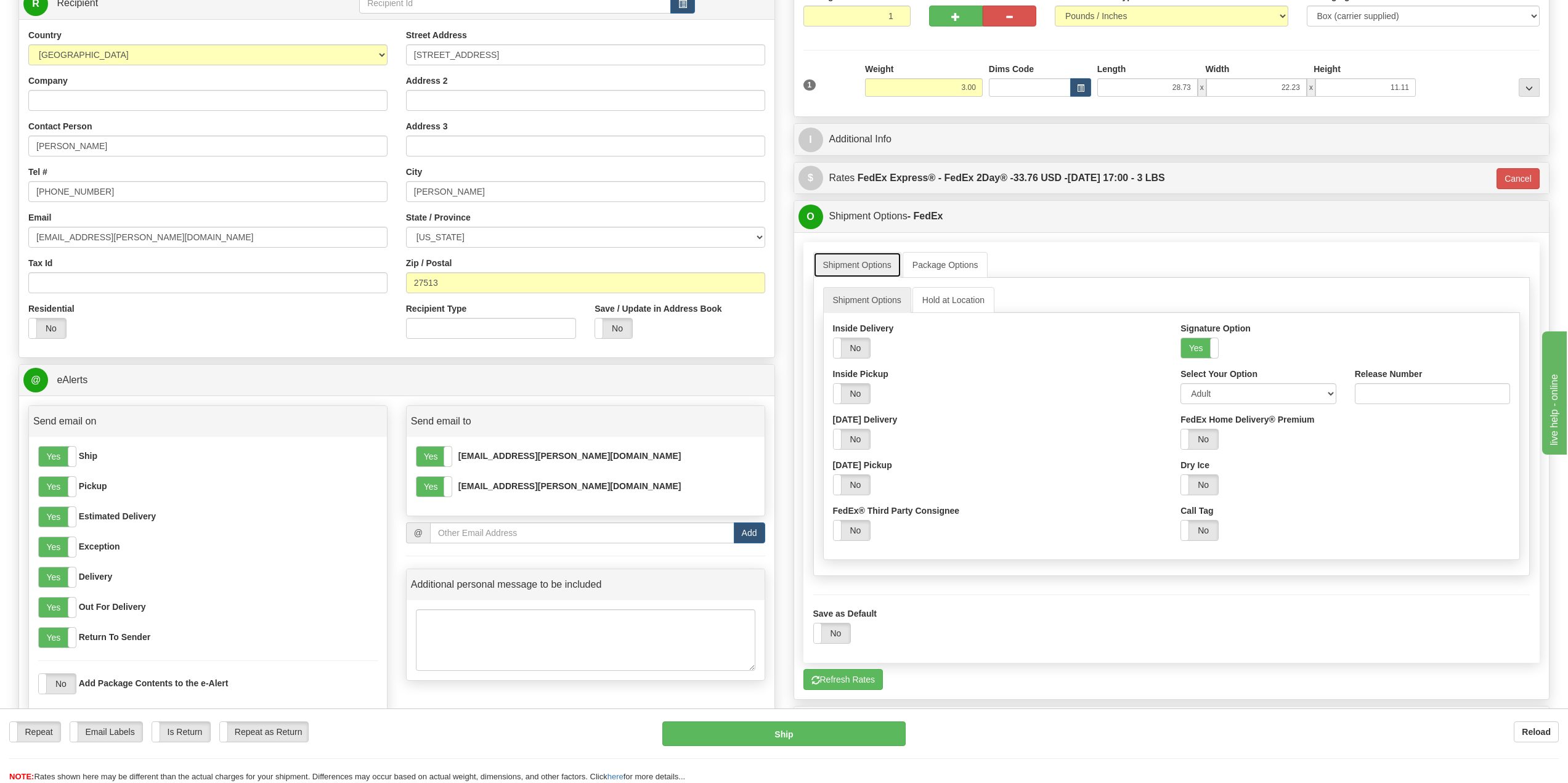
scroll to position [184, 0]
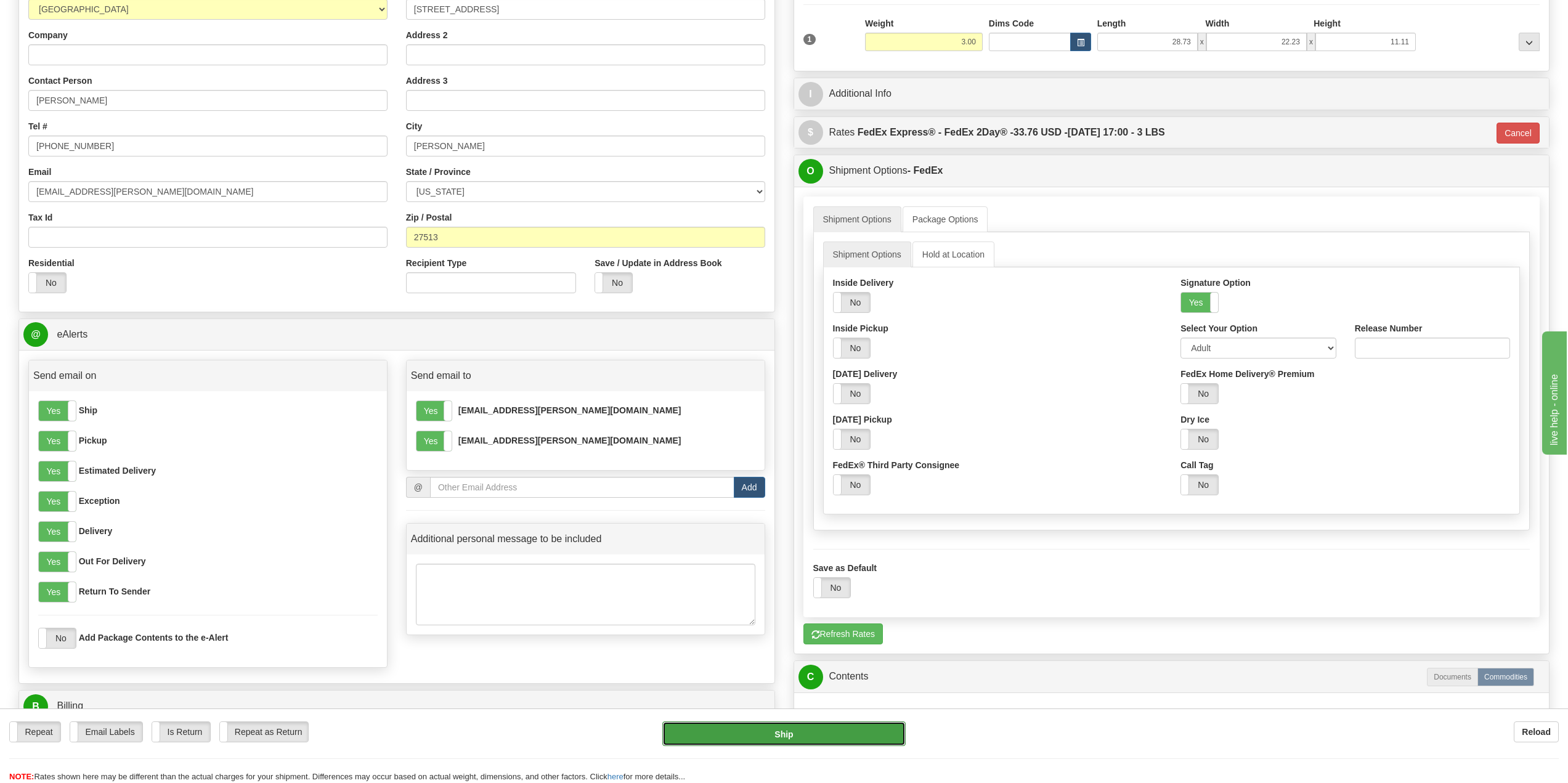
click at [808, 729] on button "Ship" at bounding box center [783, 733] width 243 height 24
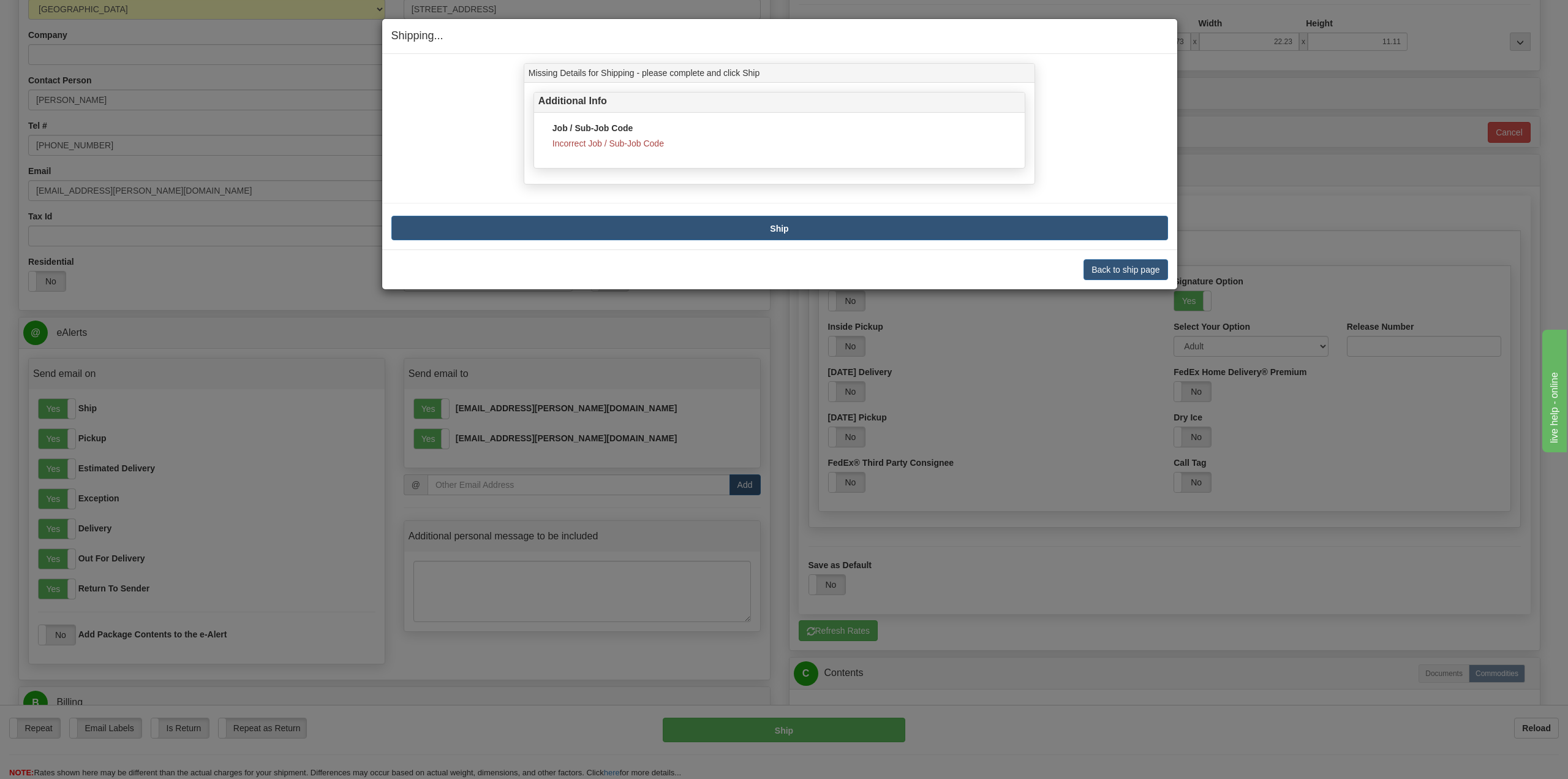
click at [571, 142] on span "Incorrect Job / Sub-Job Code" at bounding box center [609, 143] width 112 height 10
click at [1128, 269] on button "Back to ship page" at bounding box center [1125, 270] width 84 height 21
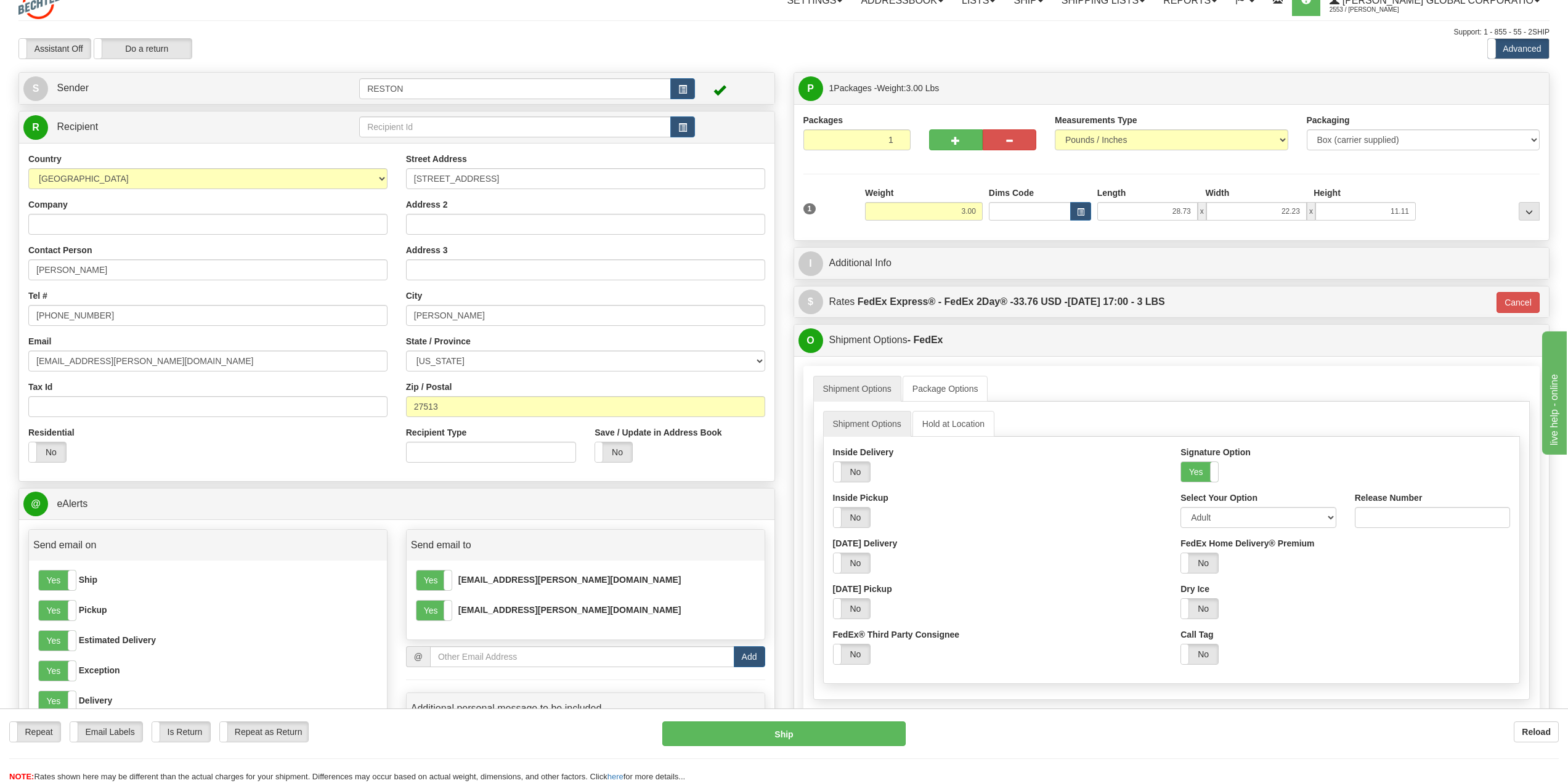
scroll to position [0, 0]
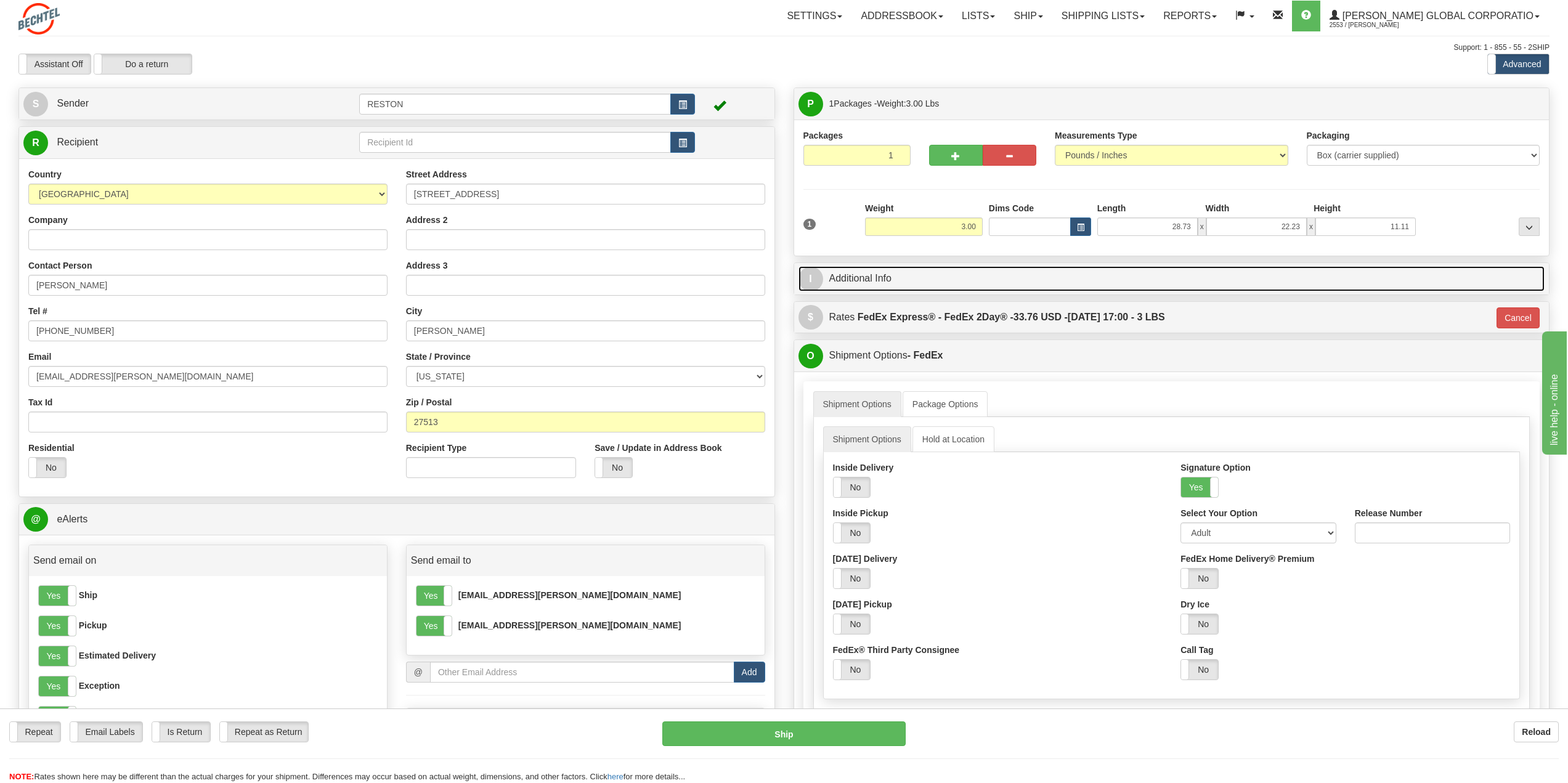
click at [860, 277] on link "I Additional Info" at bounding box center [1171, 278] width 746 height 25
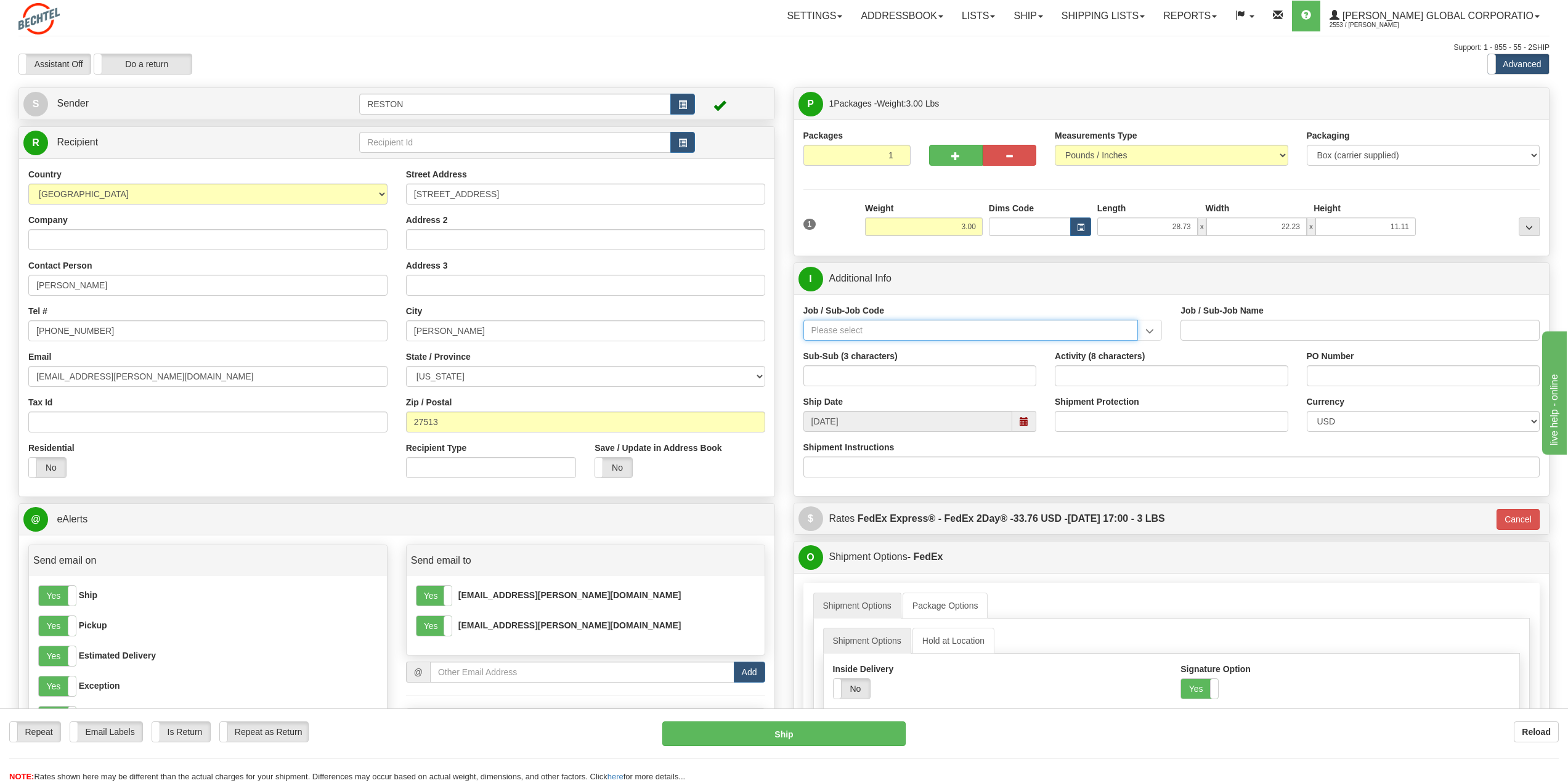
click at [893, 330] on input "Job / Sub-Job Code" at bounding box center [970, 330] width 335 height 21
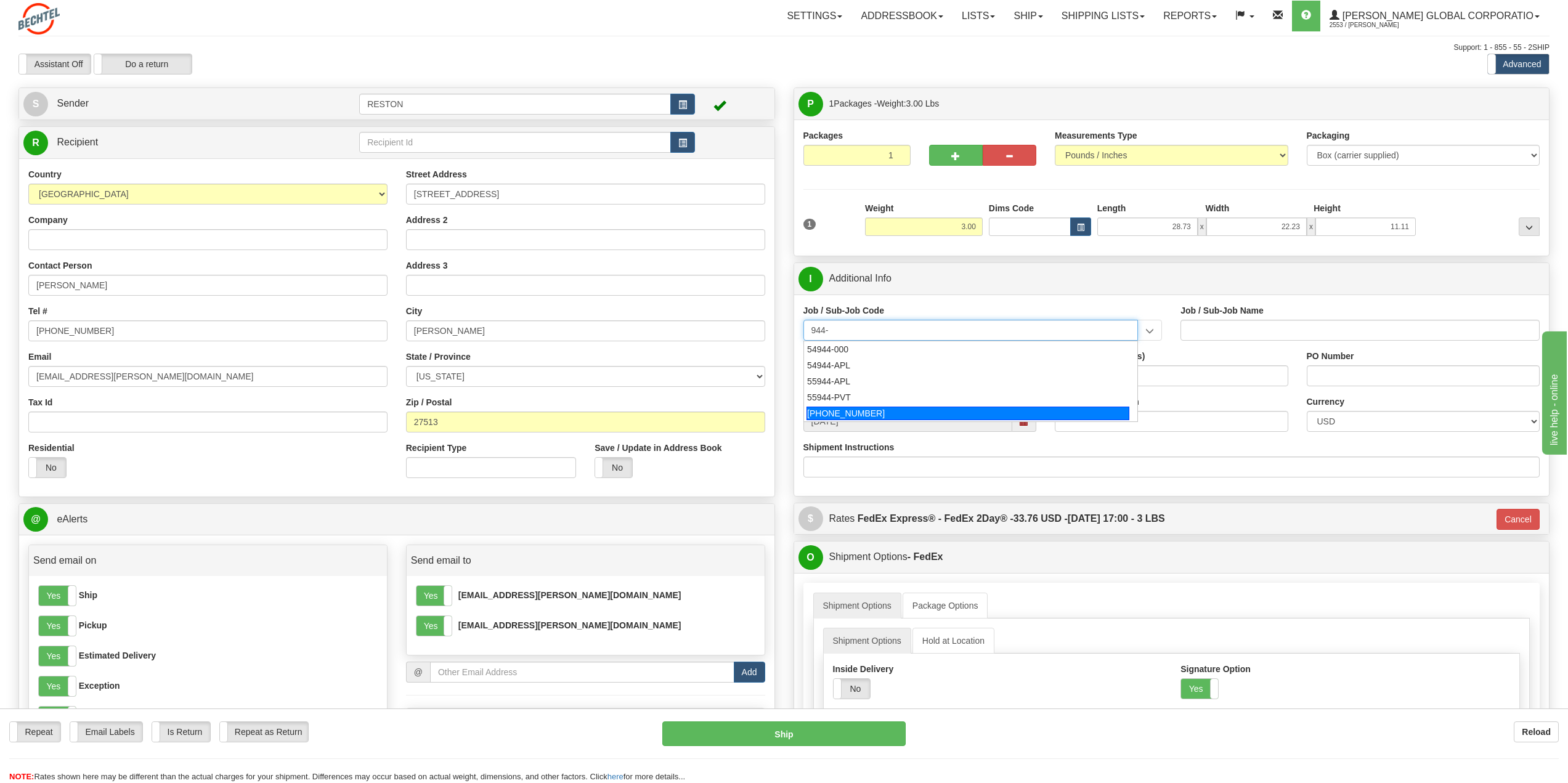
click at [853, 413] on div "[PHONE_NUMBER]" at bounding box center [967, 413] width 323 height 14
type input "[PHONE_NUMBER]"
type input "Service Awards"
type input "[PHONE_NUMBER]"
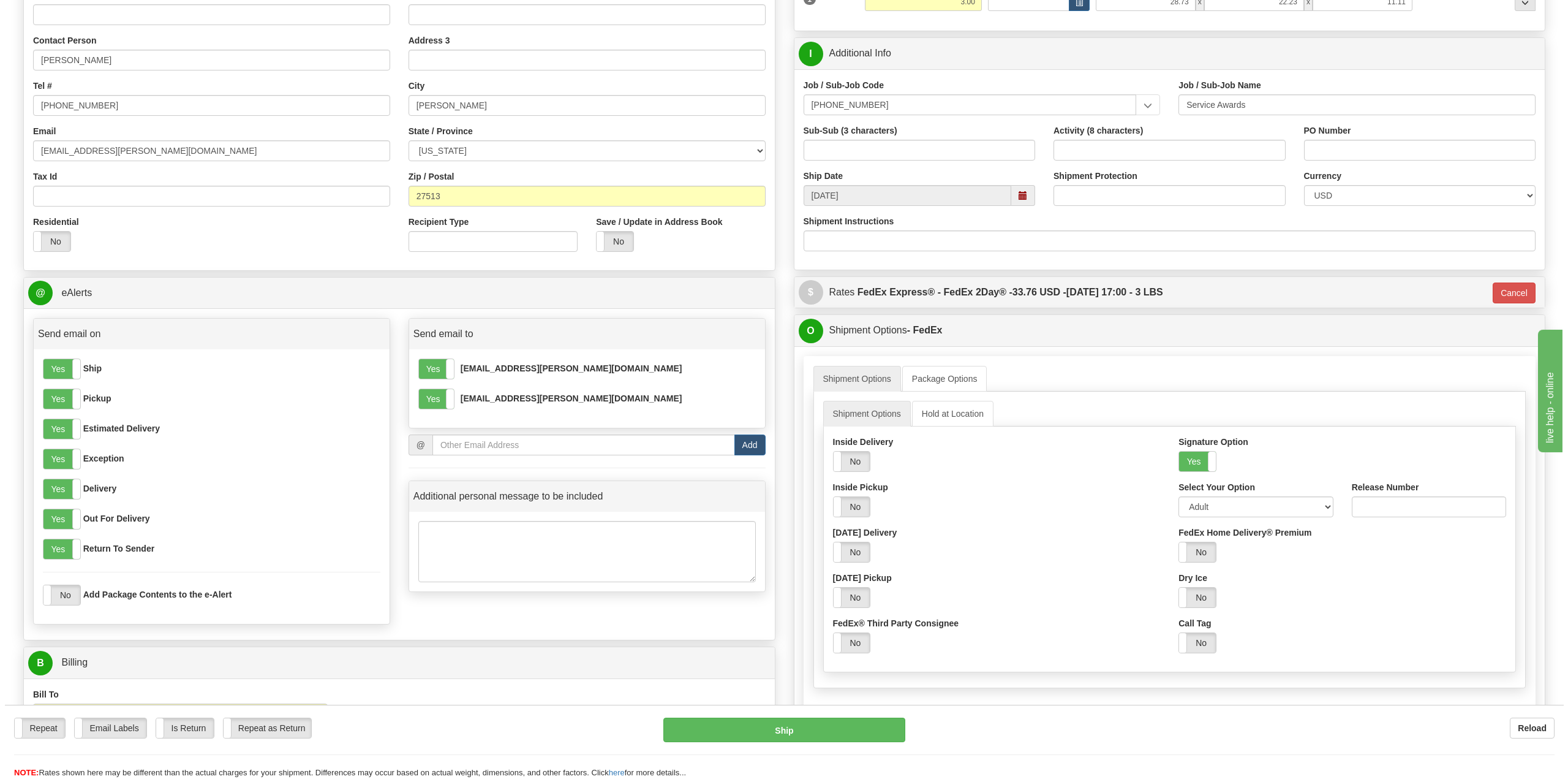
scroll to position [245, 0]
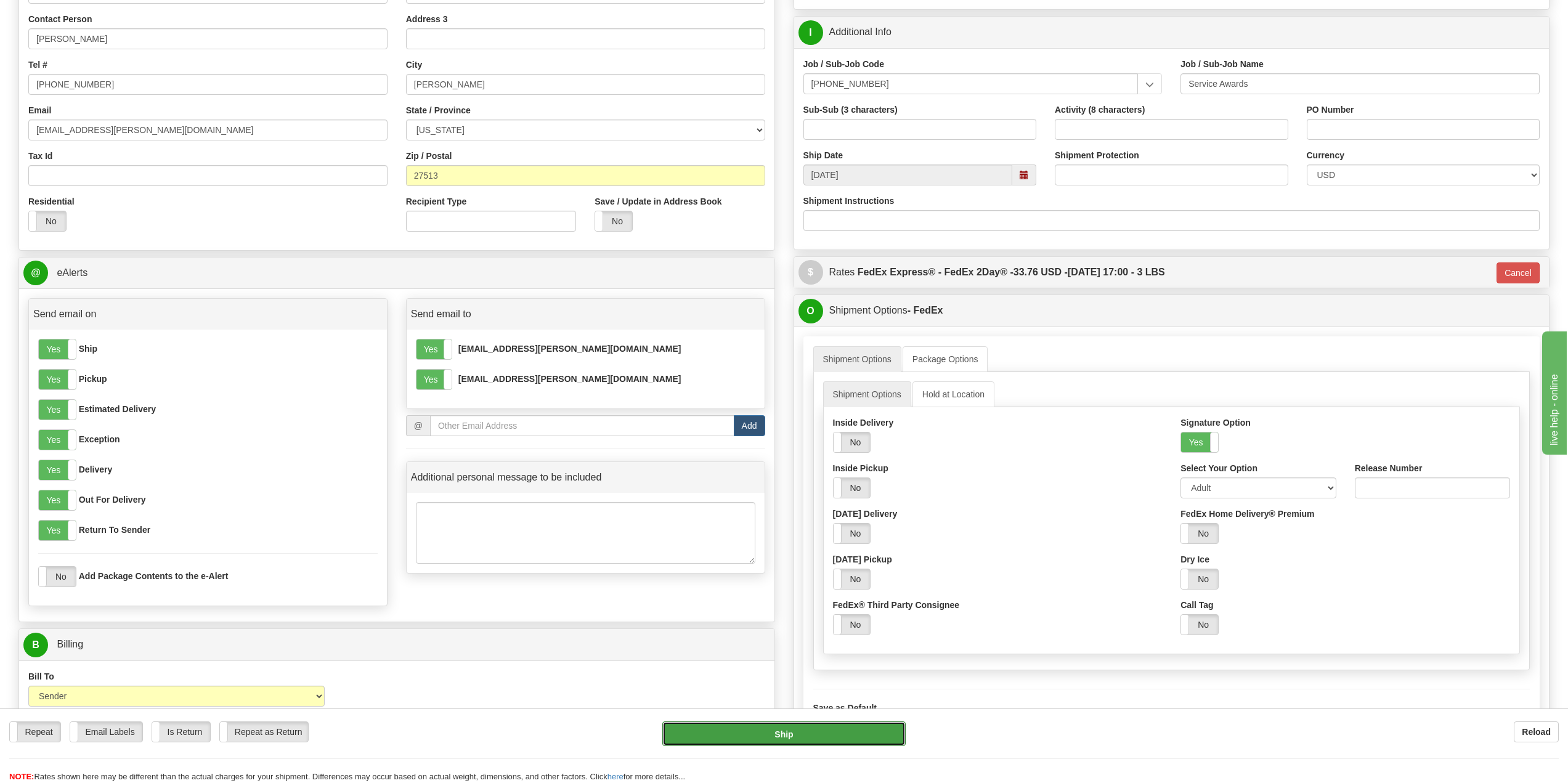
click at [834, 733] on button "Ship" at bounding box center [783, 733] width 243 height 24
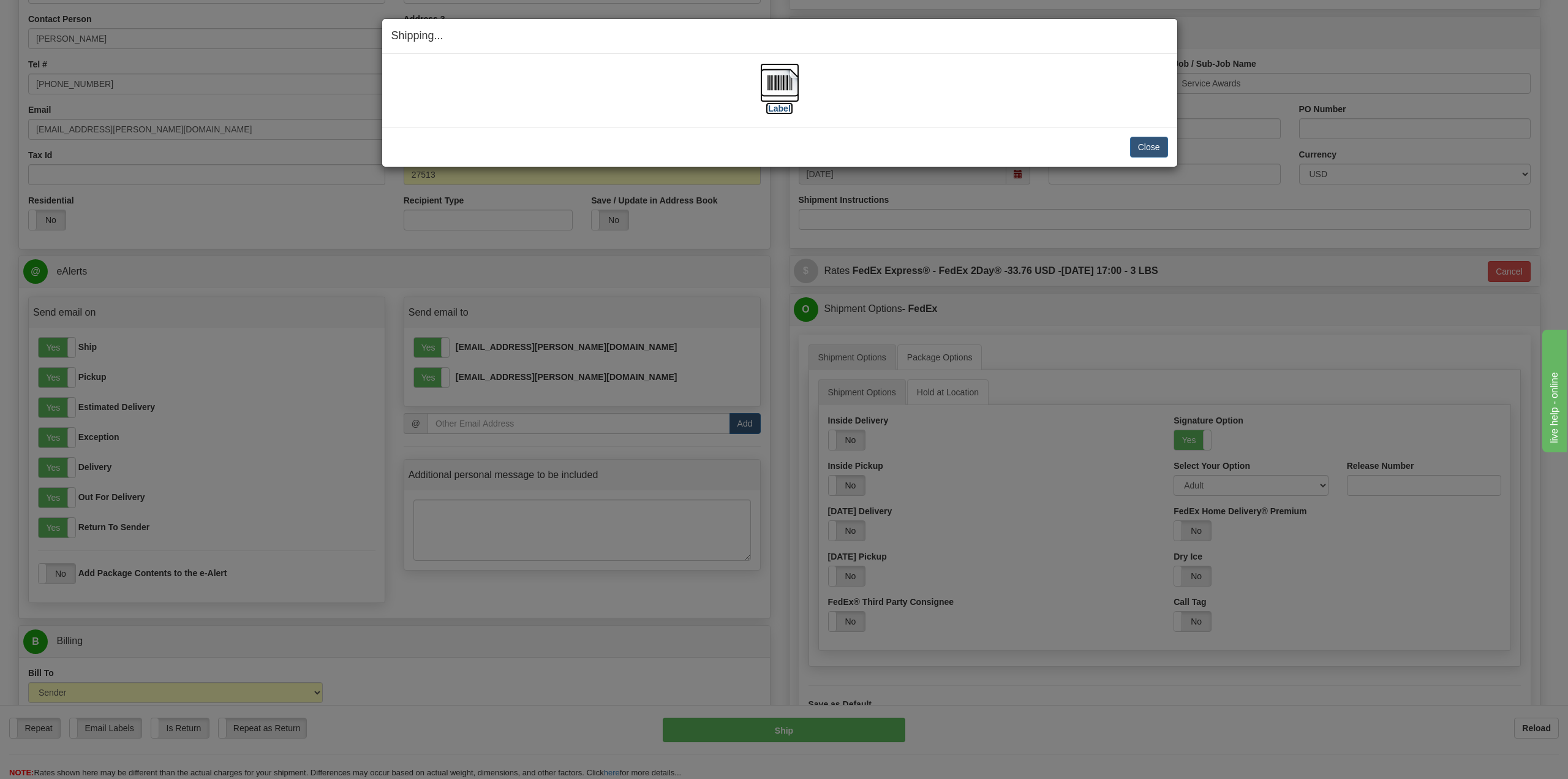
click at [771, 105] on label "[Label]" at bounding box center [780, 108] width 28 height 13
